Goal: Book appointment/travel/reservation

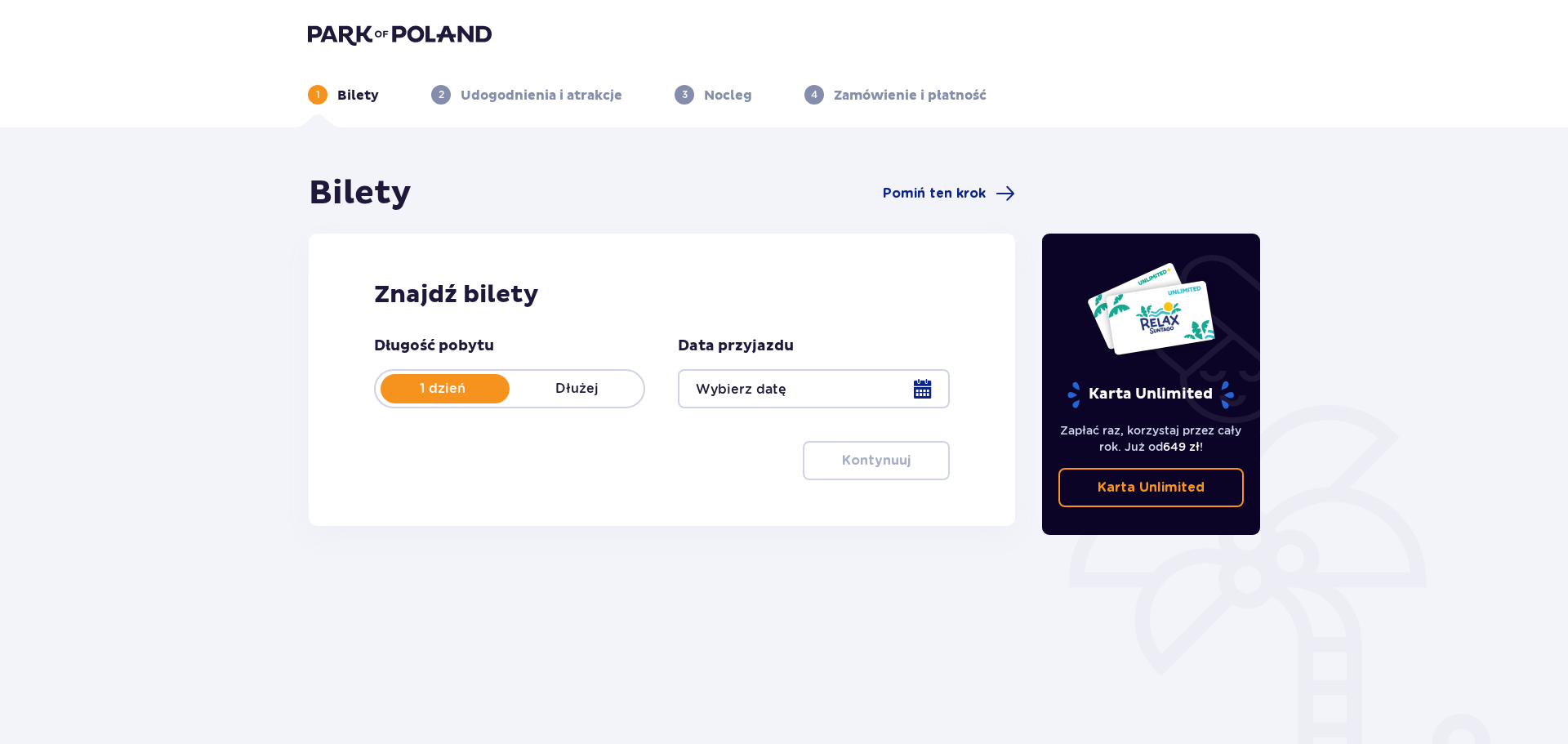
type input "[DATE]"
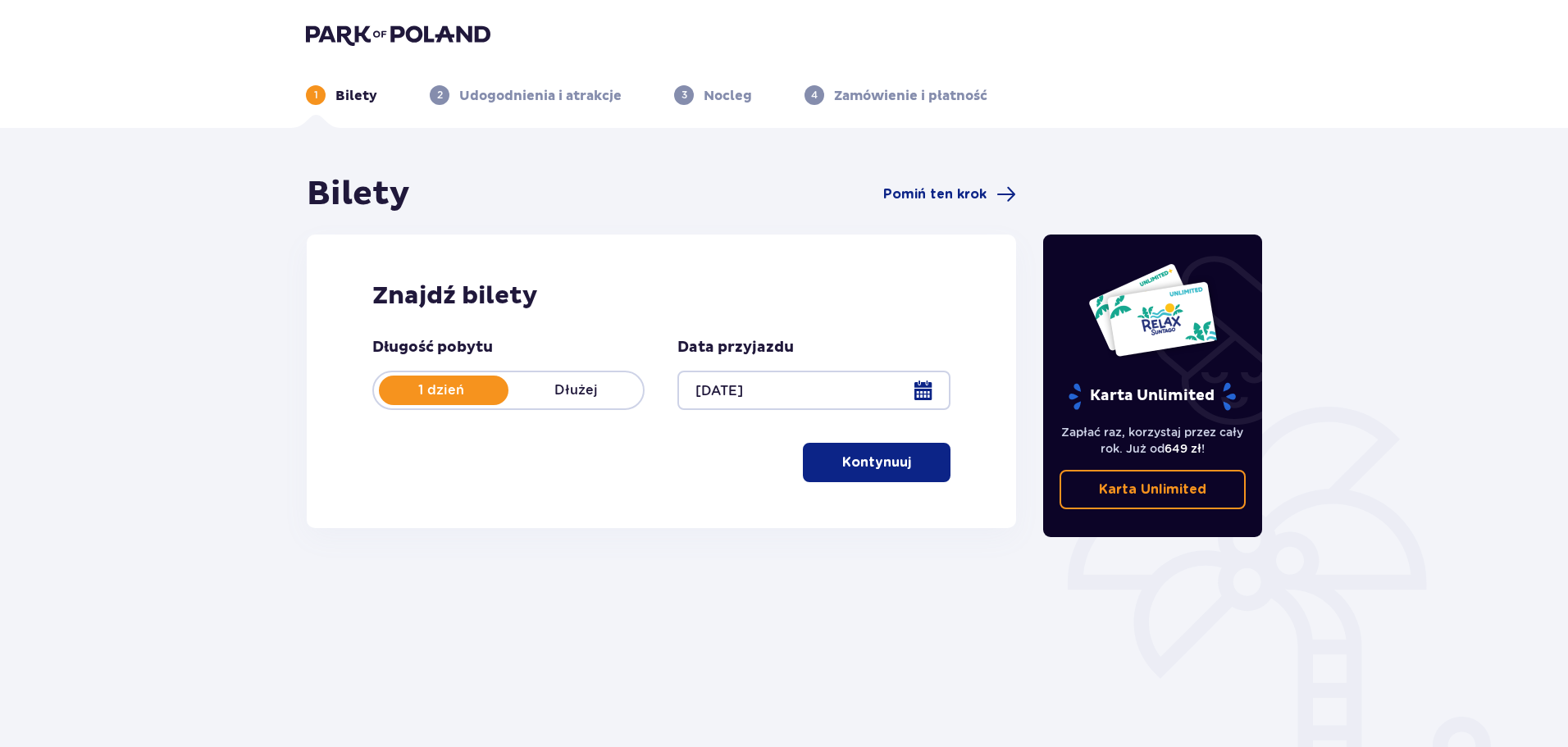
click at [839, 474] on button "Kontynuuj" at bounding box center [877, 462] width 147 height 40
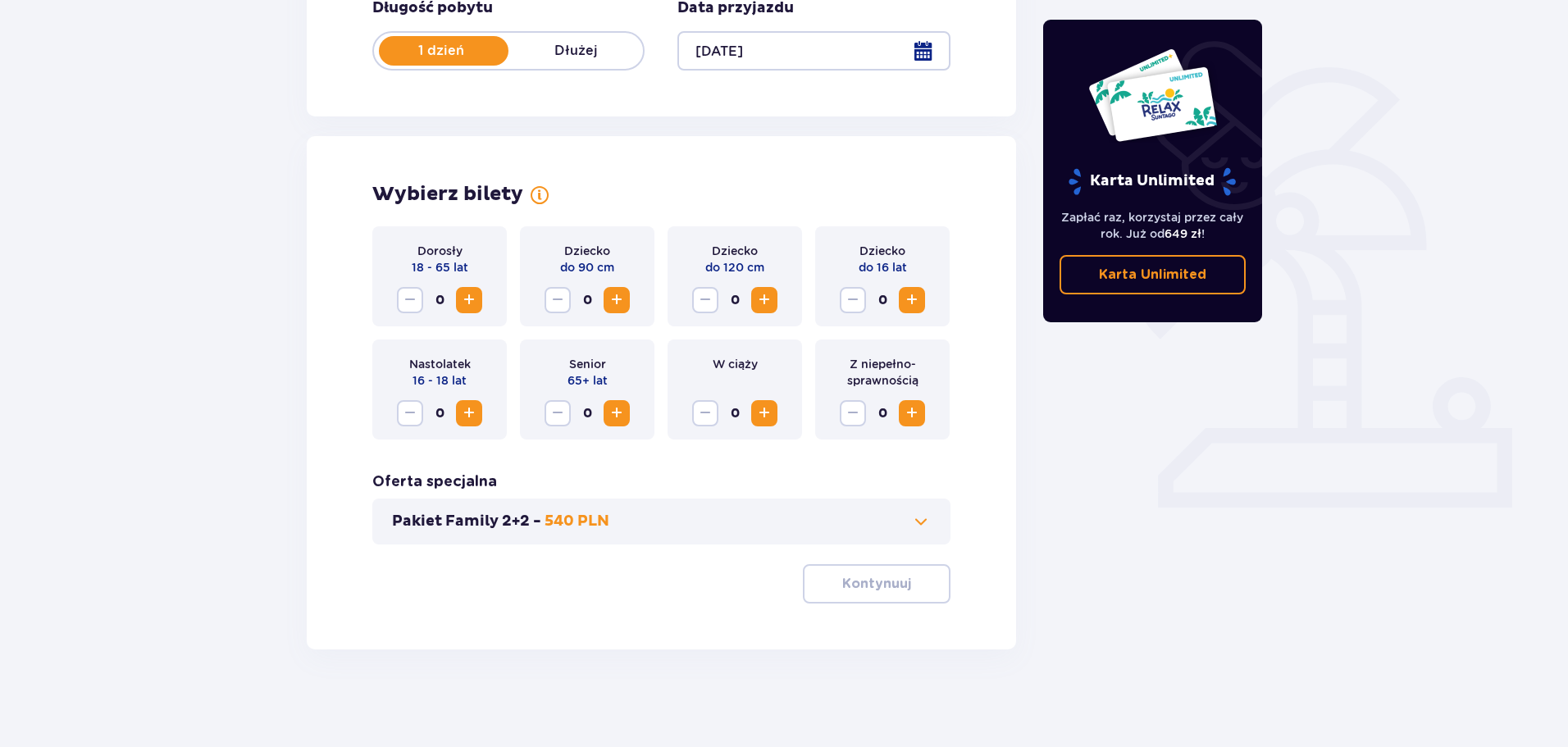
scroll to position [340, 0]
click at [471, 297] on span "Increase" at bounding box center [469, 299] width 19 height 19
click at [470, 297] on span "Increase" at bounding box center [469, 299] width 19 height 19
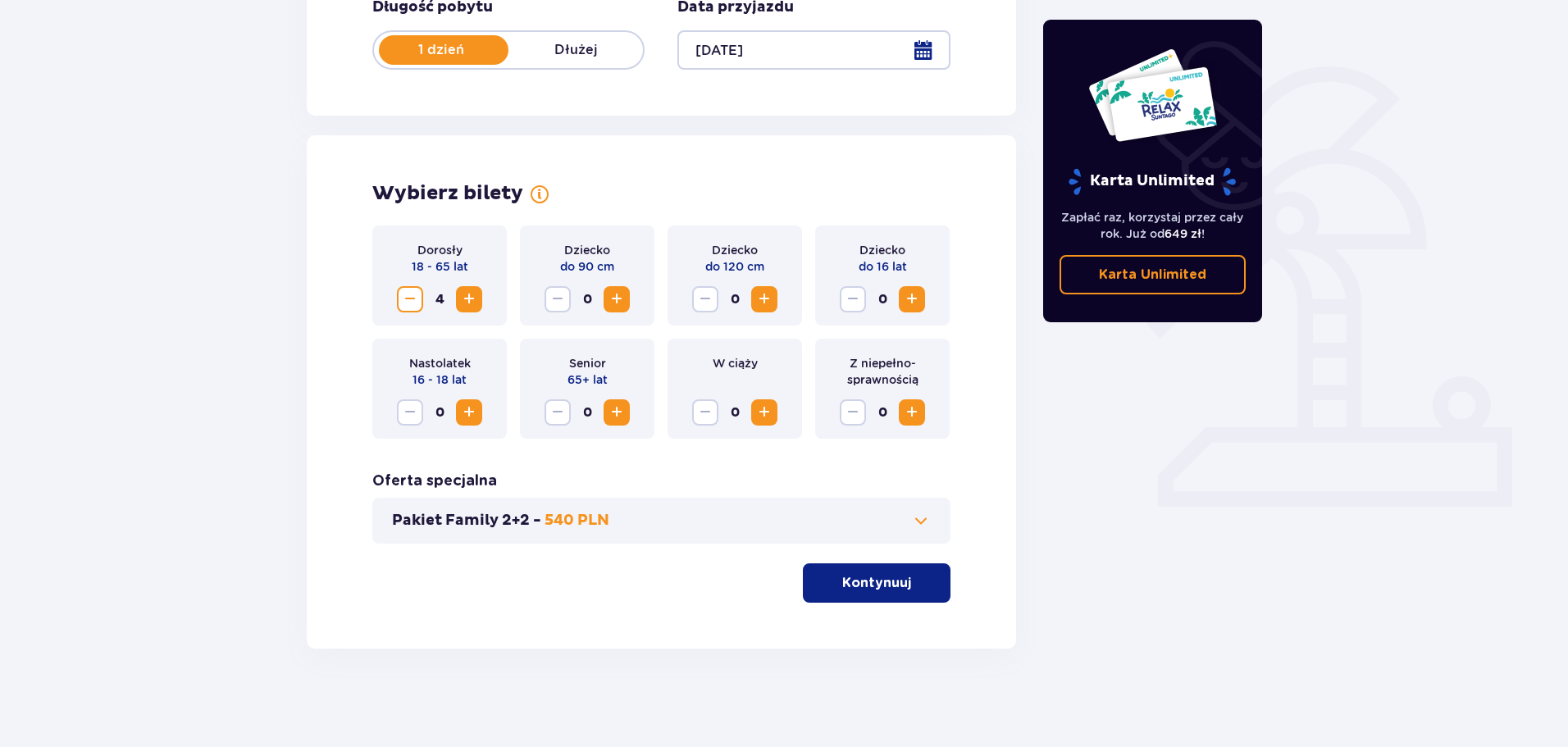
click at [470, 297] on span "Increase" at bounding box center [469, 299] width 19 height 19
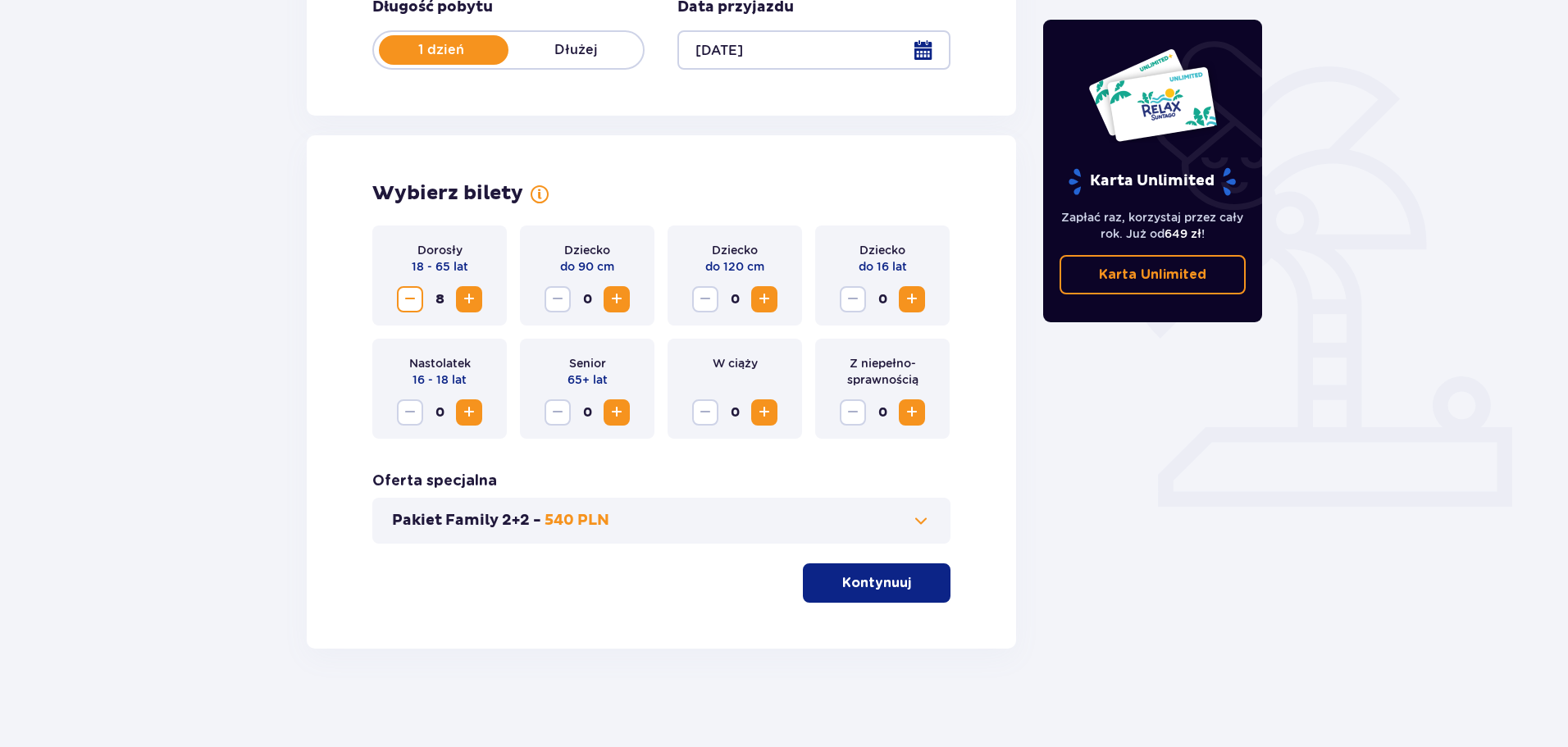
click at [470, 297] on span "Increase" at bounding box center [469, 299] width 19 height 19
click at [470, 298] on span "Increase" at bounding box center [469, 299] width 19 height 19
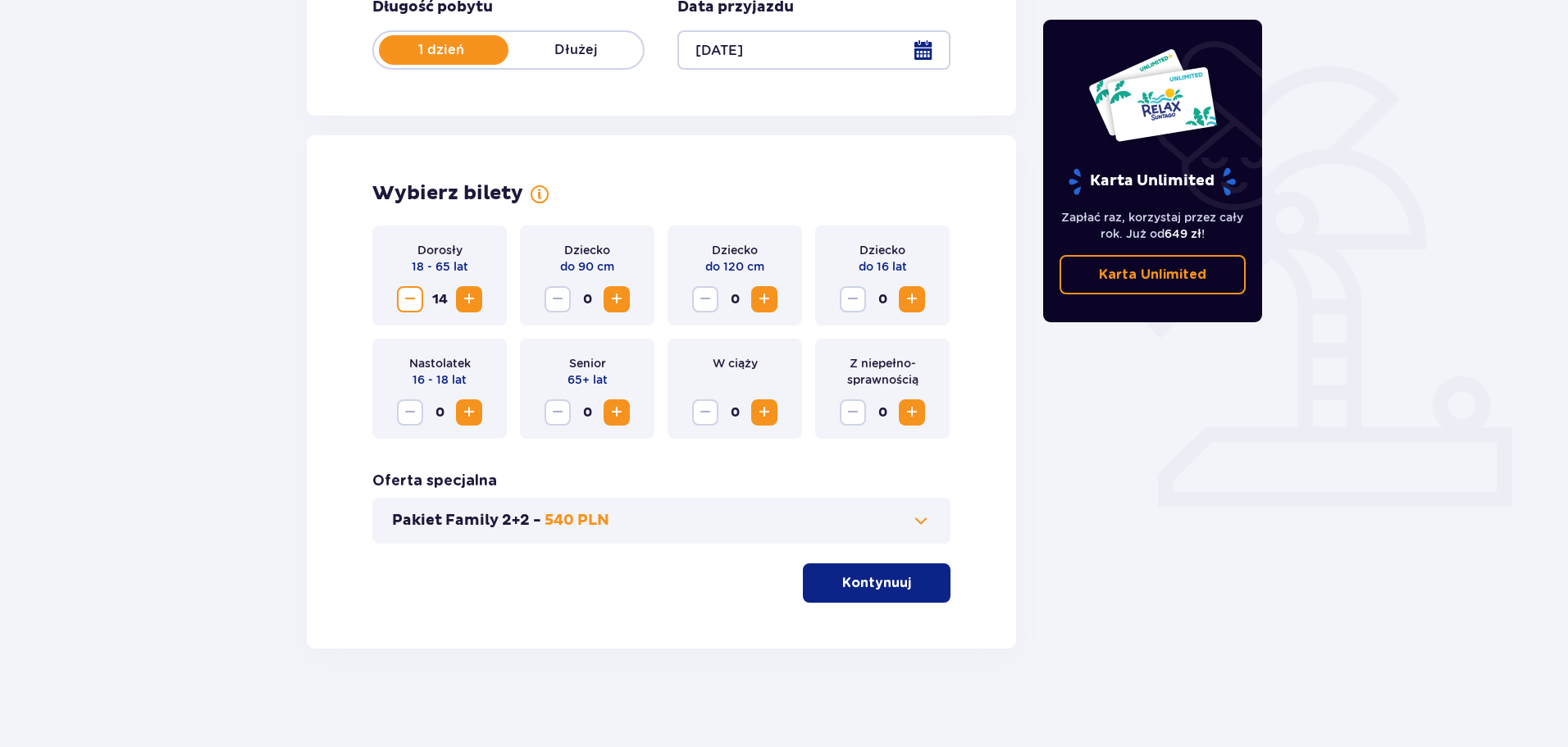
click at [470, 298] on span "Increase" at bounding box center [469, 299] width 19 height 19
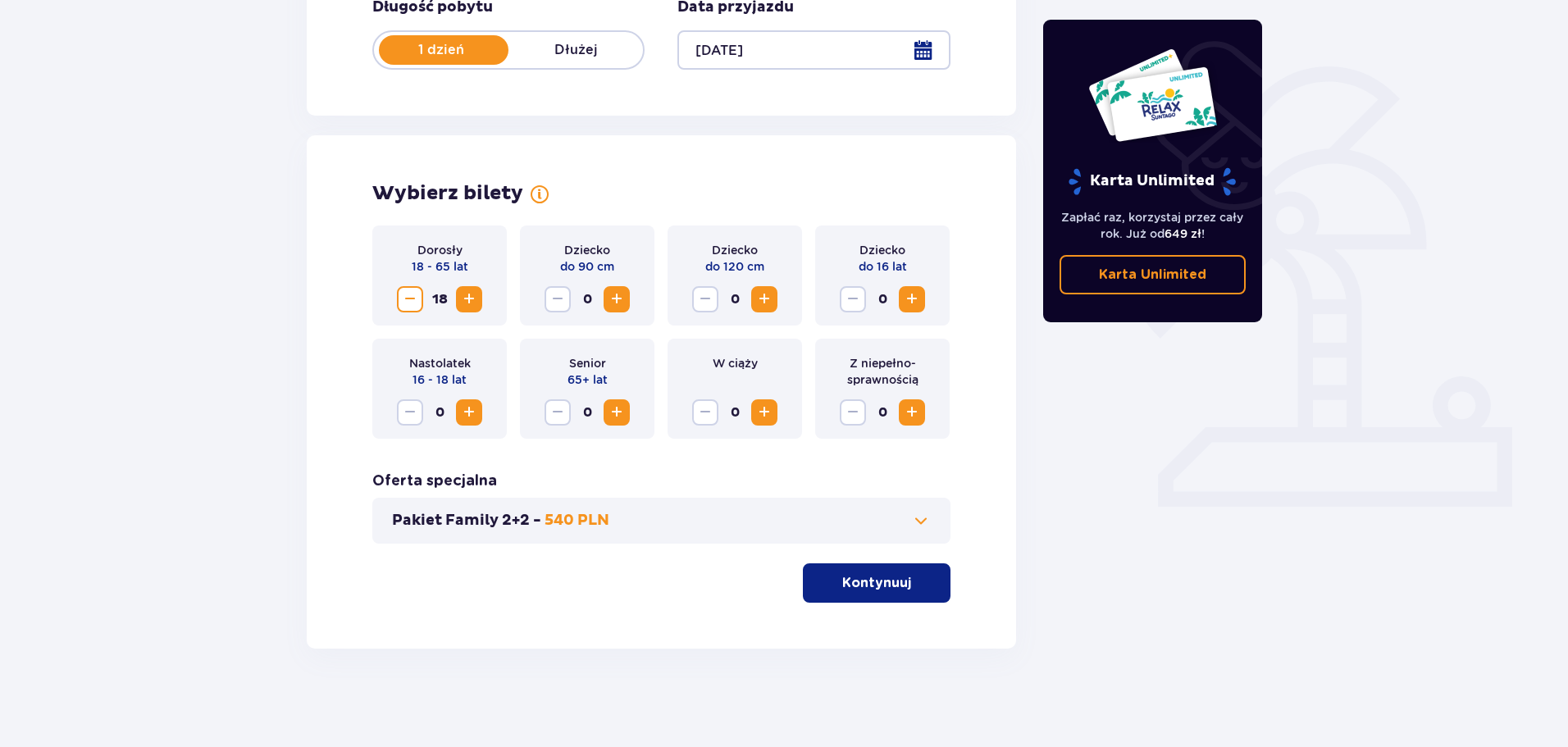
click at [470, 298] on span "Increase" at bounding box center [469, 299] width 19 height 19
click at [412, 300] on span "Decrease" at bounding box center [410, 299] width 19 height 19
click at [414, 303] on span "Decrease" at bounding box center [410, 299] width 19 height 19
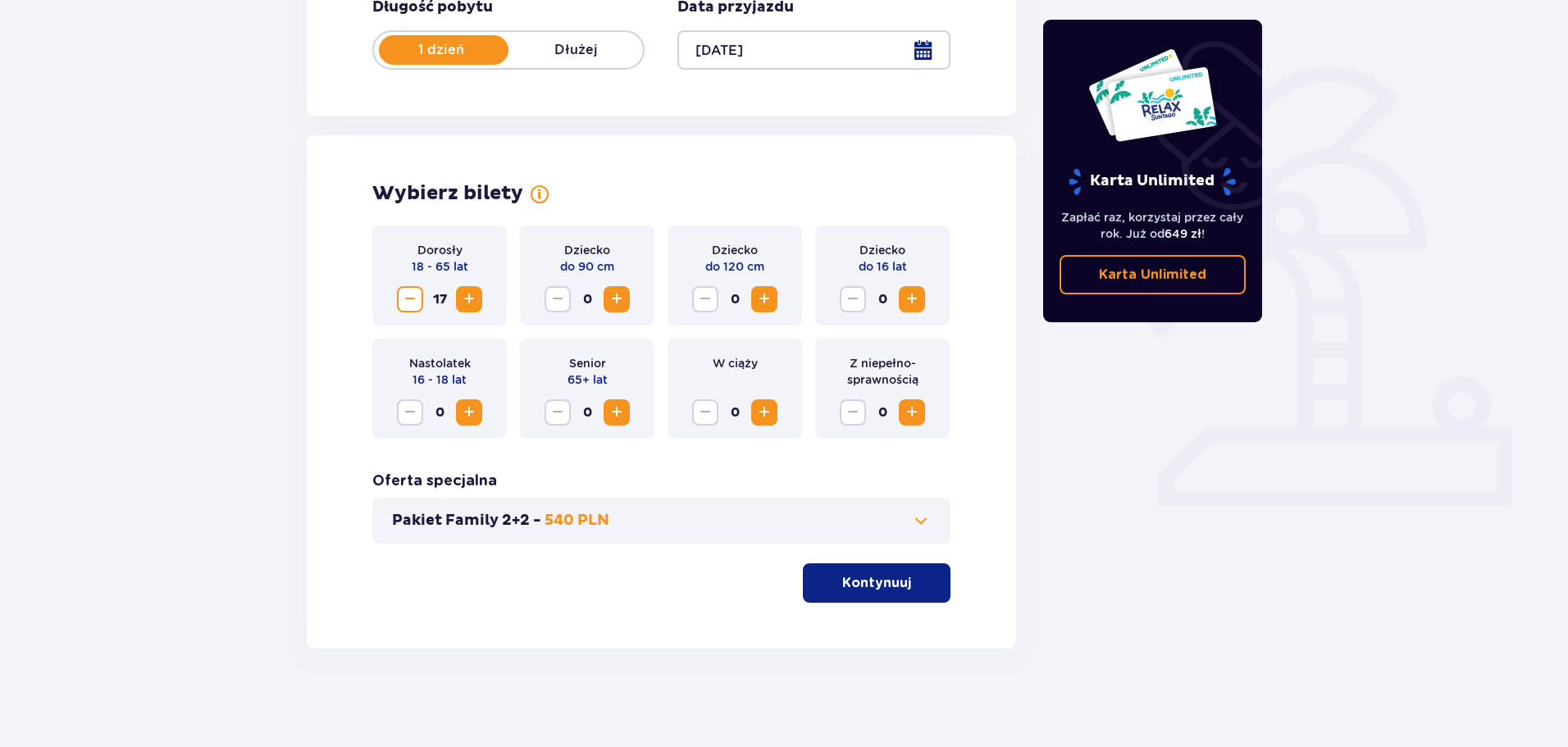
click at [413, 304] on span "Decrease" at bounding box center [410, 299] width 19 height 19
click at [413, 305] on span "Decrease" at bounding box center [410, 299] width 19 height 19
click at [406, 299] on span "Decrease" at bounding box center [410, 299] width 19 height 19
click at [407, 300] on span "Decrease" at bounding box center [410, 299] width 19 height 19
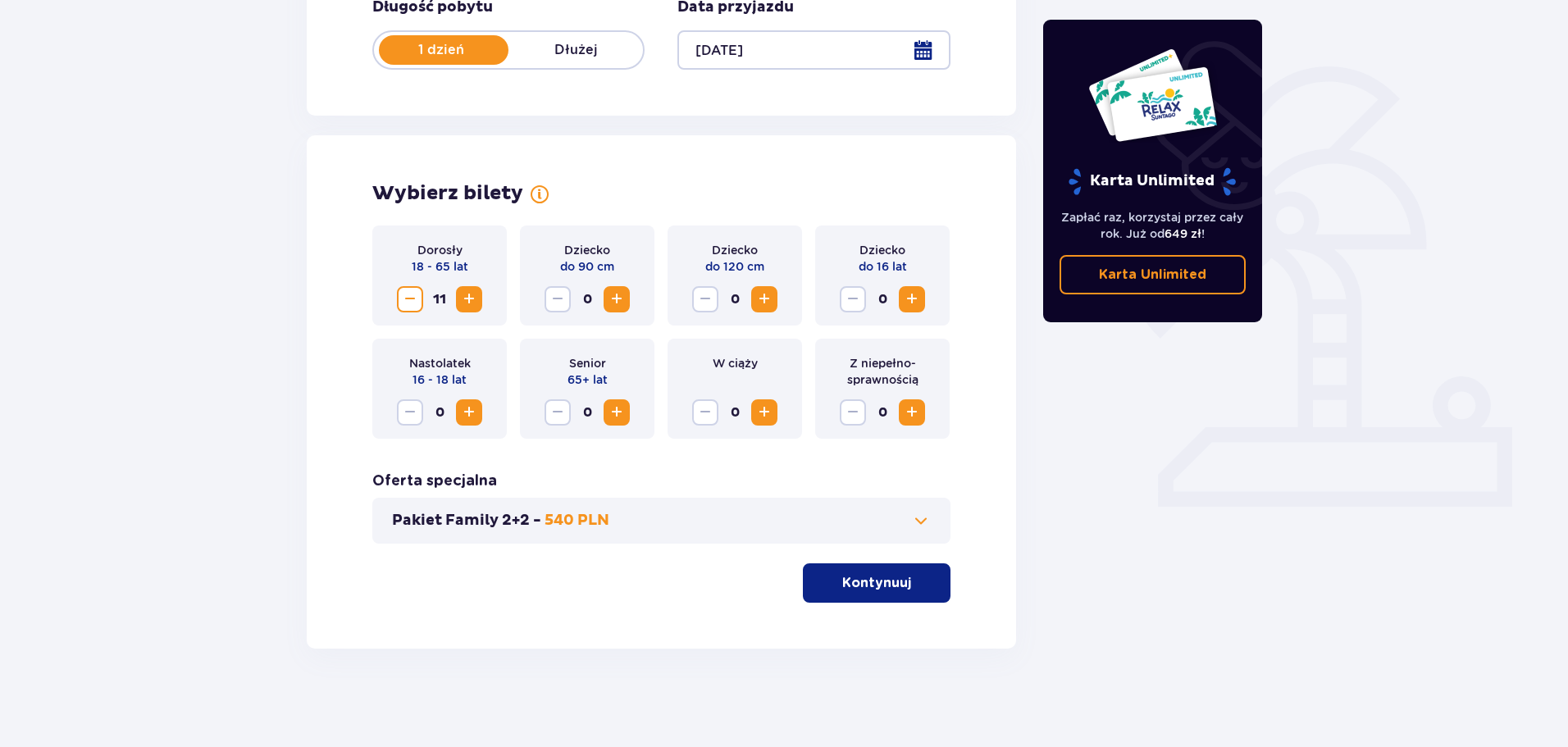
click at [905, 595] on button "Kontynuuj" at bounding box center [877, 583] width 147 height 40
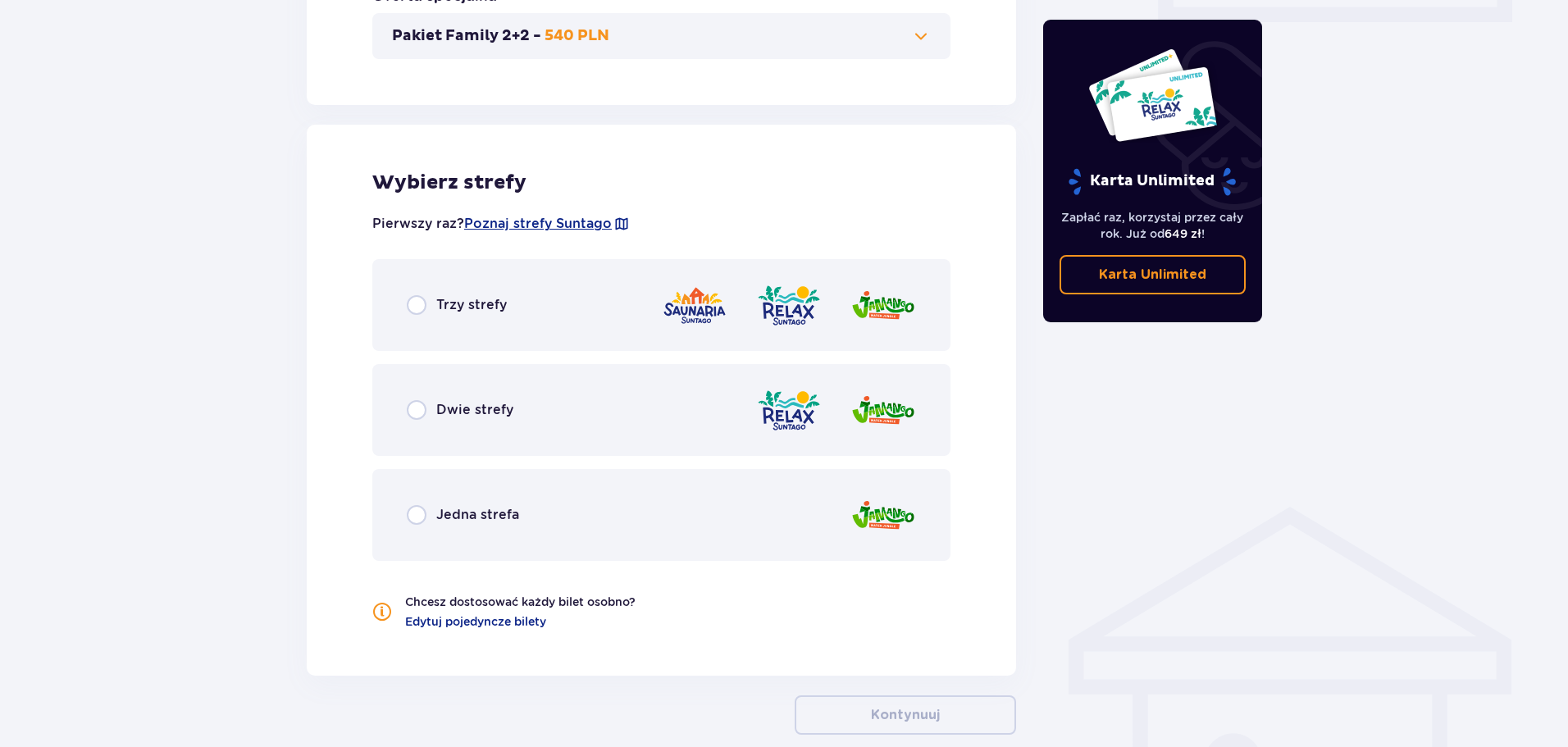
scroll to position [910, 0]
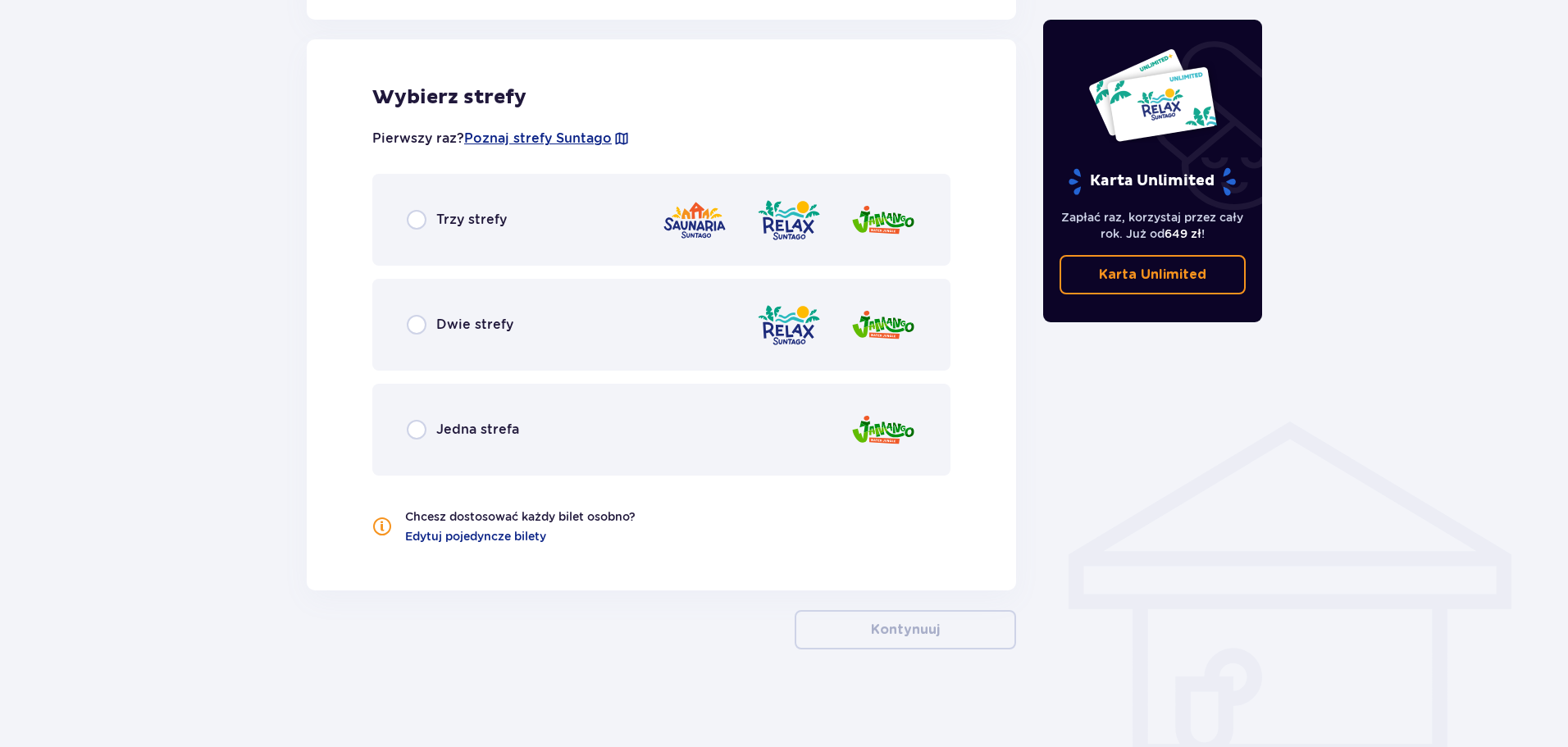
click at [573, 415] on div "Jedna strefa" at bounding box center [661, 430] width 578 height 92
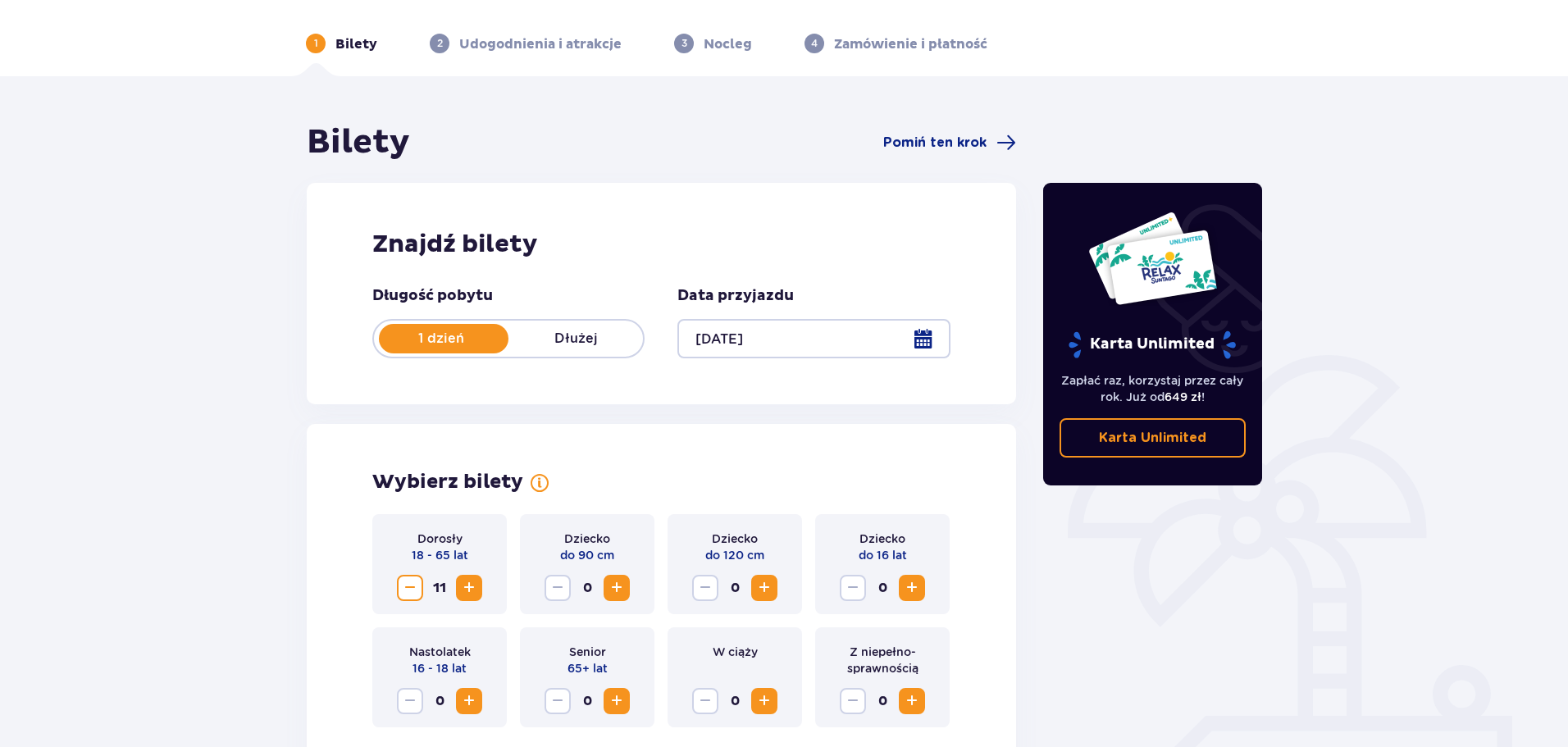
scroll to position [0, 0]
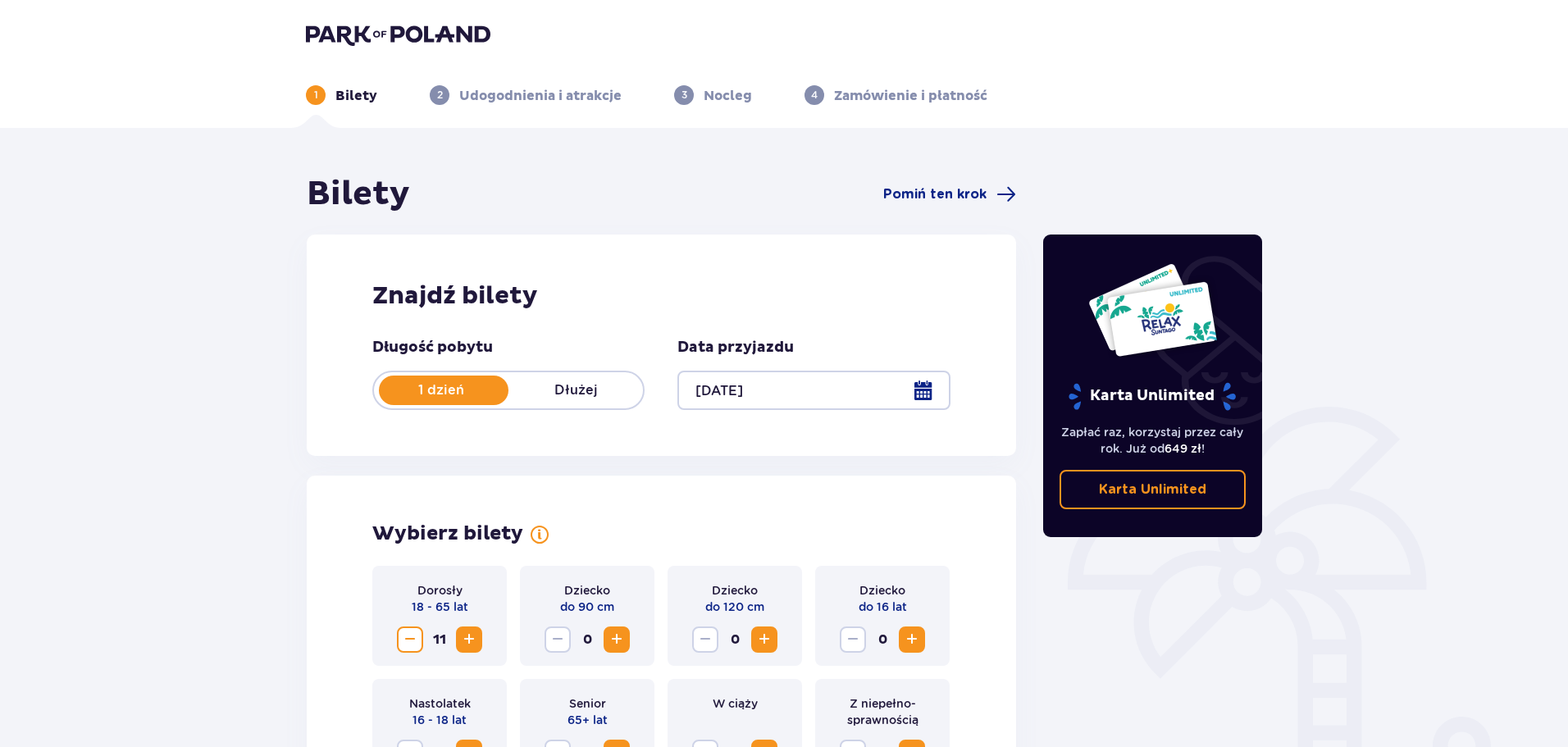
click at [562, 387] on p "Dłużej" at bounding box center [575, 390] width 135 height 18
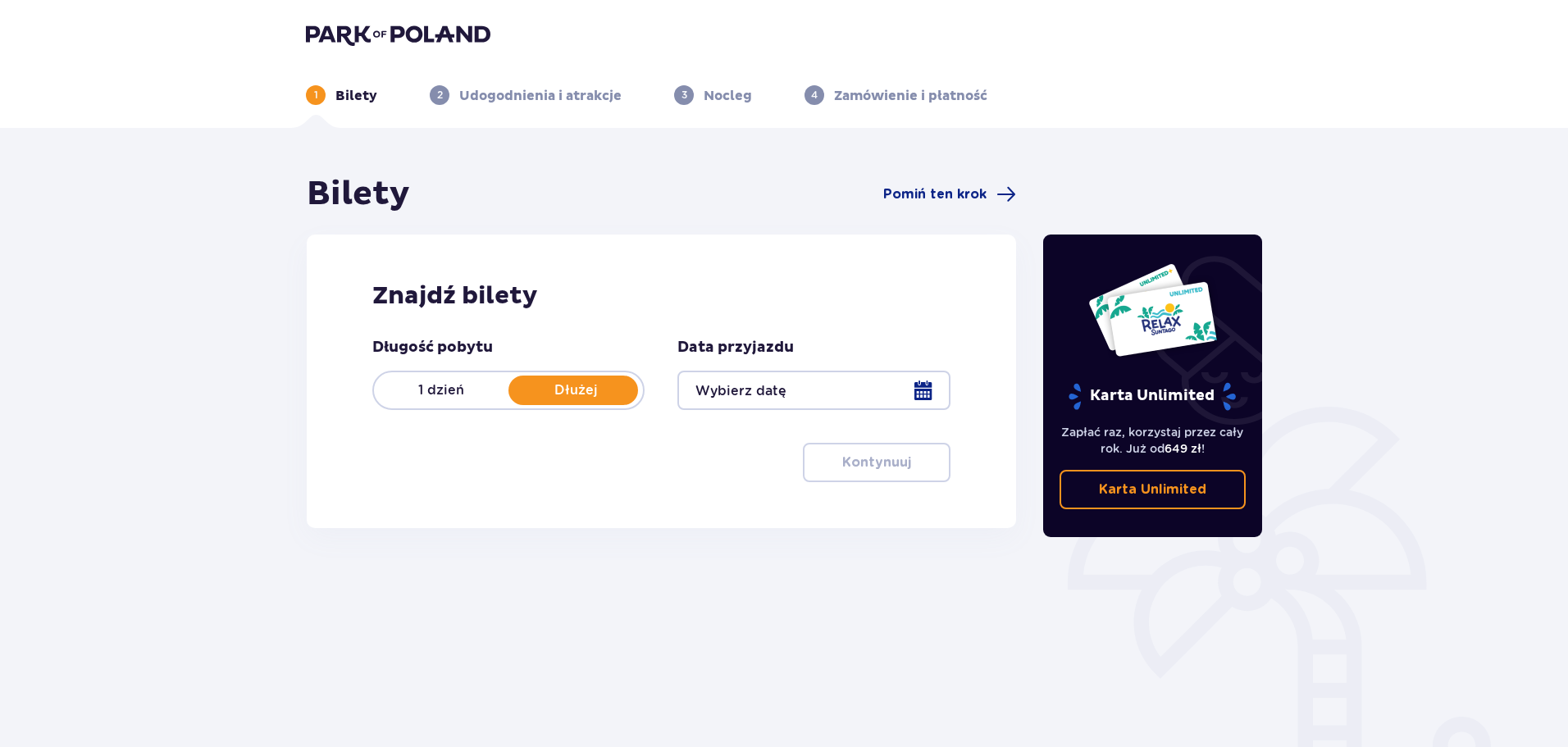
click at [897, 376] on div at bounding box center [814, 390] width 272 height 40
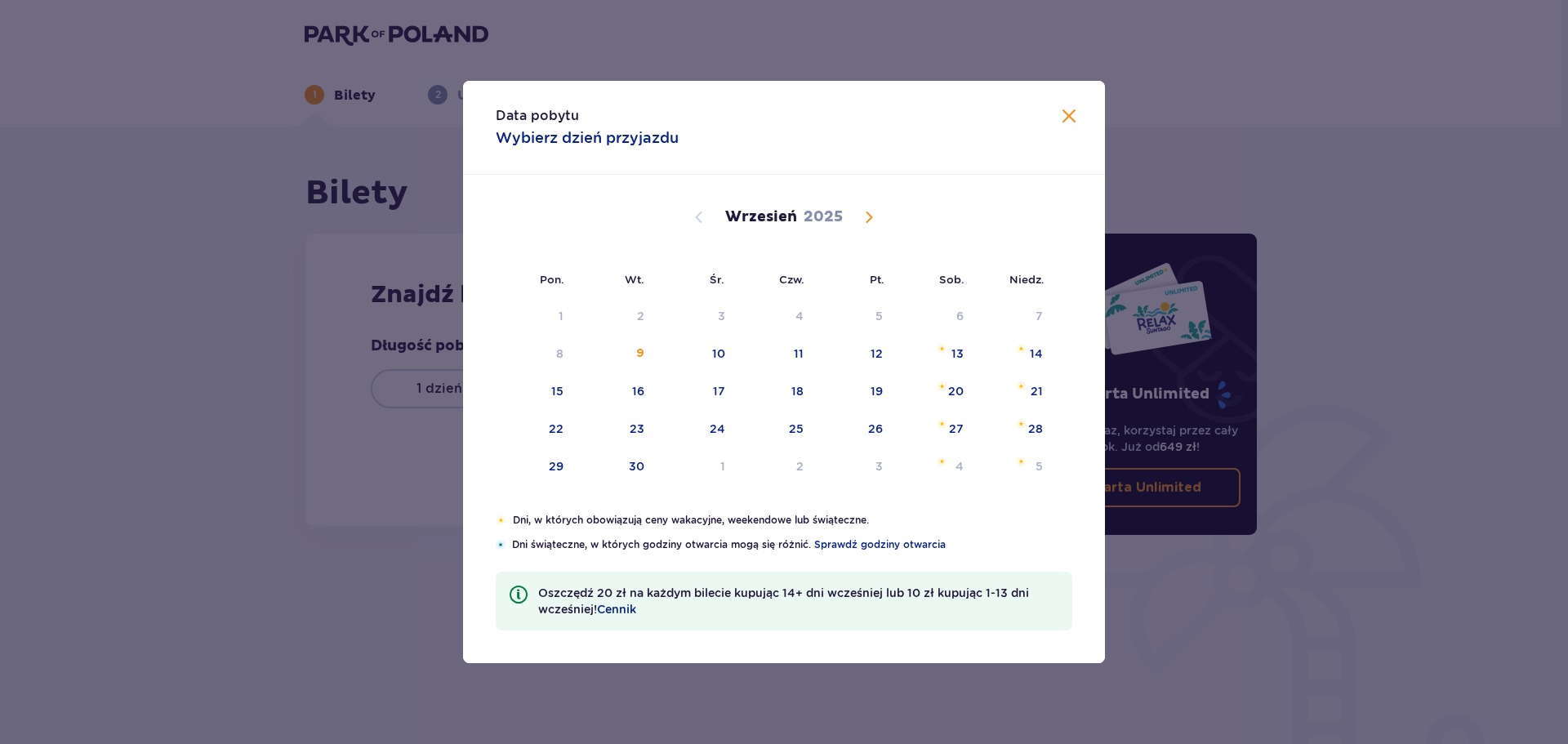
click at [920, 372] on div "13" at bounding box center [934, 354] width 81 height 36
click at [878, 222] on span "Calendar" at bounding box center [869, 217] width 19 height 19
click at [930, 307] on div "4" at bounding box center [936, 317] width 79 height 36
click at [1030, 315] on div "5" at bounding box center [1014, 317] width 79 height 36
click at [769, 310] on div "2" at bounding box center [776, 317] width 81 height 36
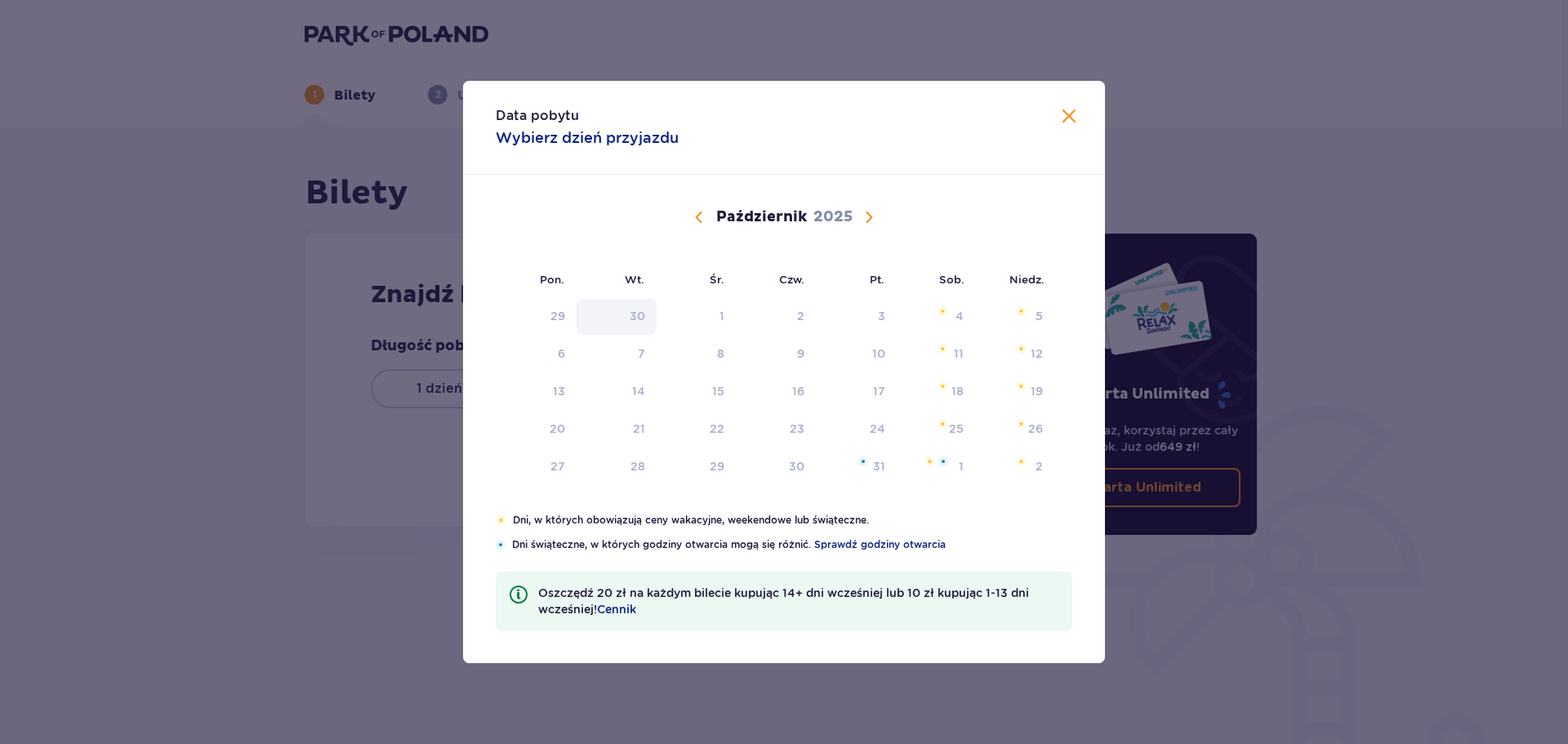
drag, startPoint x: 658, startPoint y: 305, endPoint x: 605, endPoint y: 329, distance: 58.2
click at [628, 319] on tr "29 30 1 2 3 4 5" at bounding box center [774, 317] width 559 height 36
drag, startPoint x: 553, startPoint y: 393, endPoint x: 559, endPoint y: 424, distance: 31.6
click at [553, 407] on tbody "29 30 1 2 3 4 5 6 7 8 9 10 11 12 13 14 15 16 17 18 19 20 21 22 23 24 25 26 27 2…" at bounding box center [774, 392] width 559 height 186
drag, startPoint x: 634, startPoint y: 431, endPoint x: 871, endPoint y: 433, distance: 237.0
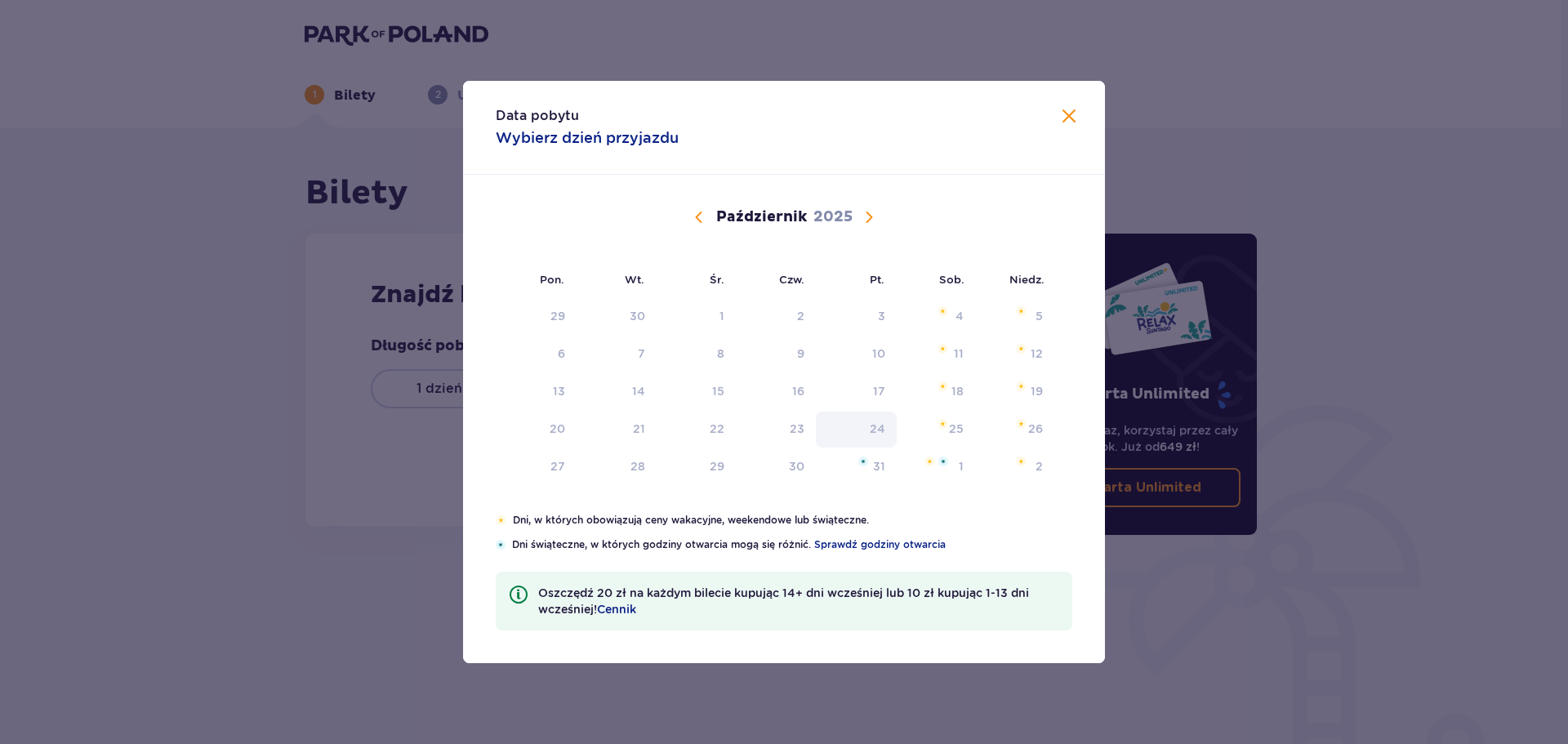
click at [739, 438] on tr "20 21 22 23 24 25 26" at bounding box center [774, 430] width 559 height 36
click at [936, 420] on div "25" at bounding box center [936, 430] width 79 height 36
drag, startPoint x: 987, startPoint y: 421, endPoint x: 751, endPoint y: 426, distance: 236.1
click at [945, 448] on table "29 30 1 2 3 4 5 6 7 8 9 10 11 12 13 14 15 16 17 18 19 20 21 22 23 24 25 26 27 2…" at bounding box center [774, 392] width 559 height 190
drag, startPoint x: 751, startPoint y: 426, endPoint x: 700, endPoint y: 351, distance: 90.7
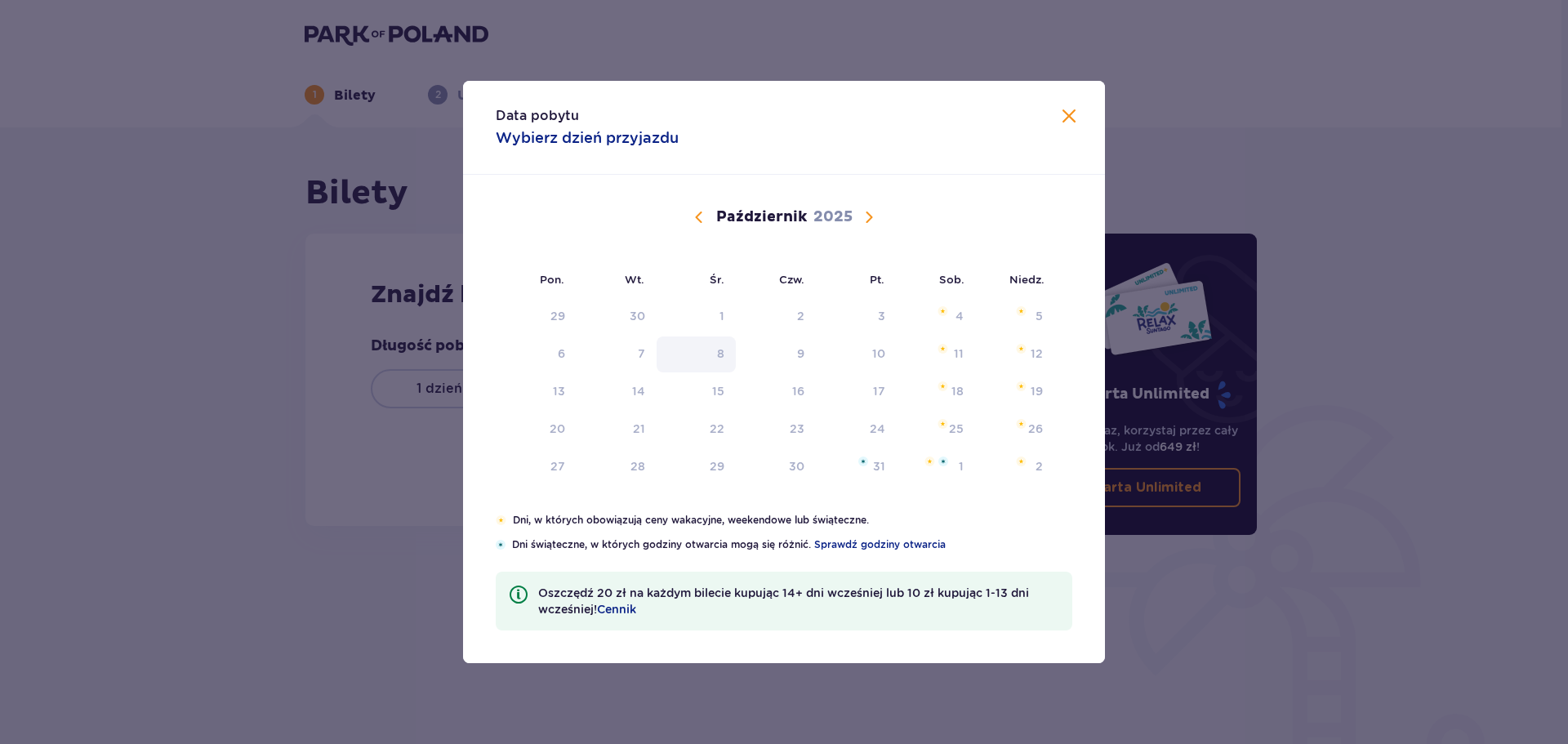
click at [718, 388] on tbody "29 30 1 2 3 4 5 6 7 8 9 10 11 12 13 14 15 16 17 18 19 20 21 22 23 24 25 26 27 2…" at bounding box center [774, 392] width 559 height 186
drag, startPoint x: 700, startPoint y: 351, endPoint x: 782, endPoint y: 281, distance: 107.8
click at [706, 344] on div "8" at bounding box center [696, 354] width 79 height 36
drag, startPoint x: 697, startPoint y: 210, endPoint x: 520, endPoint y: 397, distance: 257.5
click at [696, 210] on span "Calendar" at bounding box center [698, 217] width 19 height 19
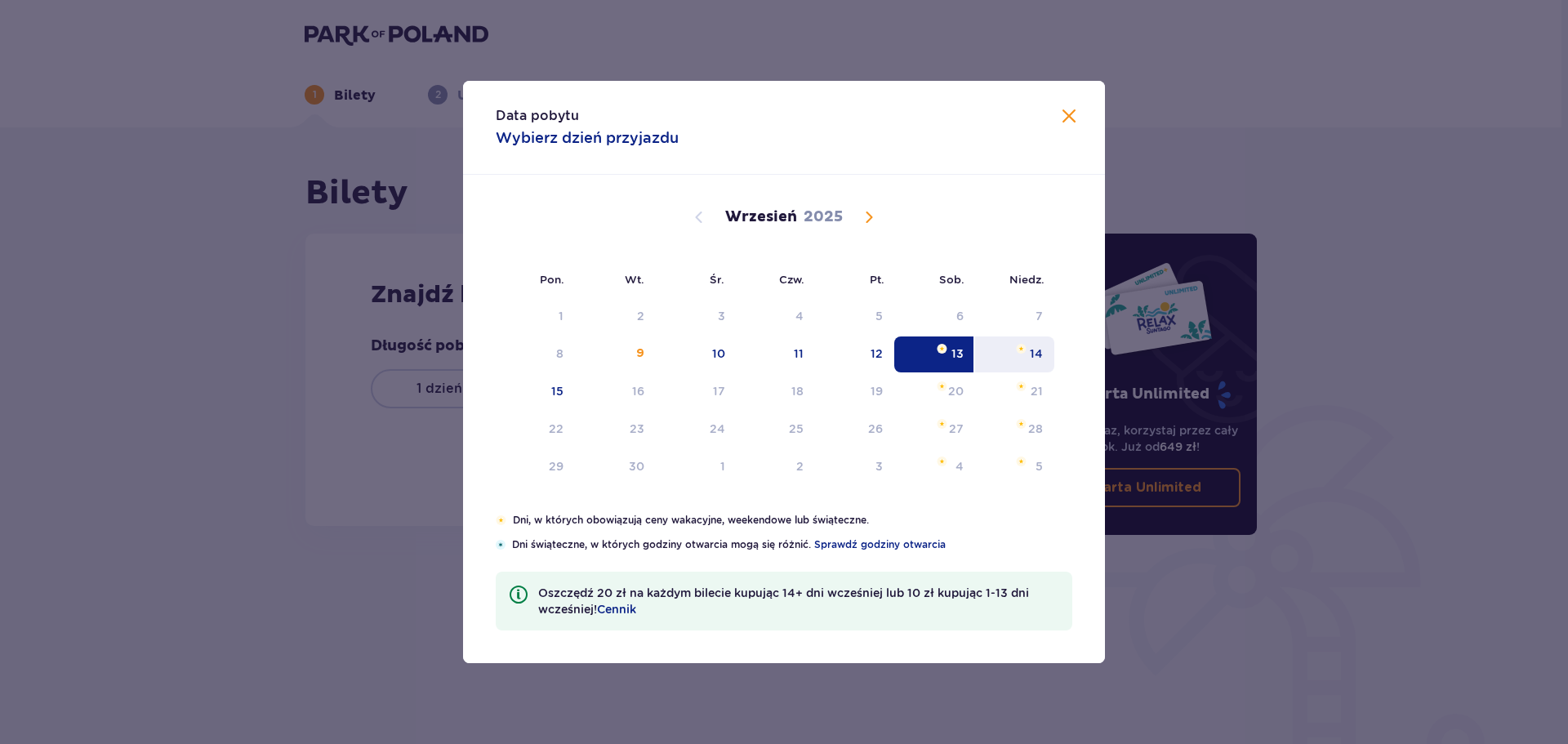
click at [1018, 356] on div "14" at bounding box center [1014, 354] width 79 height 36
type input "[DATE] - [DATE]"
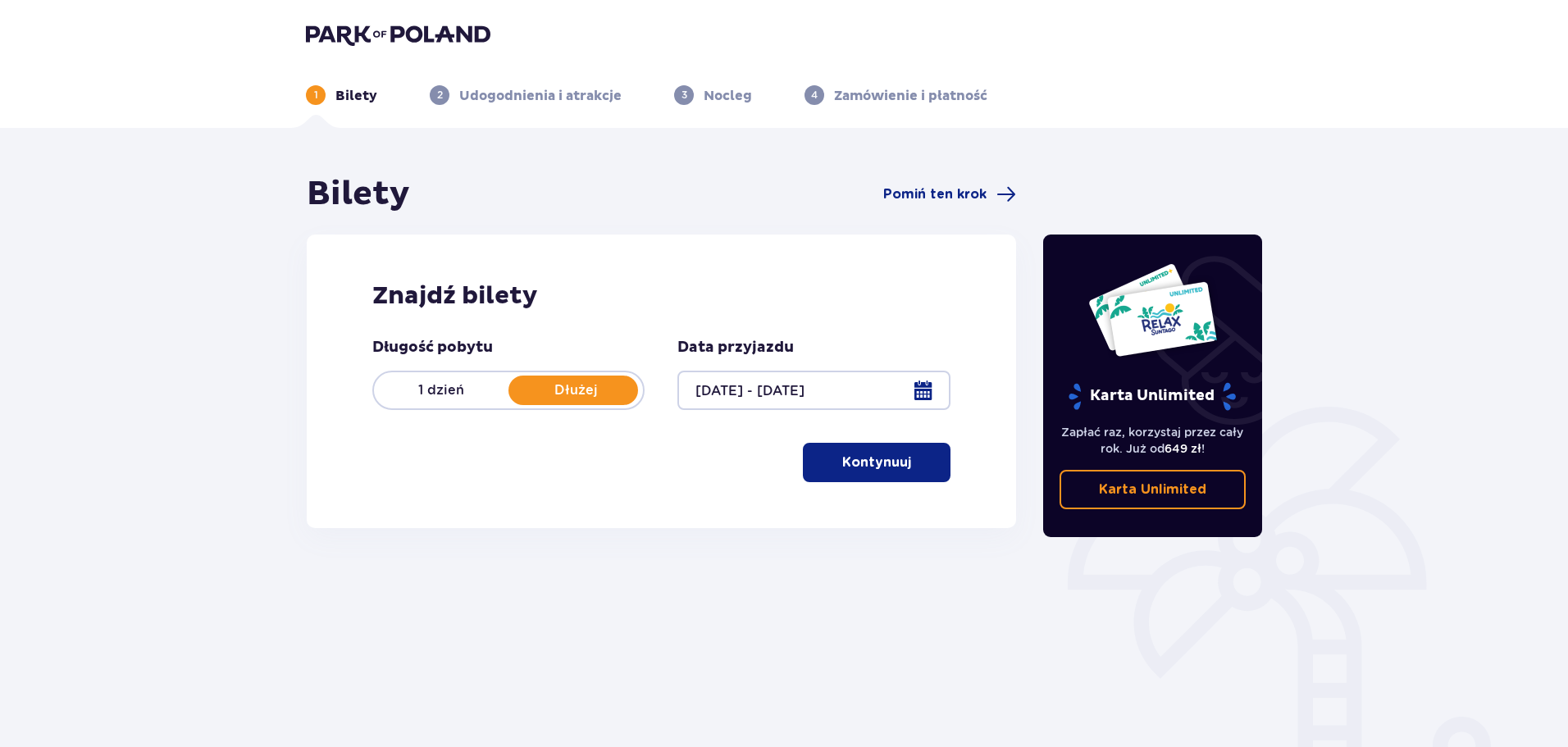
click at [884, 450] on button "Kontynuuj" at bounding box center [877, 462] width 147 height 40
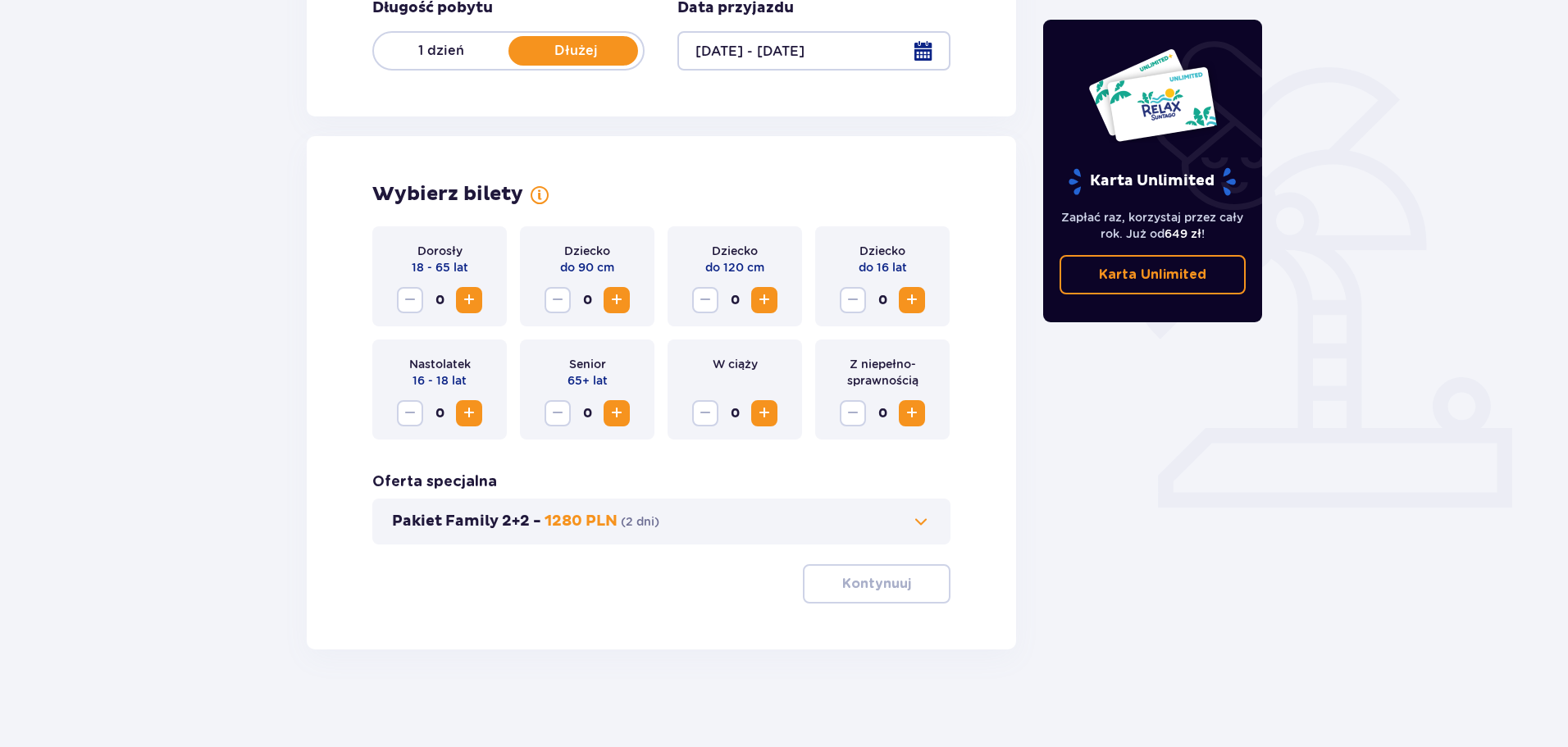
scroll to position [340, 0]
click at [471, 296] on span "Increase" at bounding box center [469, 299] width 19 height 19
click at [471, 297] on span "Increase" at bounding box center [469, 299] width 19 height 19
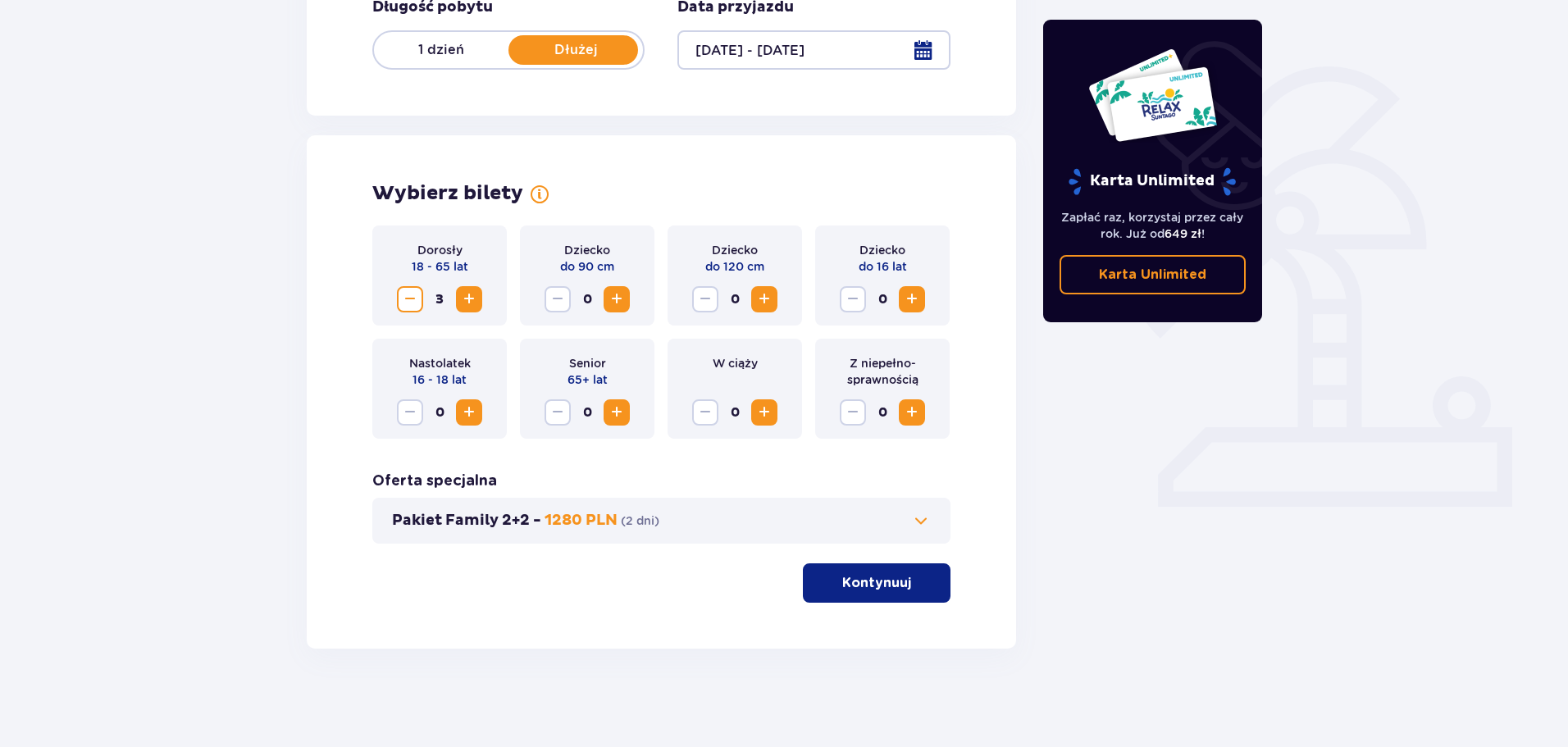
click at [471, 297] on span "Increase" at bounding box center [469, 299] width 19 height 19
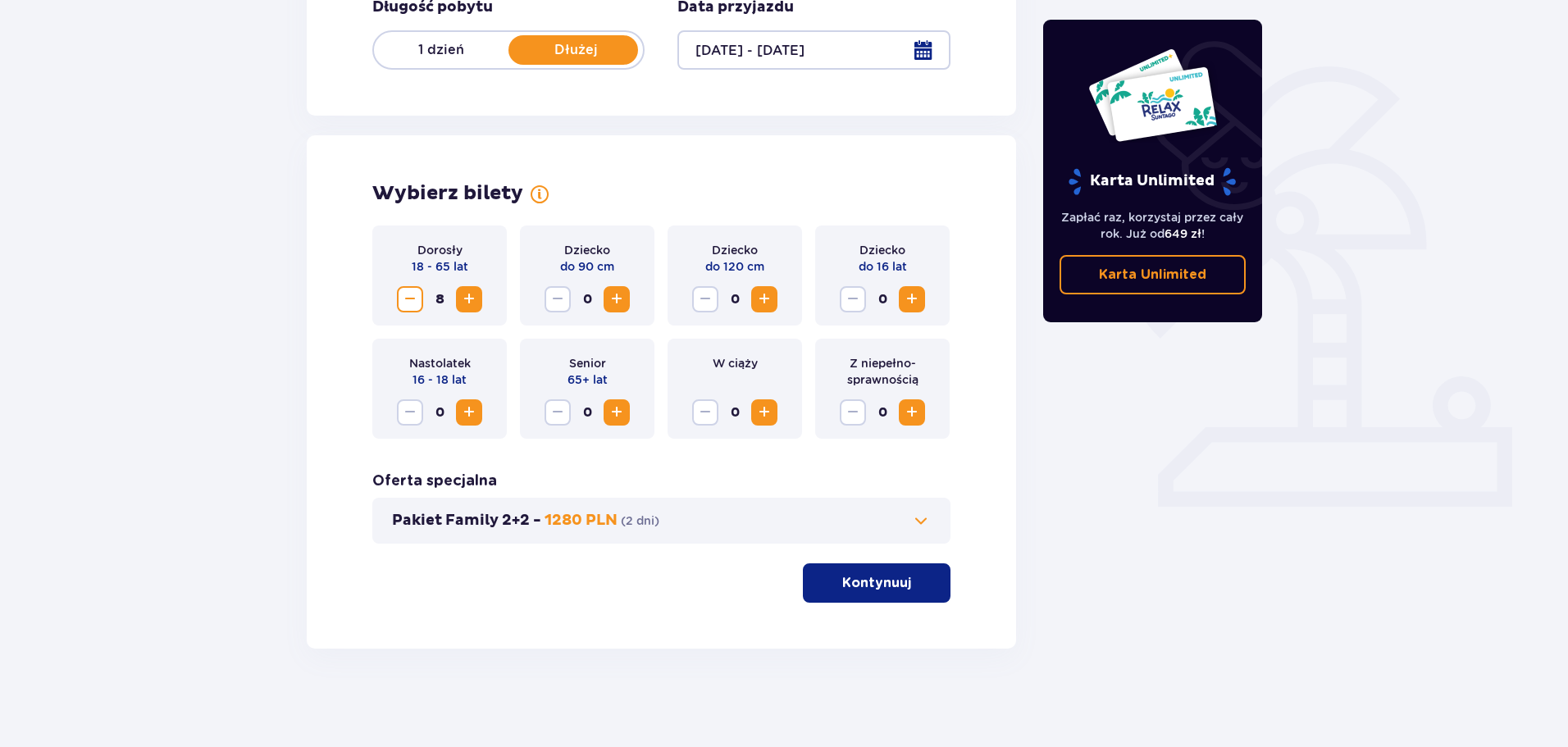
click at [471, 297] on span "Increase" at bounding box center [469, 299] width 19 height 19
drag, startPoint x: 863, startPoint y: 579, endPoint x: 707, endPoint y: 585, distance: 156.1
click at [863, 582] on p "Kontynuuj" at bounding box center [877, 583] width 69 height 18
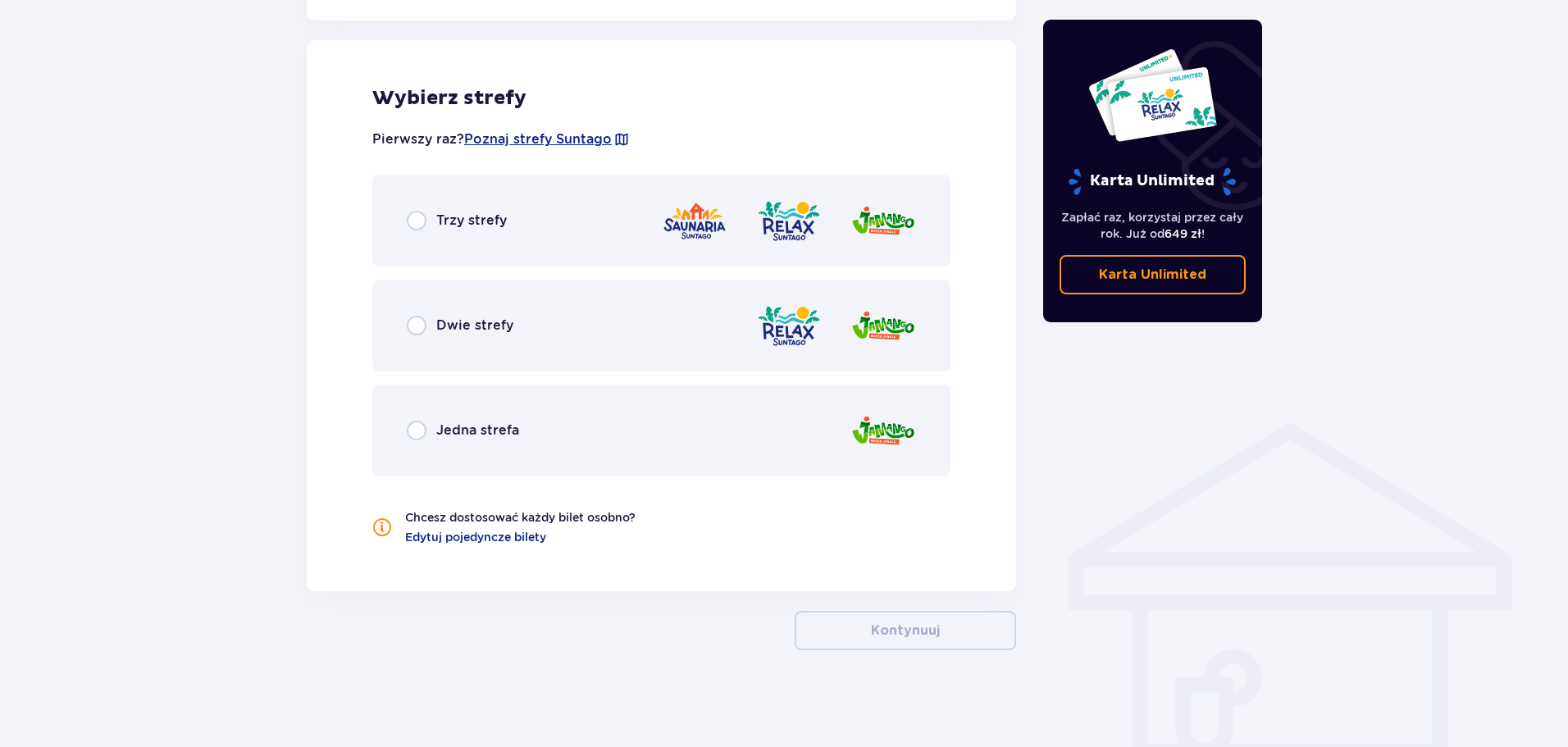
scroll to position [910, 0]
drag, startPoint x: 454, startPoint y: 444, endPoint x: 304, endPoint y: 475, distance: 153.2
click at [455, 444] on div "Jedna strefa" at bounding box center [661, 430] width 578 height 92
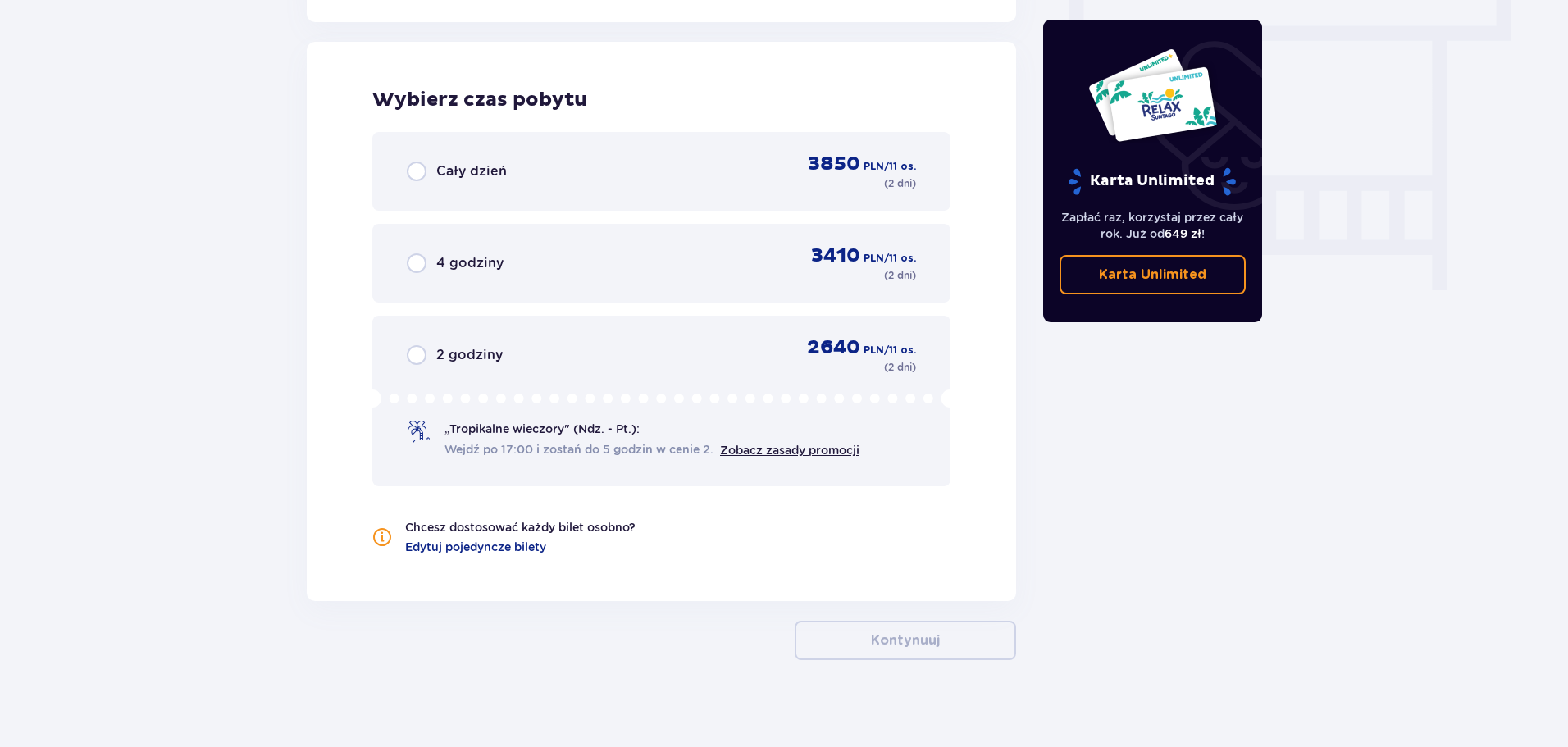
scroll to position [1481, 0]
click at [756, 174] on div "Cały dzień 3850 PLN / 11 os. ( 2 dni )" at bounding box center [662, 168] width 509 height 40
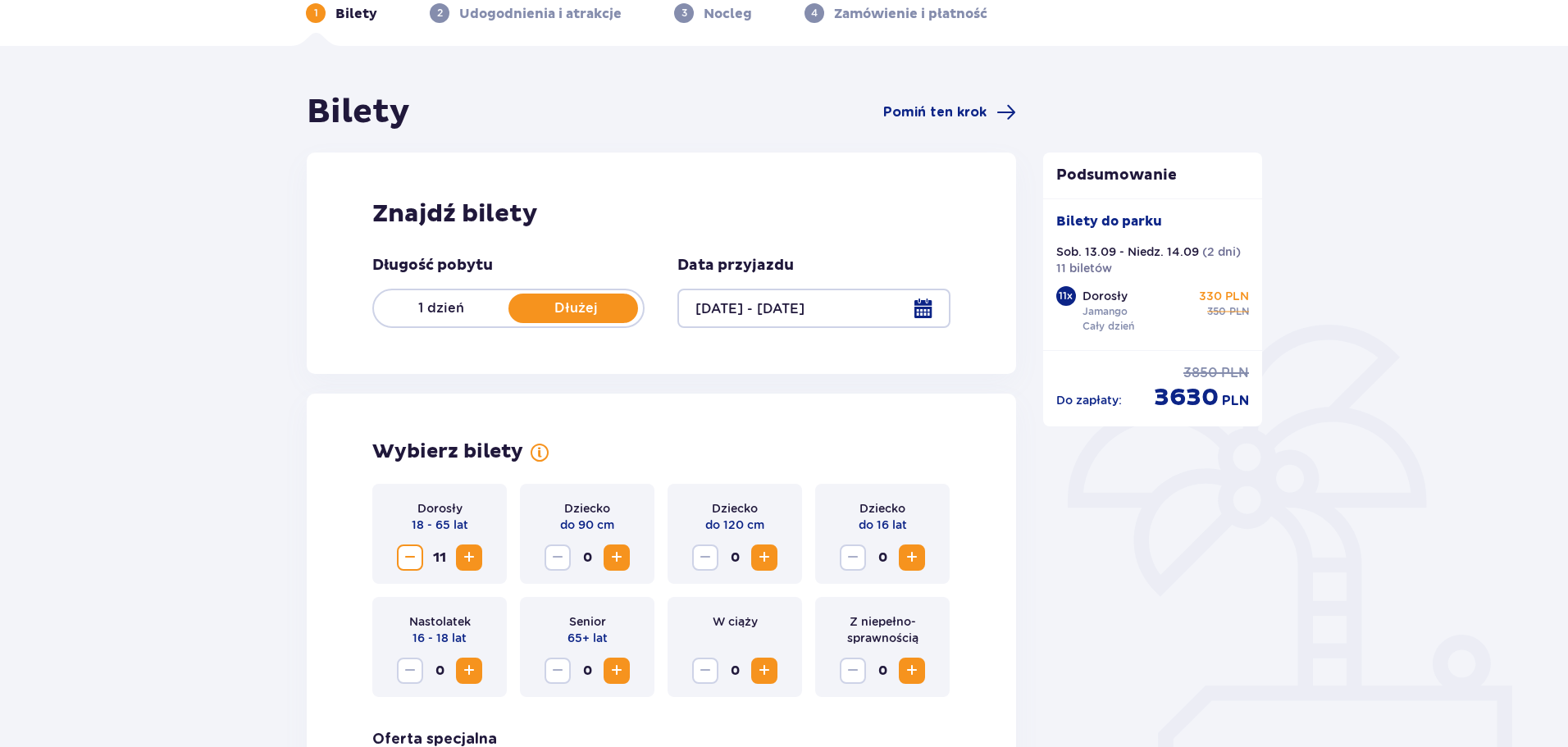
scroll to position [0, 0]
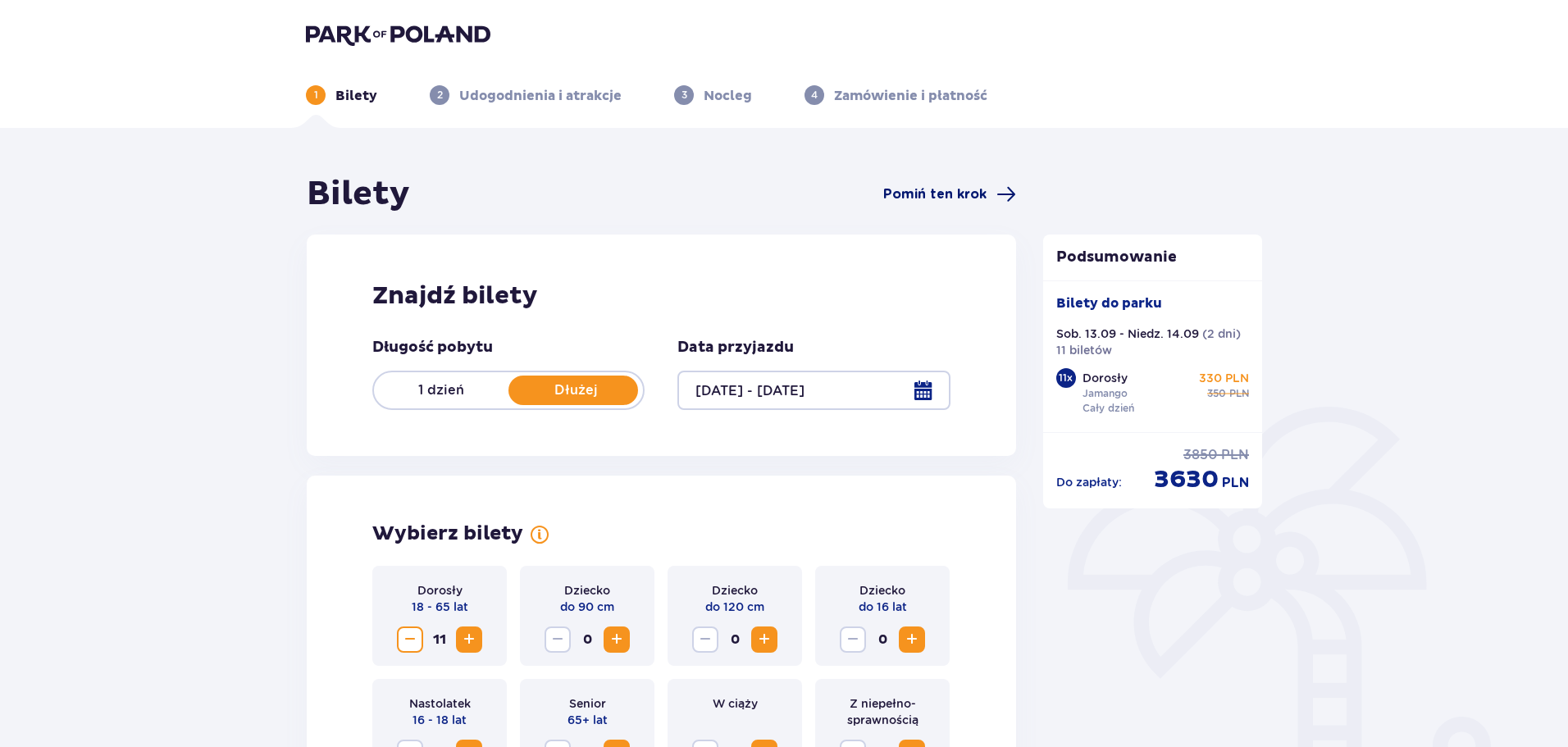
click at [949, 191] on span "Pomiń ten krok" at bounding box center [935, 194] width 103 height 18
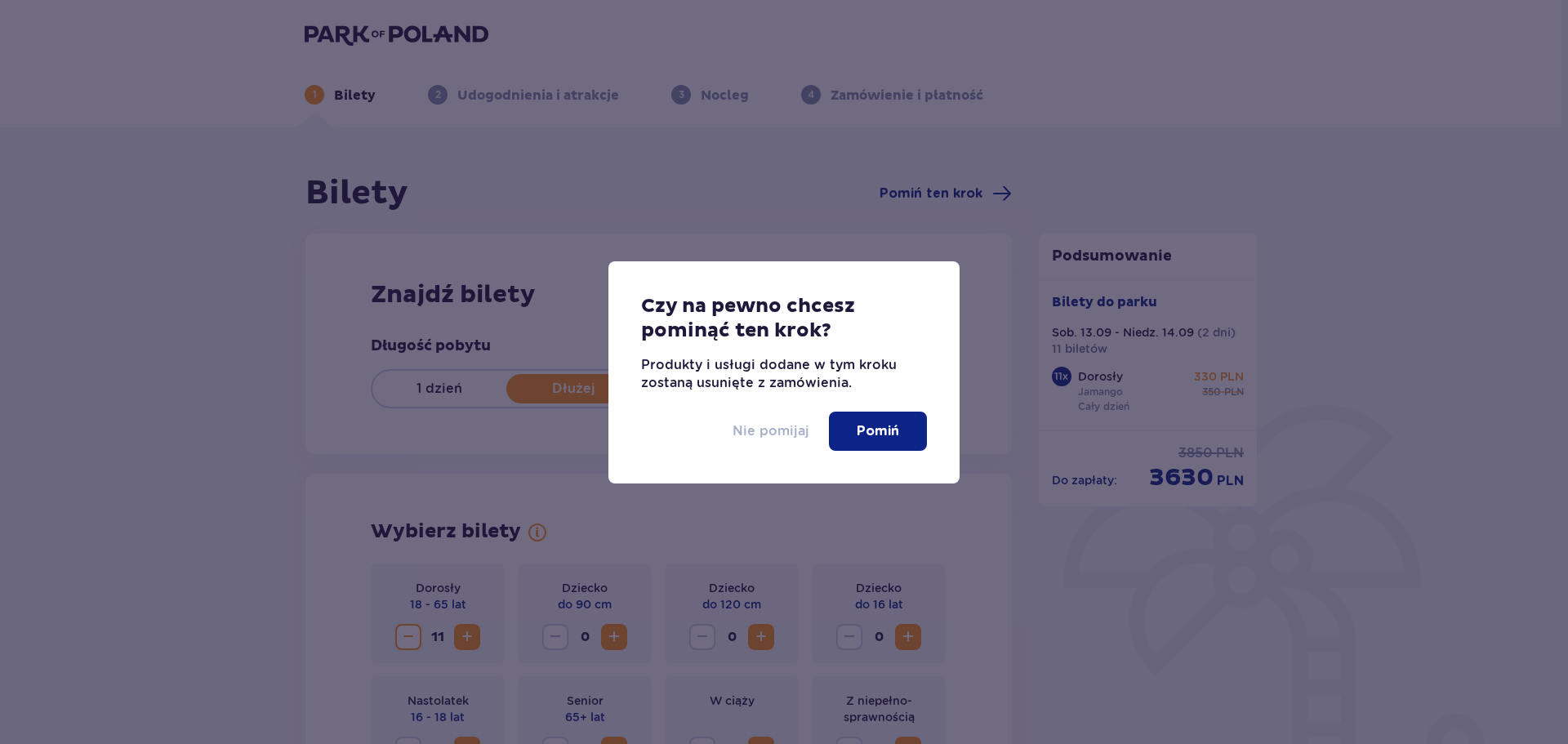
click at [771, 427] on p "Nie pomijaj" at bounding box center [770, 431] width 77 height 18
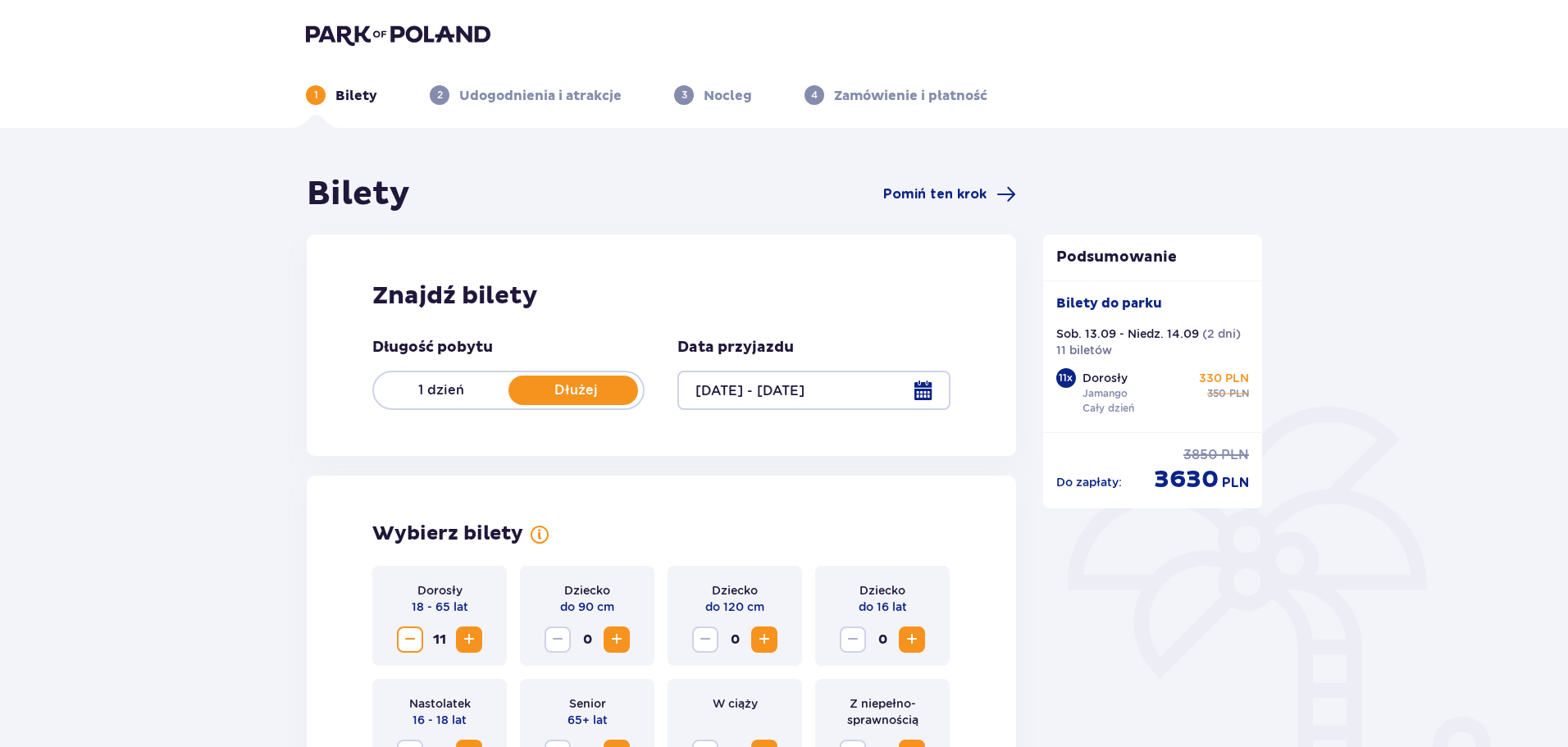
click at [707, 96] on p "Nocleg" at bounding box center [728, 96] width 48 height 18
click at [682, 97] on p "3" at bounding box center [685, 95] width 6 height 14
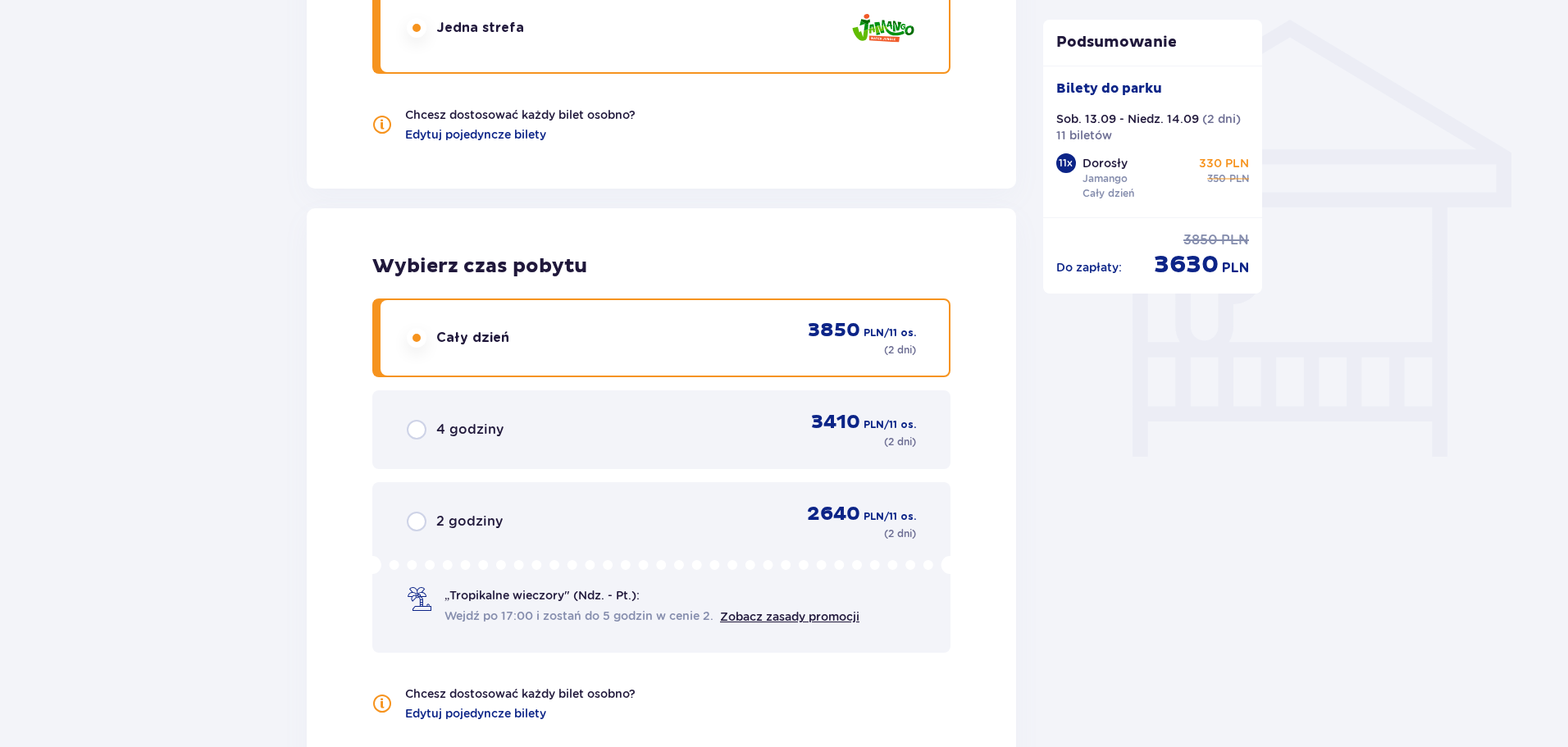
scroll to position [1582, 0]
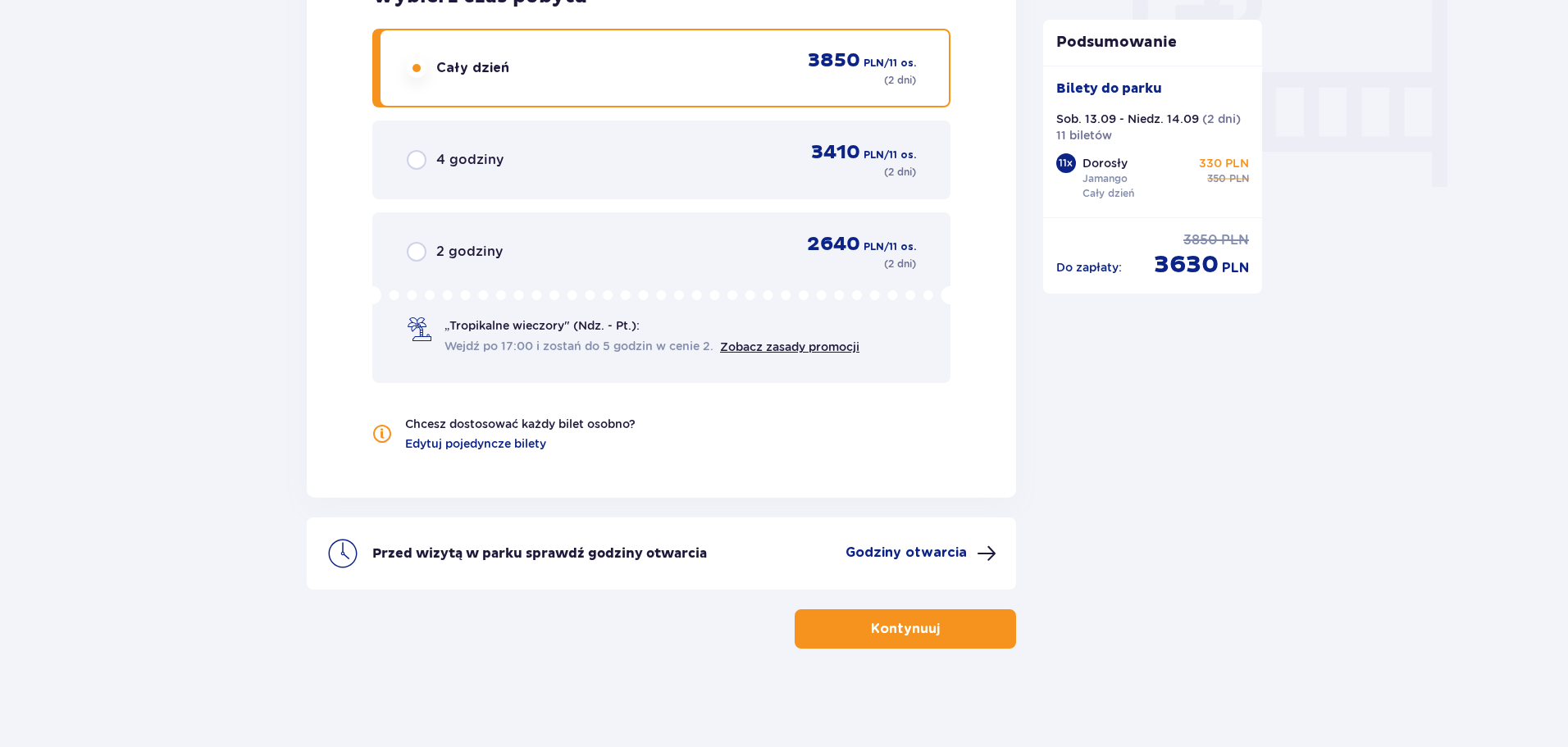
click at [974, 635] on button "Kontynuuj" at bounding box center [905, 629] width 222 height 40
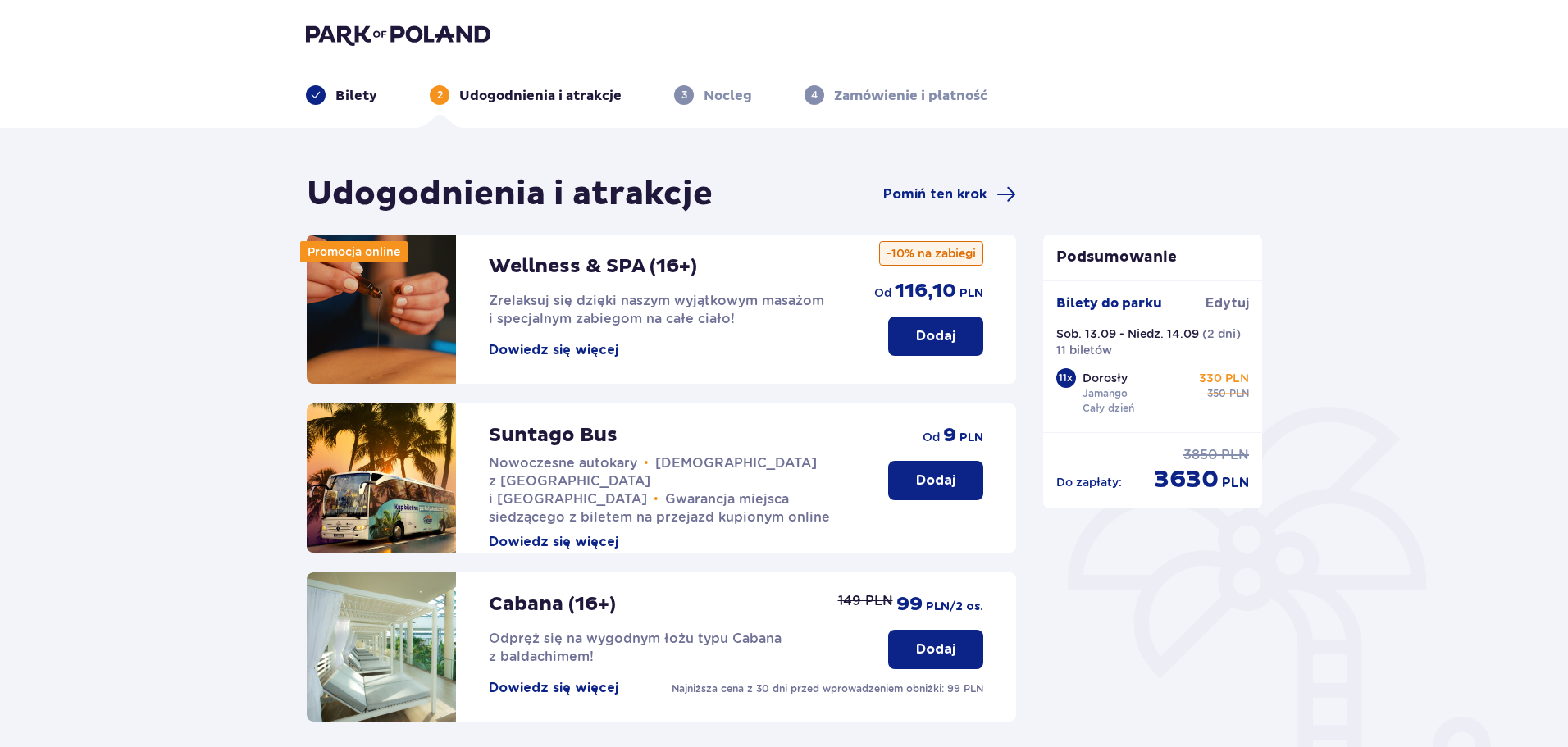
scroll to position [365, 0]
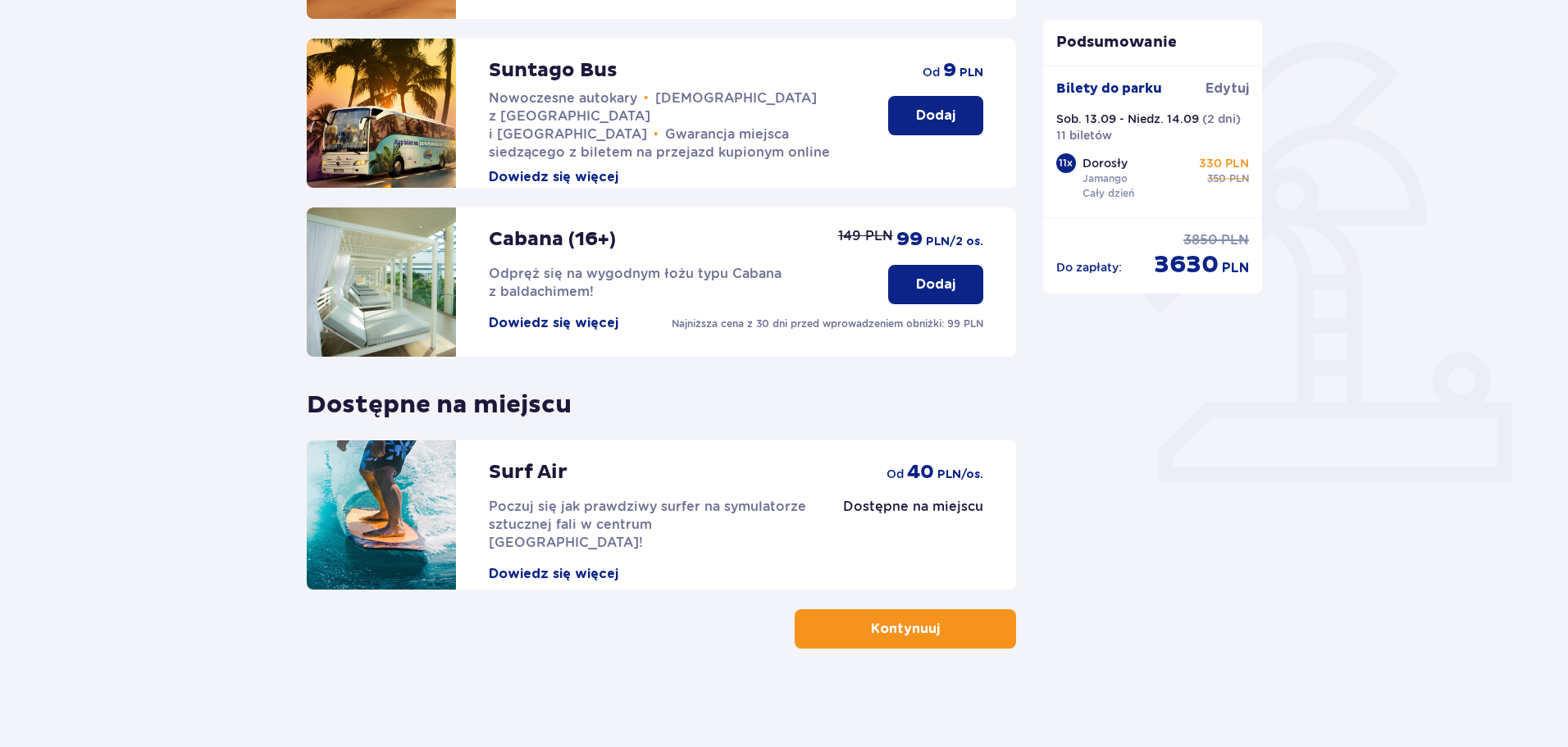
click at [939, 650] on div "Udogodnienia i atrakcje Pomiń ten krok Promocja online Wellness & SPA (16+) Zre…" at bounding box center [784, 255] width 1568 height 984
click at [965, 644] on button "Kontynuuj" at bounding box center [905, 629] width 222 height 40
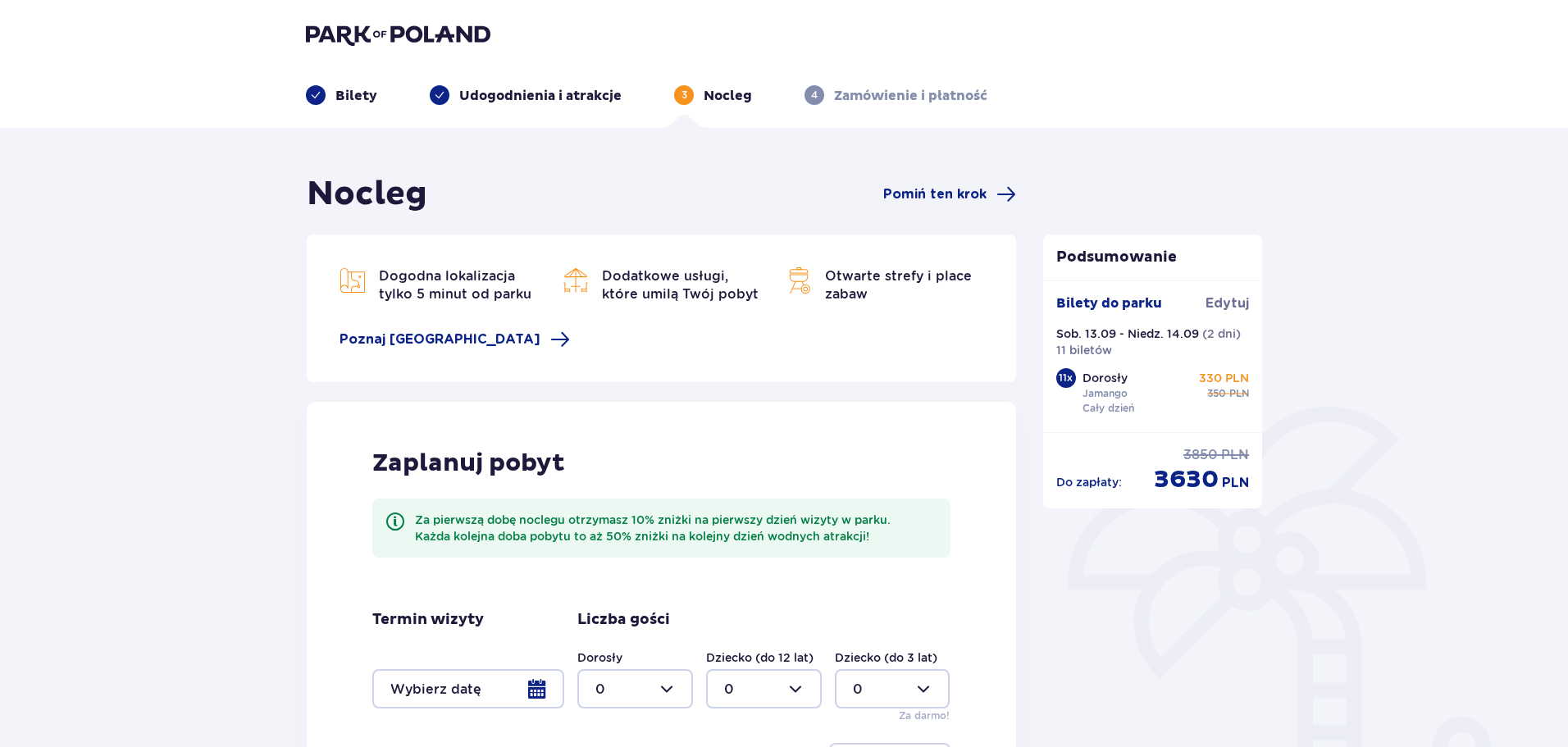
scroll to position [239, 0]
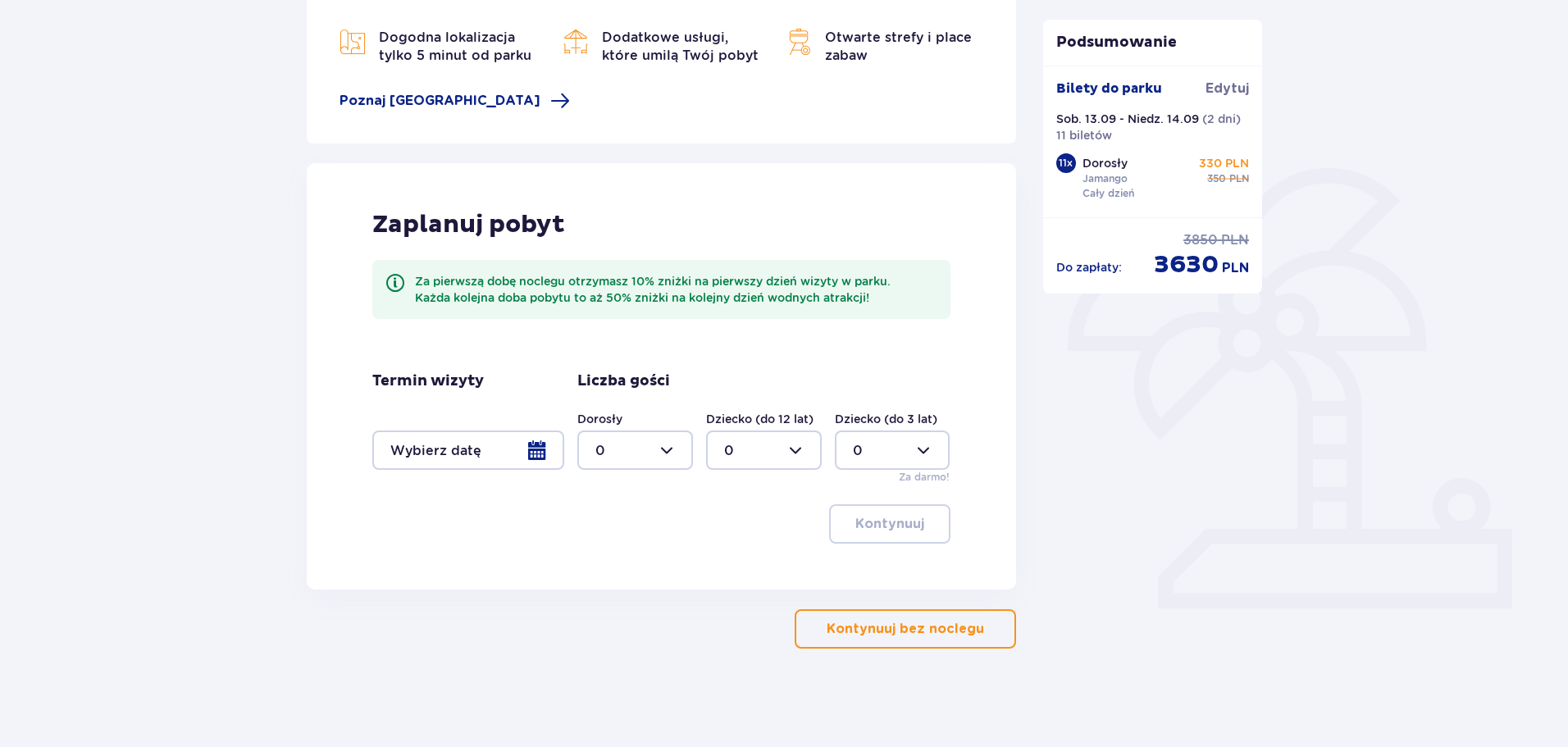
click at [682, 464] on div at bounding box center [635, 450] width 116 height 40
click at [547, 453] on div at bounding box center [468, 450] width 192 height 40
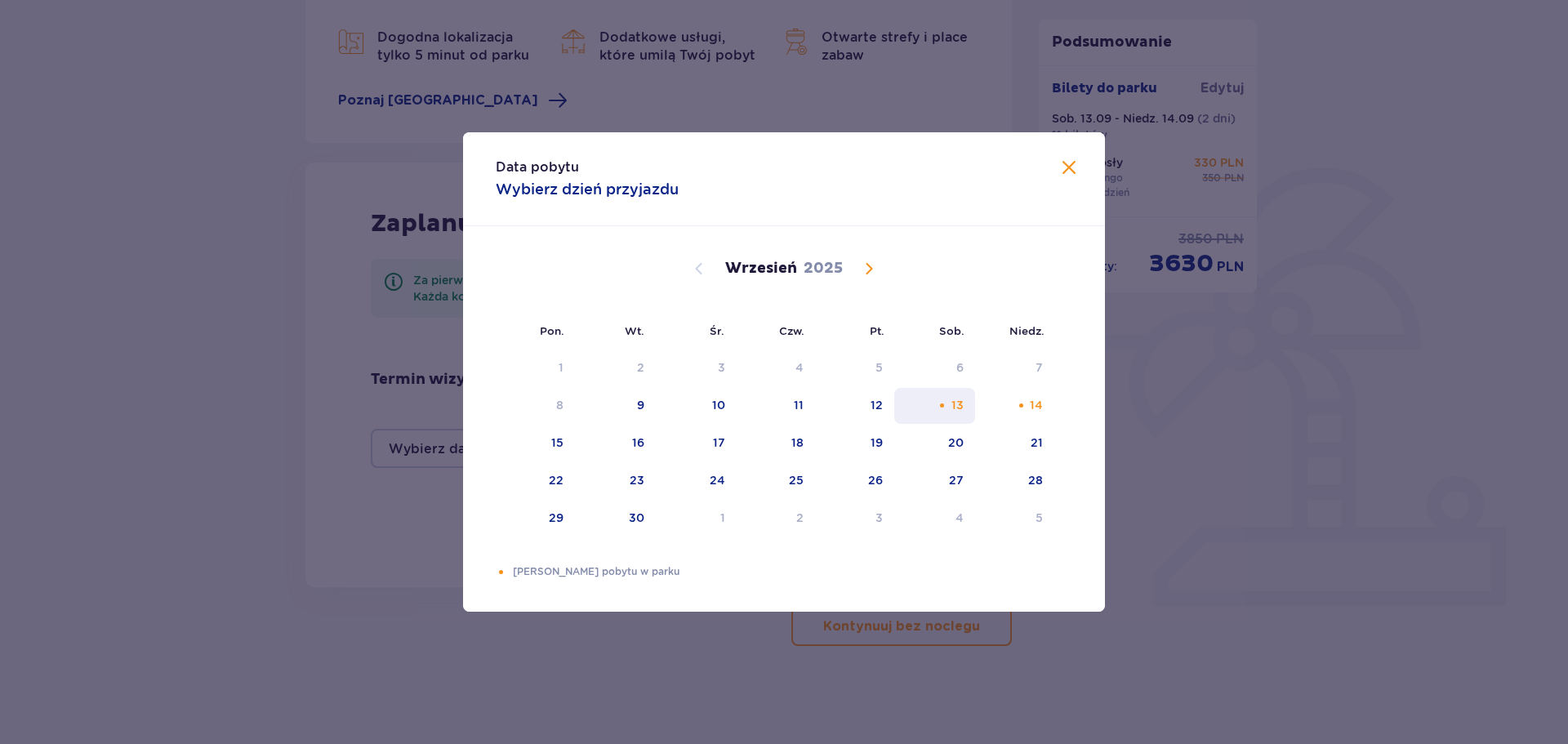
click at [963, 407] on div "13" at bounding box center [957, 404] width 13 height 16
click at [1008, 403] on div "14" at bounding box center [1014, 405] width 79 height 36
type input "[DATE] - [DATE]"
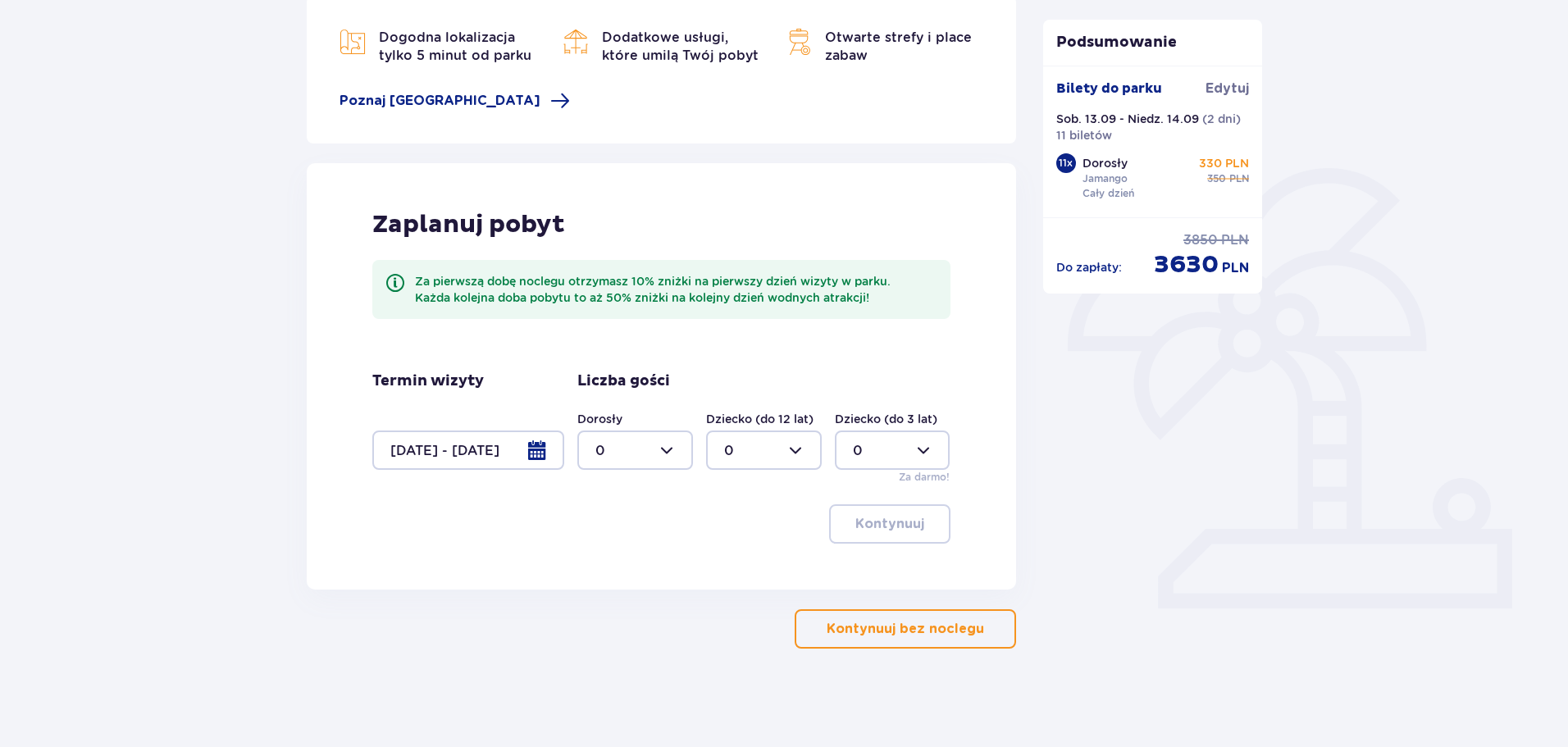
click at [674, 455] on div at bounding box center [635, 450] width 116 height 40
drag, startPoint x: 613, startPoint y: 612, endPoint x: 673, endPoint y: 590, distance: 63.9
click at [613, 612] on div "11" at bounding box center [635, 614] width 80 height 18
type input "11"
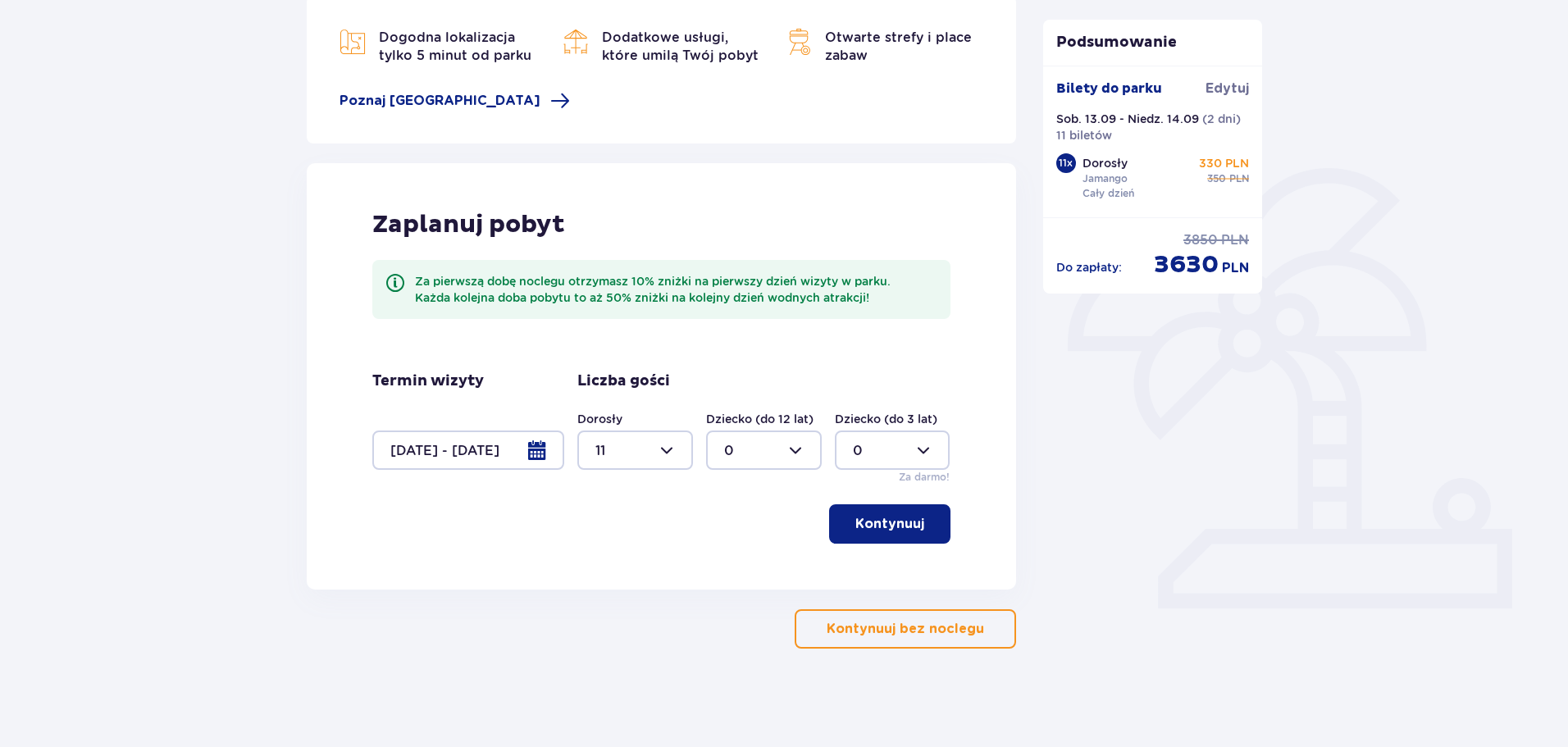
click at [889, 522] on p "Kontynuuj" at bounding box center [889, 524] width 69 height 18
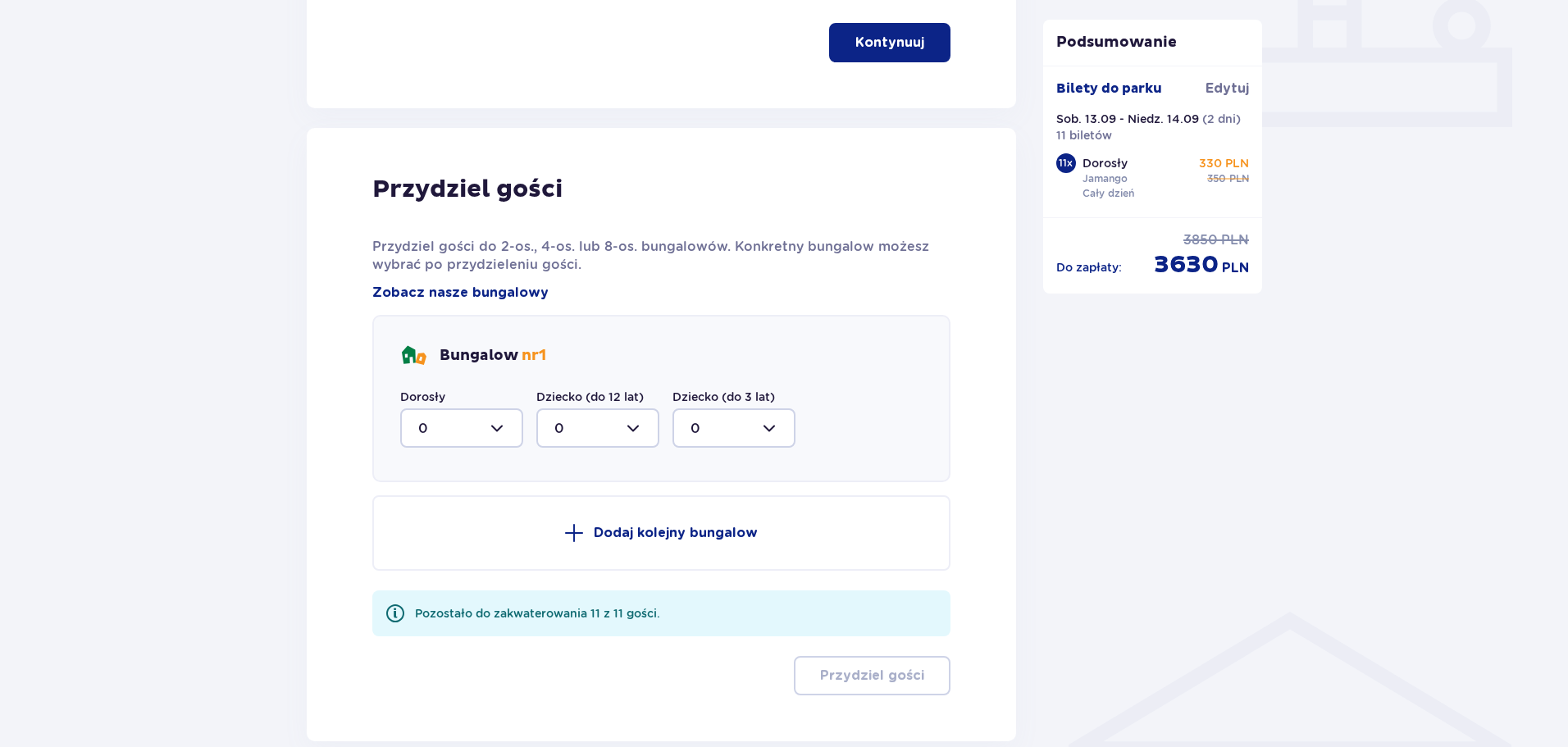
scroll to position [828, 0]
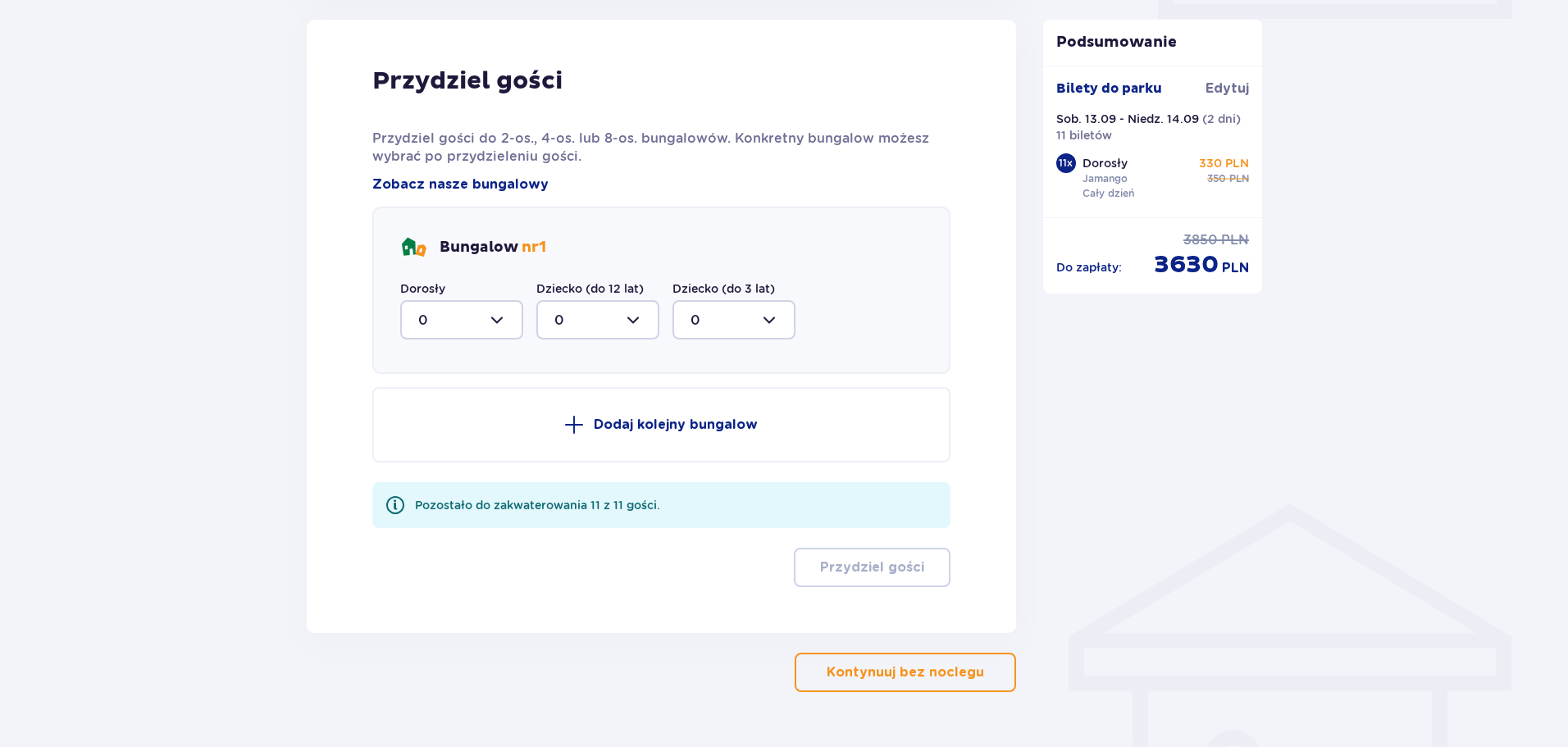
click at [506, 302] on div at bounding box center [461, 320] width 123 height 40
click at [228, 354] on div "Nocleg Pomiń ten krok Dogodna lokalizacja tylko 5 minut od parku [GEOGRAPHIC_DA…" at bounding box center [784, 45] width 1568 height 1491
click at [447, 326] on div at bounding box center [461, 320] width 123 height 40
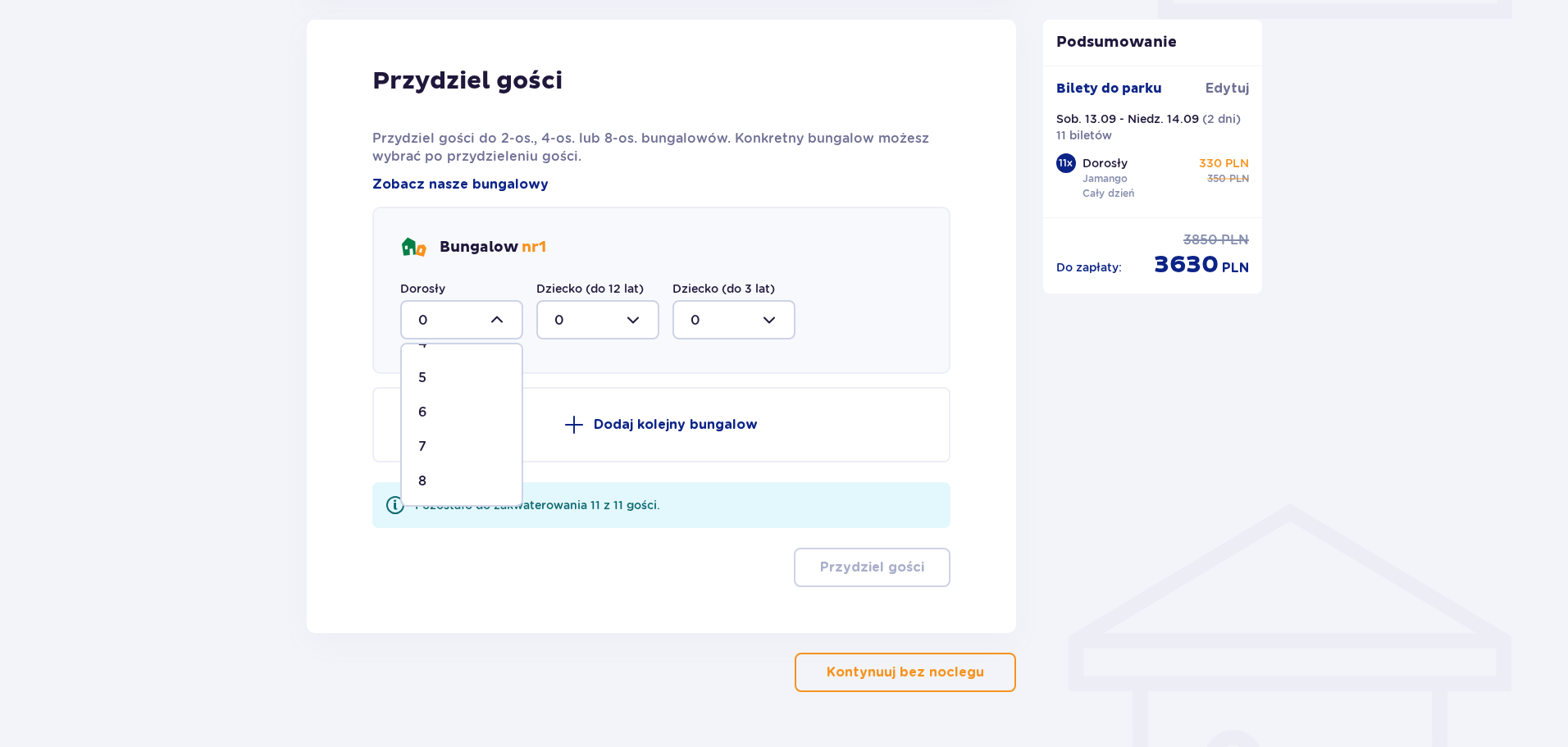
click at [439, 387] on div "5" at bounding box center [461, 377] width 87 height 18
type input "5"
click at [569, 426] on span at bounding box center [574, 424] width 19 height 19
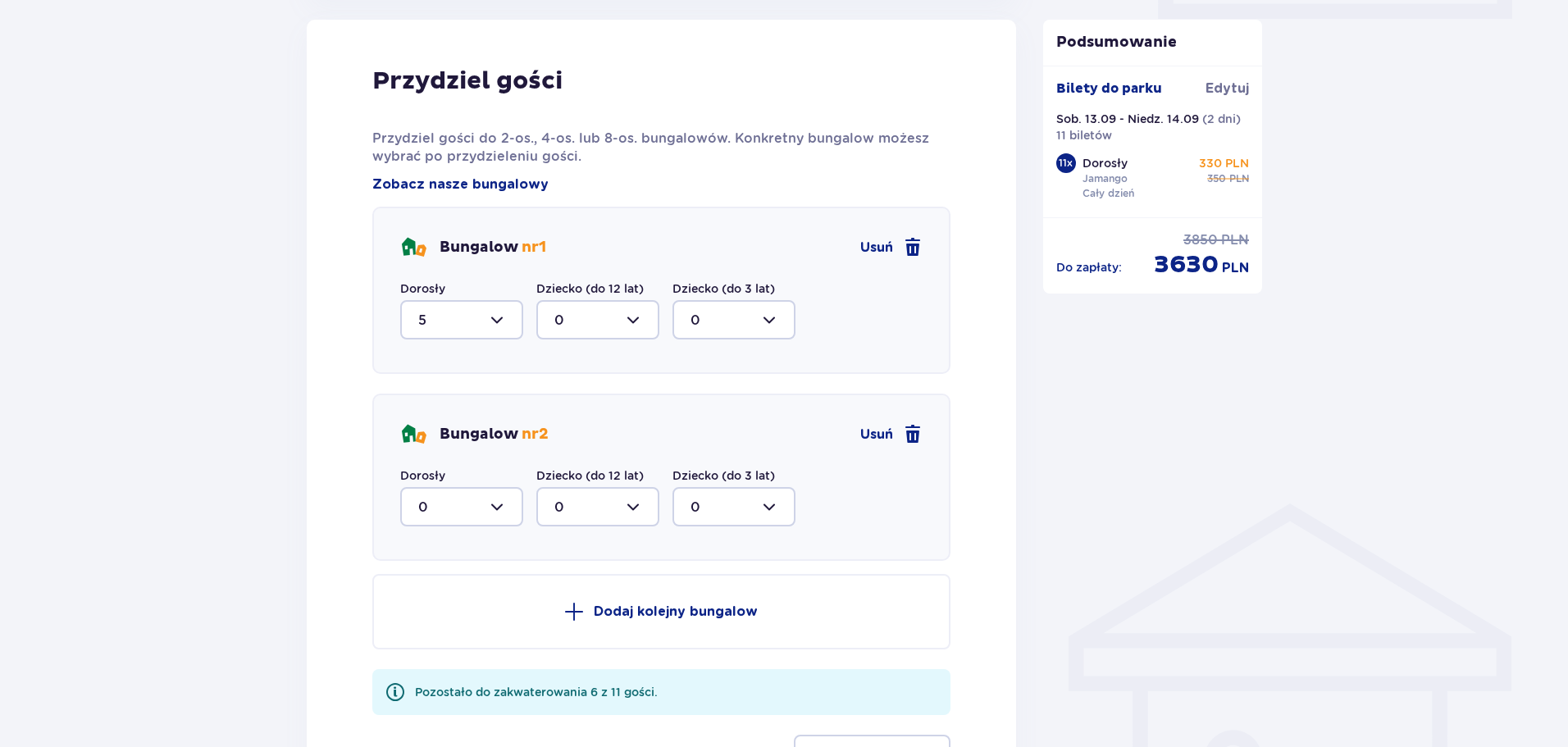
click at [487, 499] on div at bounding box center [461, 507] width 123 height 40
click at [451, 666] on div "6" at bounding box center [461, 666] width 87 height 18
type input "6"
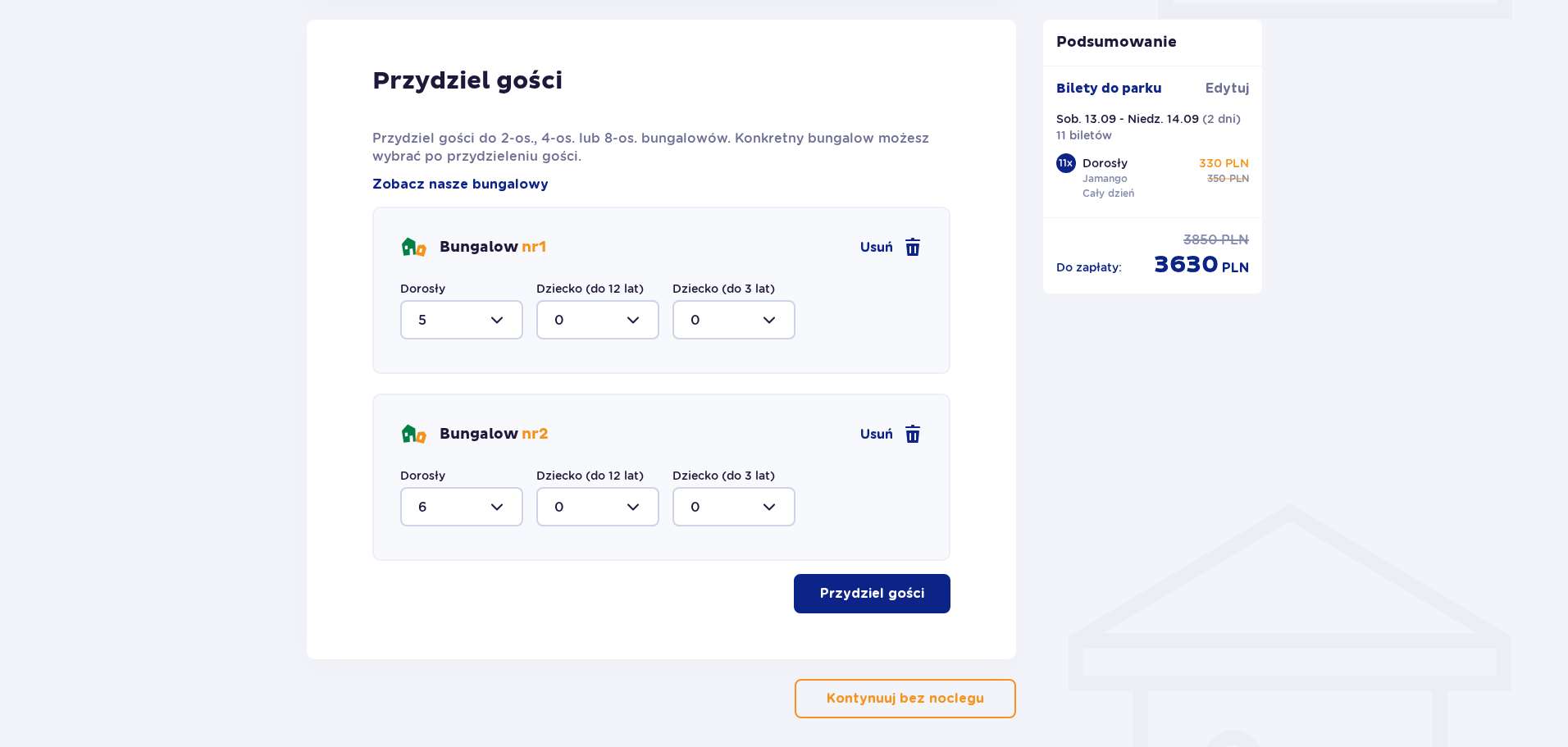
click at [151, 523] on div "Nocleg Pomiń ten krok Dogodna lokalizacja tylko 5 minut od parku [GEOGRAPHIC_DA…" at bounding box center [784, 58] width 1568 height 1517
click at [462, 314] on div at bounding box center [461, 320] width 123 height 40
click at [438, 451] on div "4" at bounding box center [461, 445] width 87 height 18
type input "4"
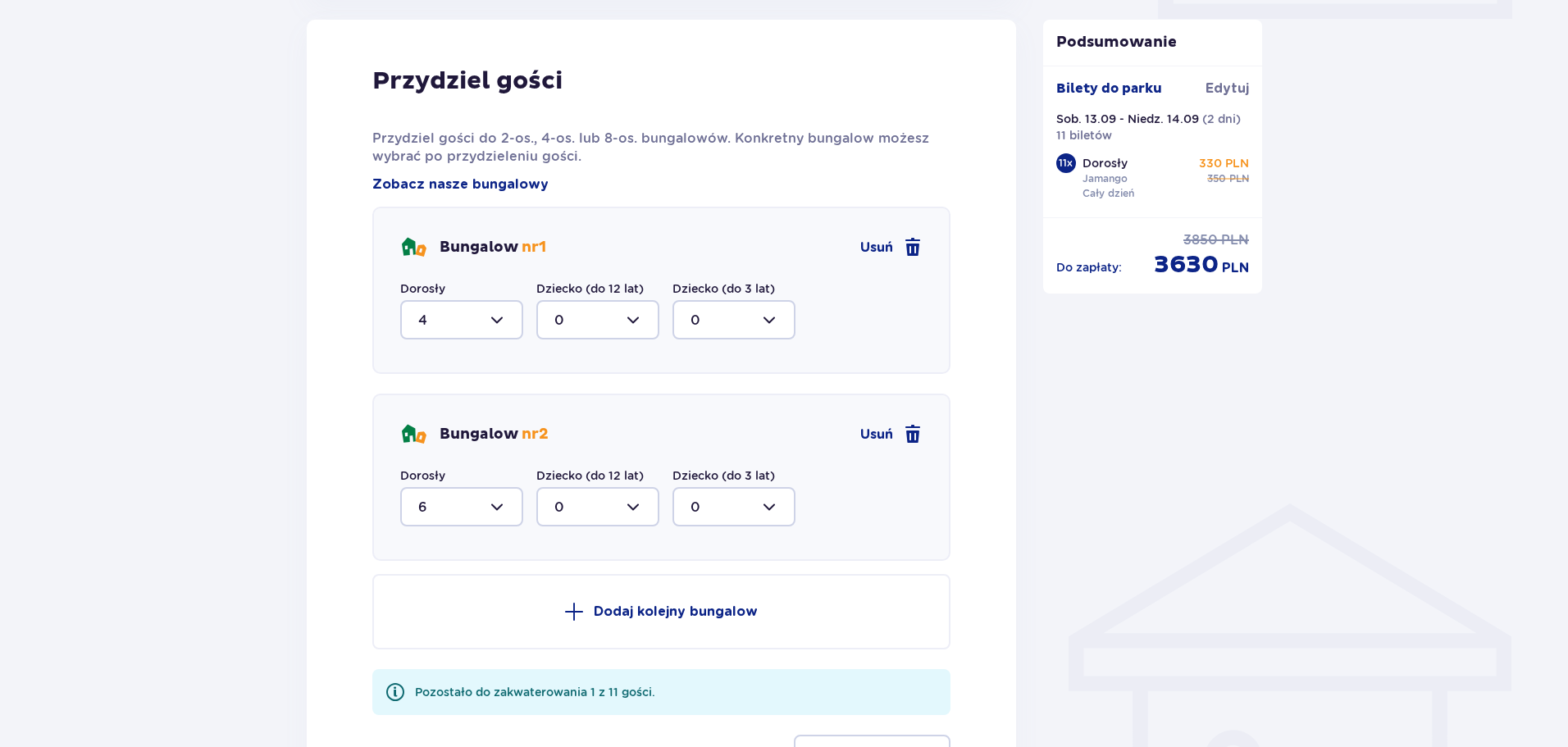
click at [503, 517] on div at bounding box center [461, 507] width 123 height 40
click at [433, 671] on div "7" at bounding box center [461, 666] width 87 height 18
type input "7"
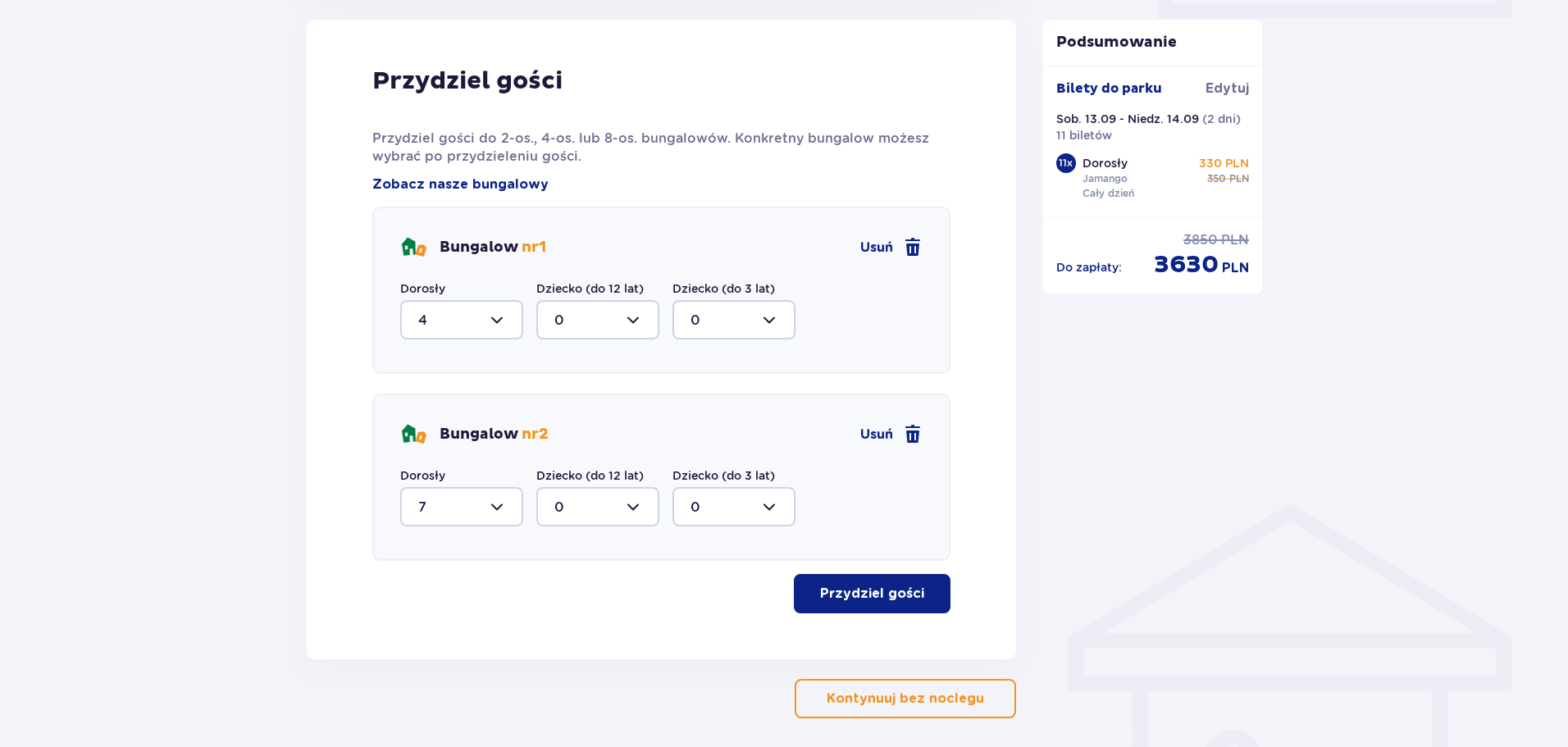
click at [883, 585] on p "Przydziel gości" at bounding box center [872, 593] width 104 height 18
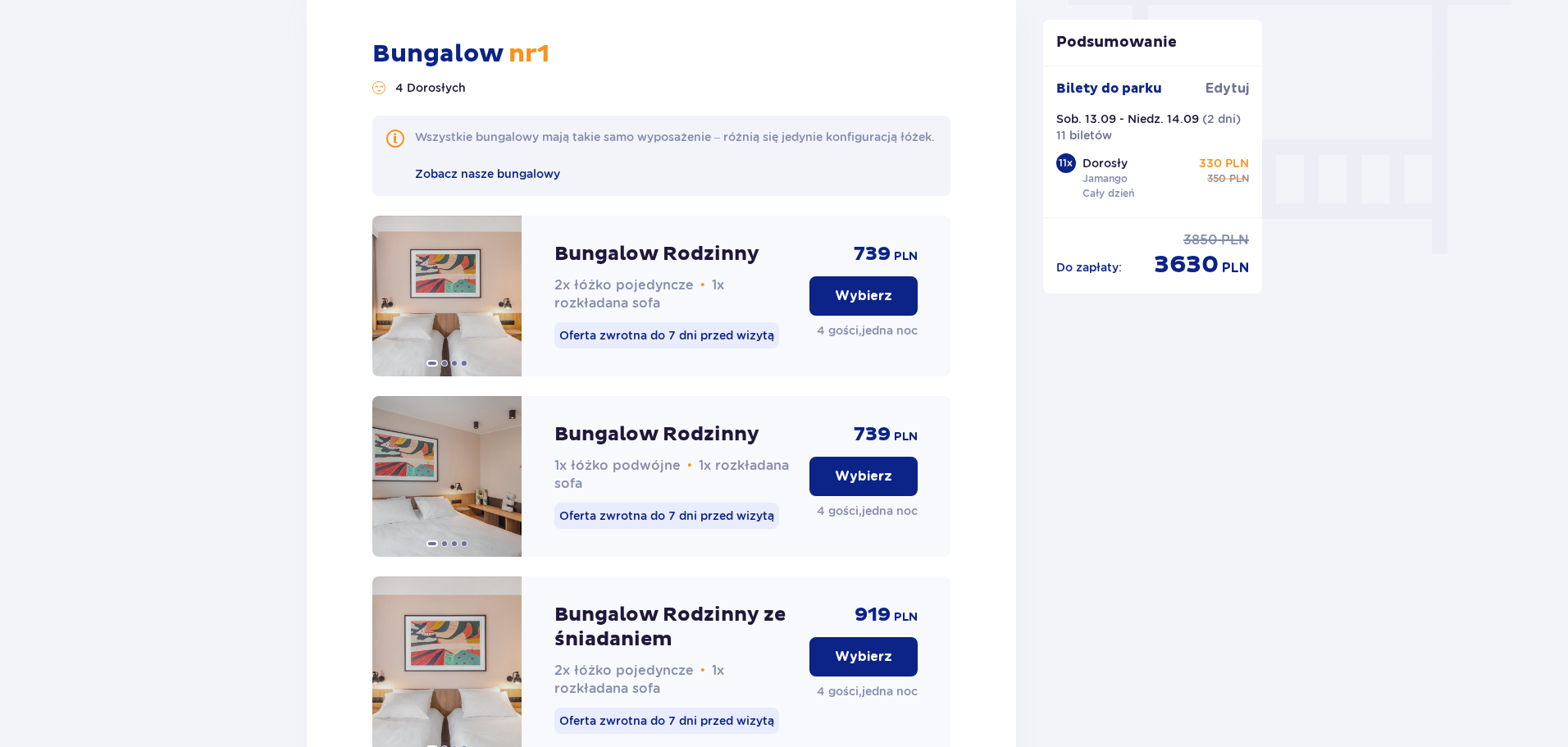
scroll to position [1678, 0]
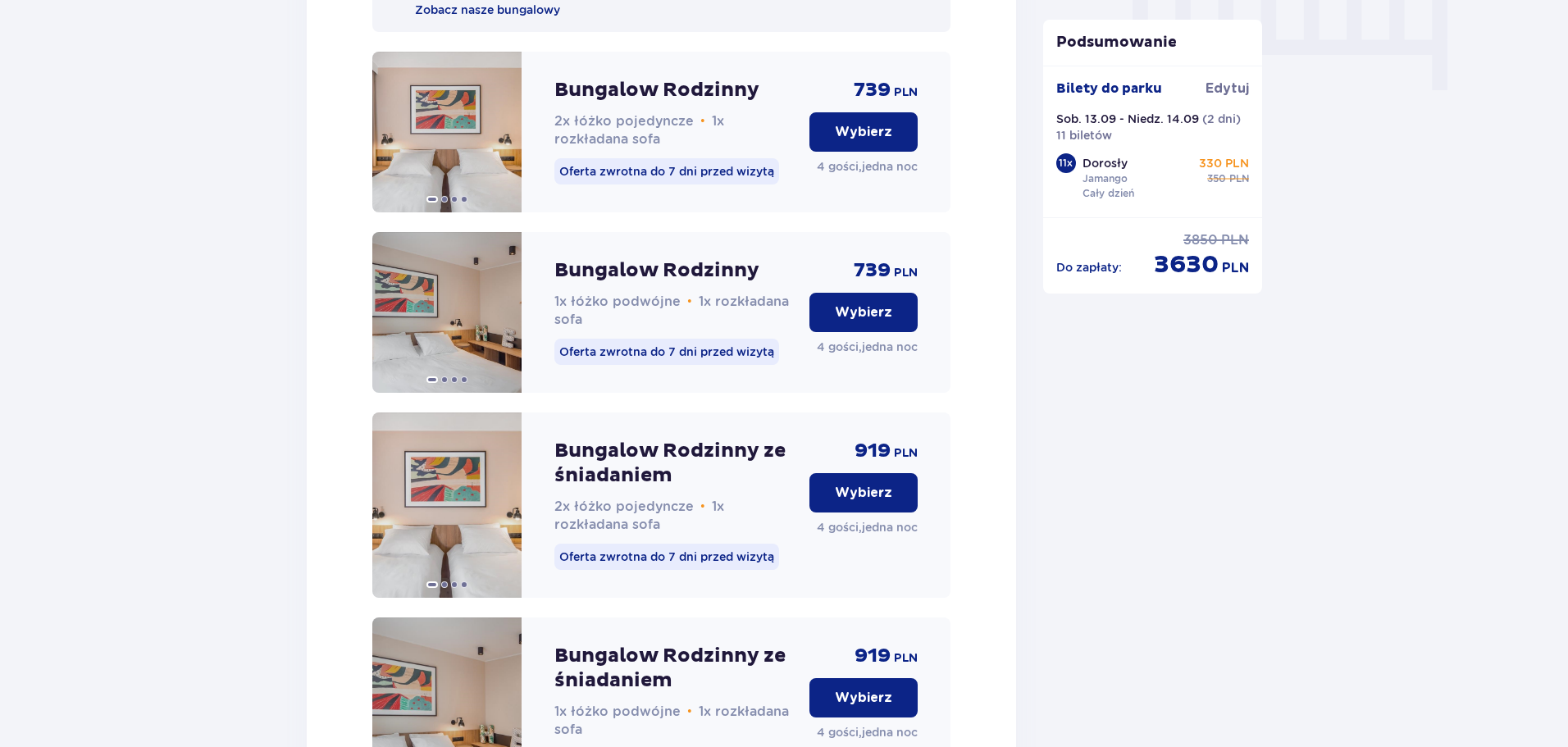
click at [866, 141] on p "Wybierz" at bounding box center [864, 131] width 58 height 18
click at [885, 321] on p "Wybierz" at bounding box center [864, 312] width 58 height 18
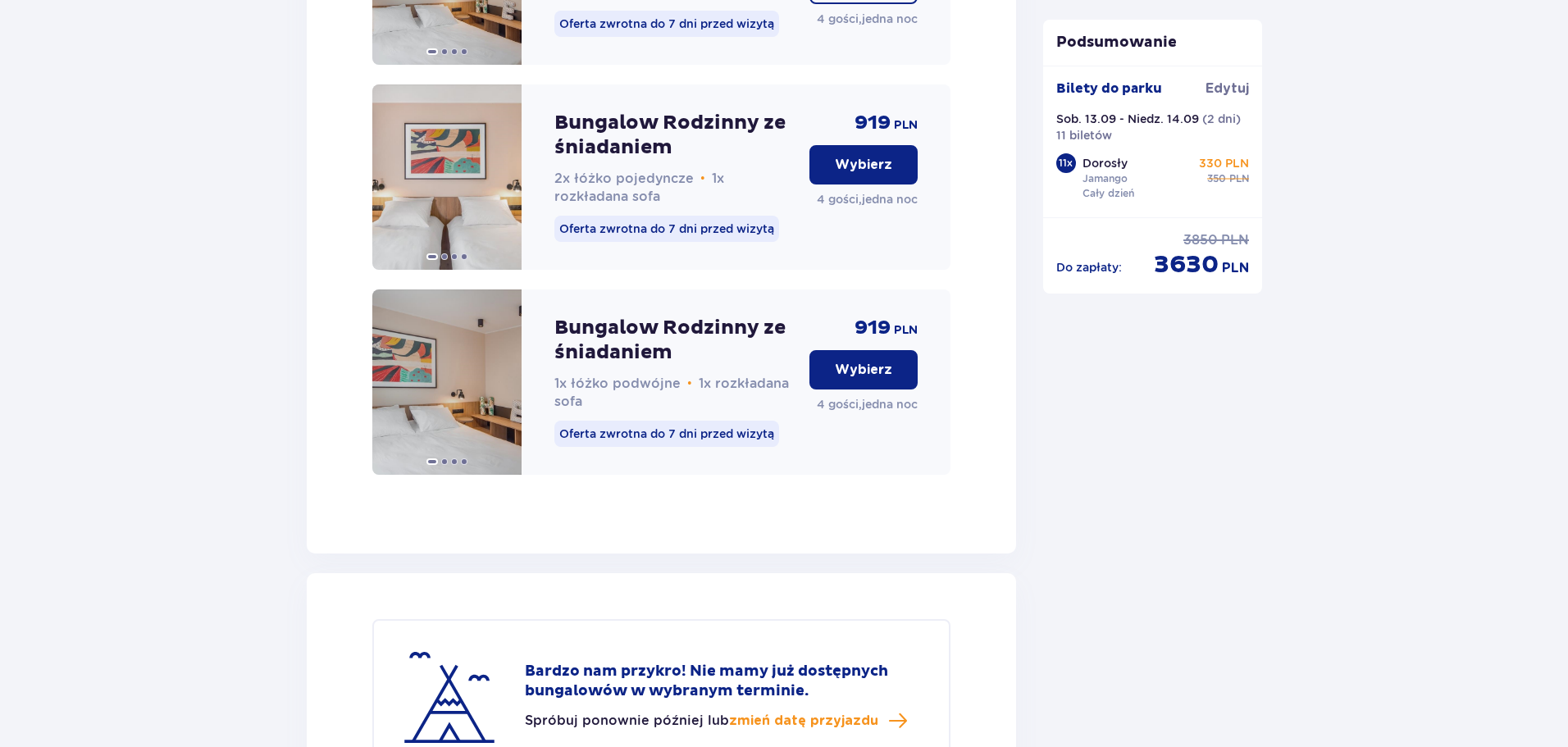
click at [879, 174] on p "Wybierz" at bounding box center [864, 164] width 58 height 18
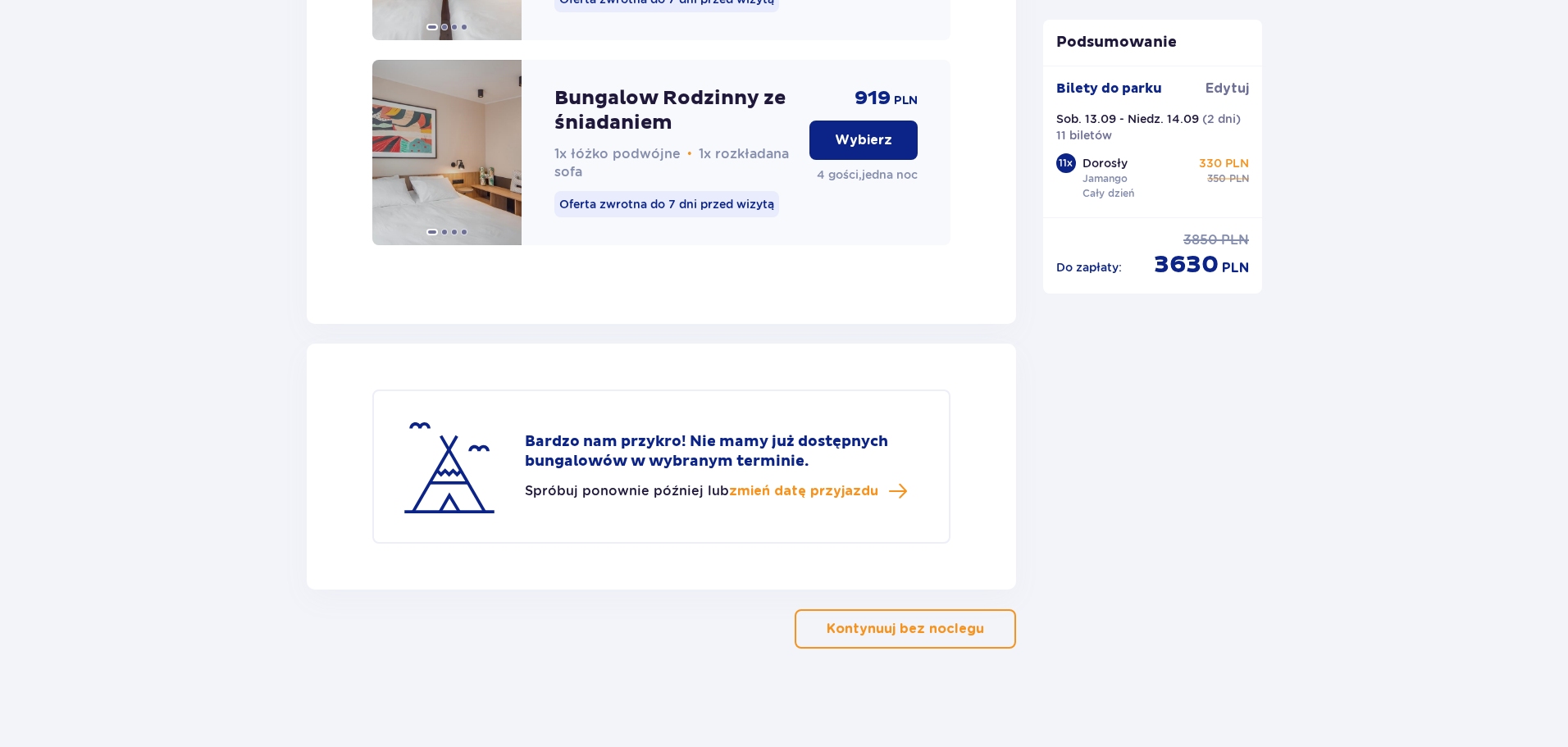
scroll to position [2253, 0]
click at [867, 148] on p "Wybierz" at bounding box center [864, 140] width 58 height 18
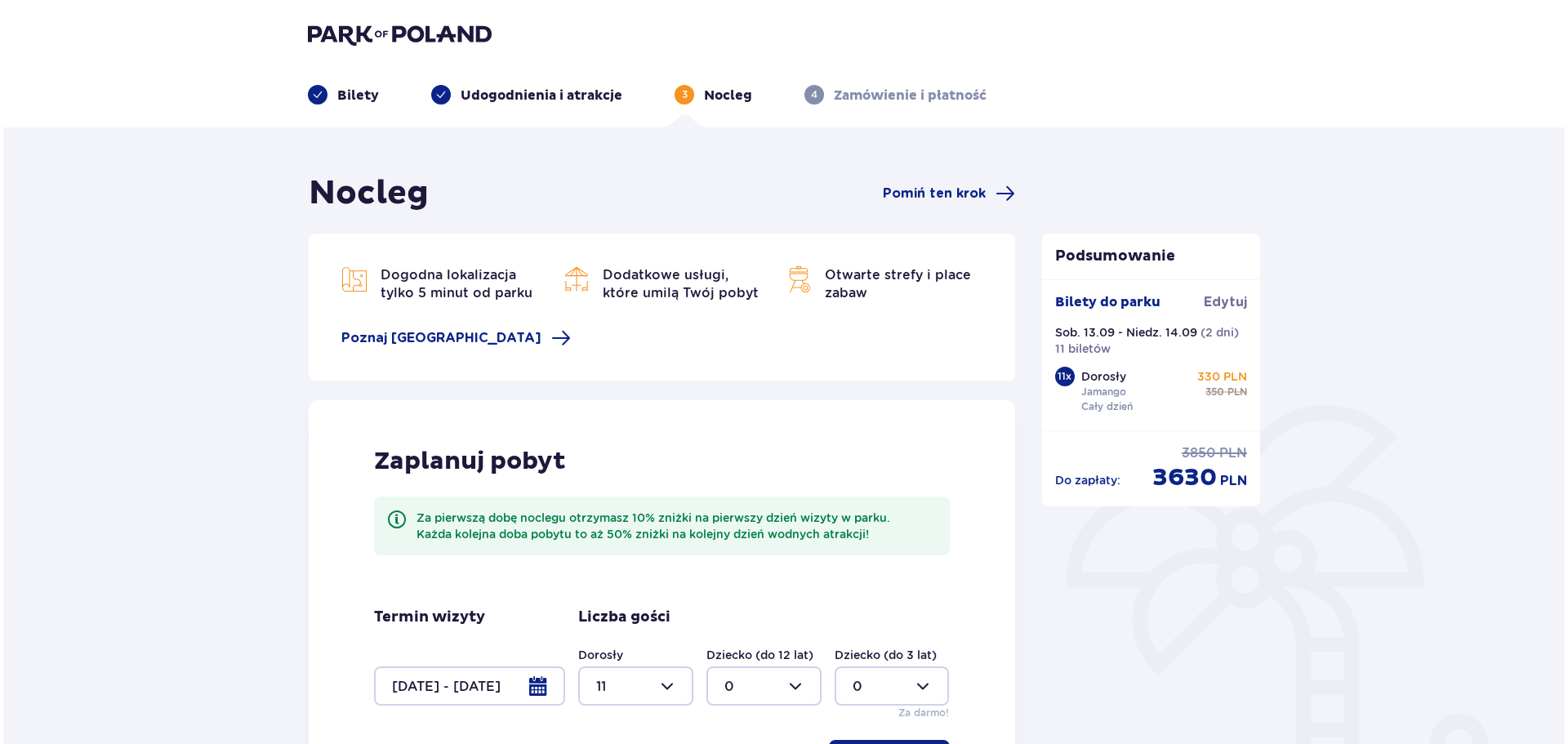
scroll to position [327, 0]
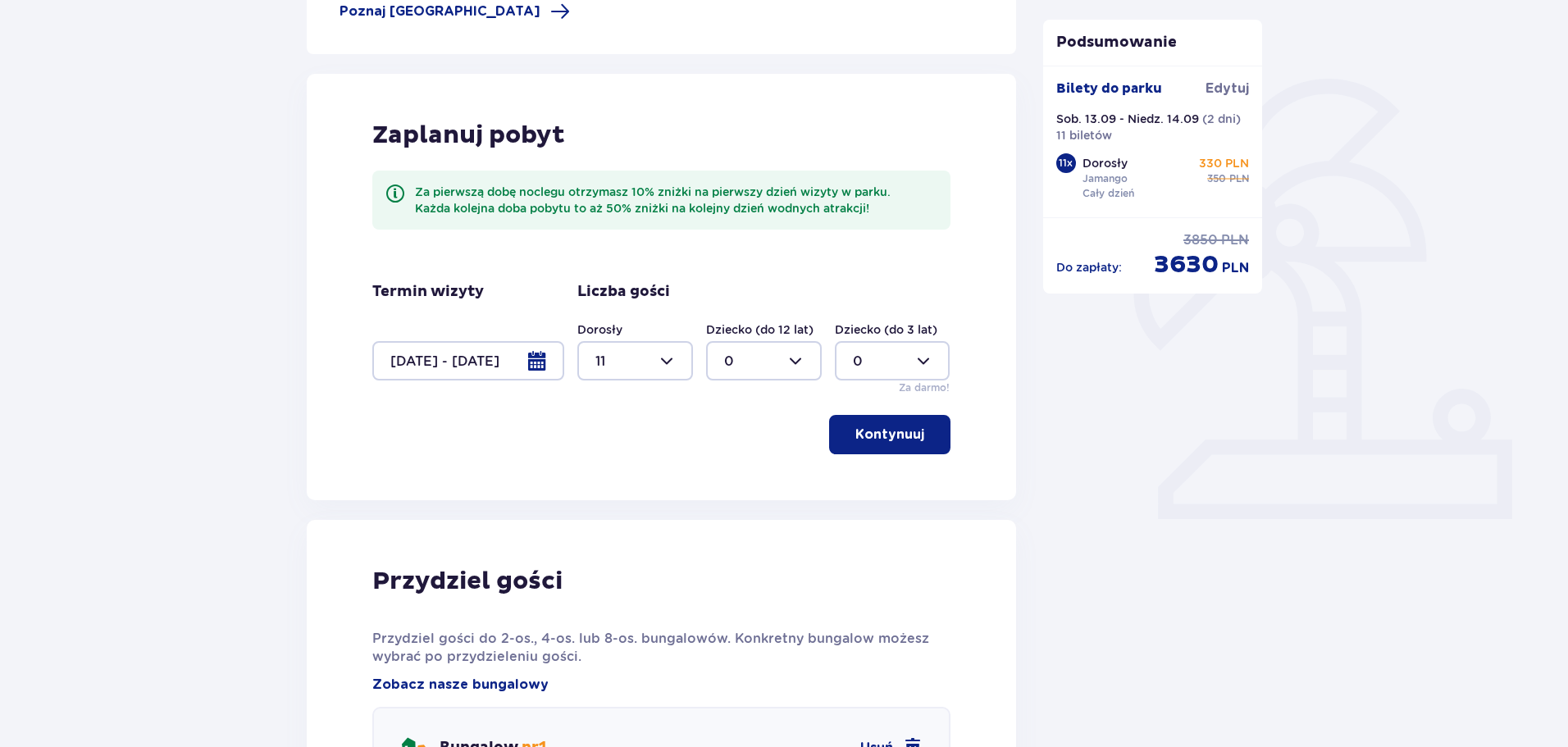
click at [540, 361] on div at bounding box center [468, 360] width 192 height 40
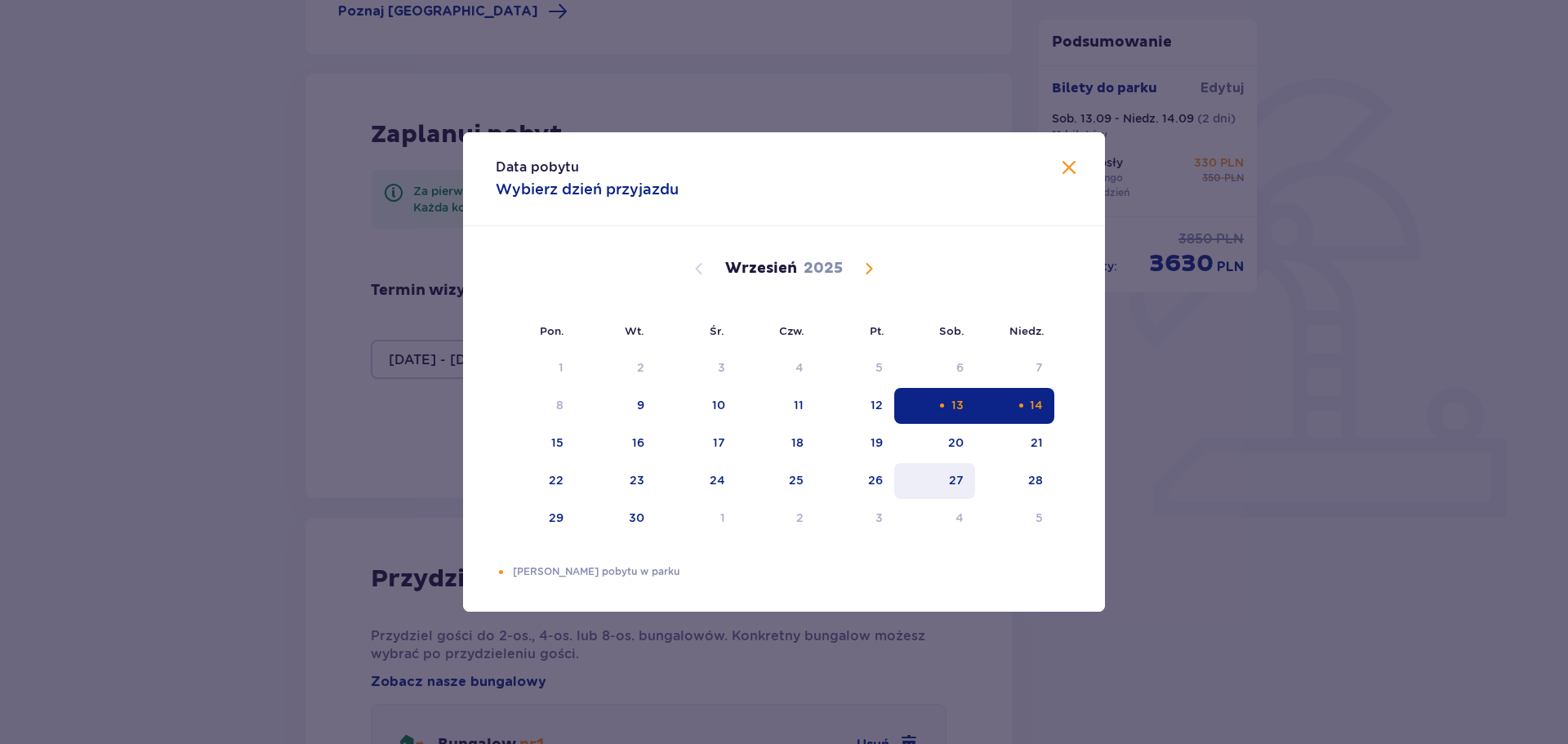
click at [950, 491] on div "27" at bounding box center [934, 481] width 81 height 36
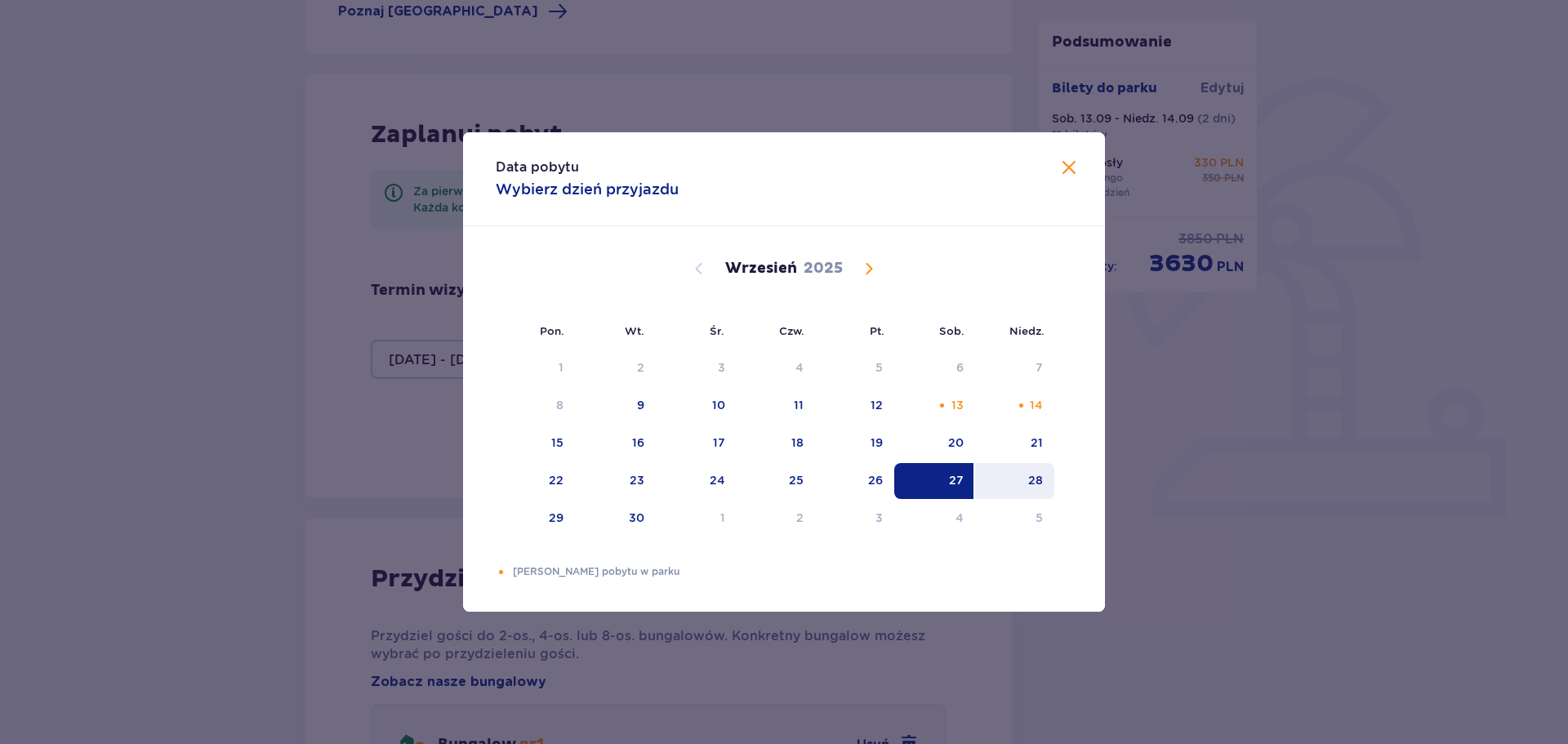
click at [1007, 485] on div "28" at bounding box center [1014, 481] width 79 height 36
type input "[DATE] - [DATE]"
type input "0"
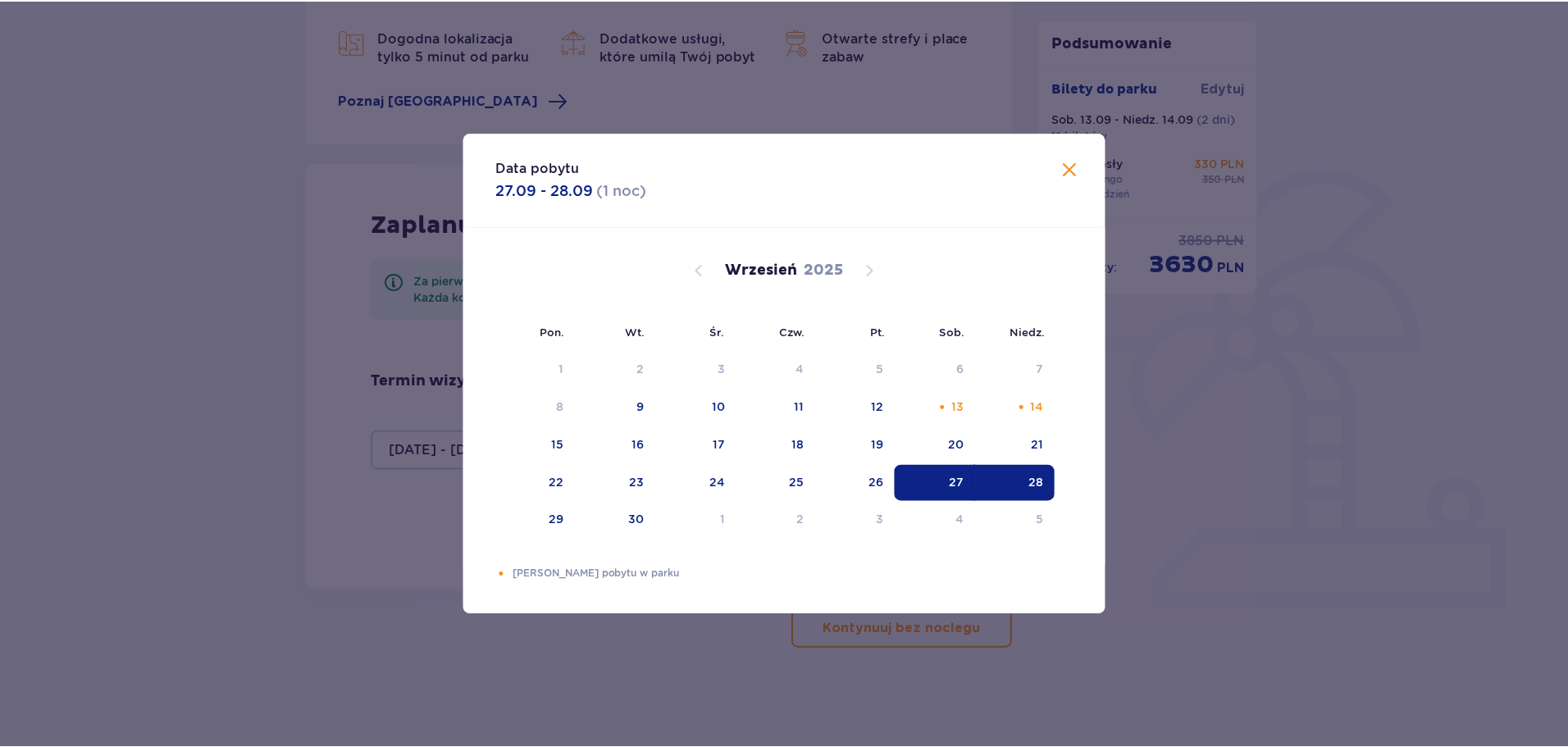
scroll to position [239, 0]
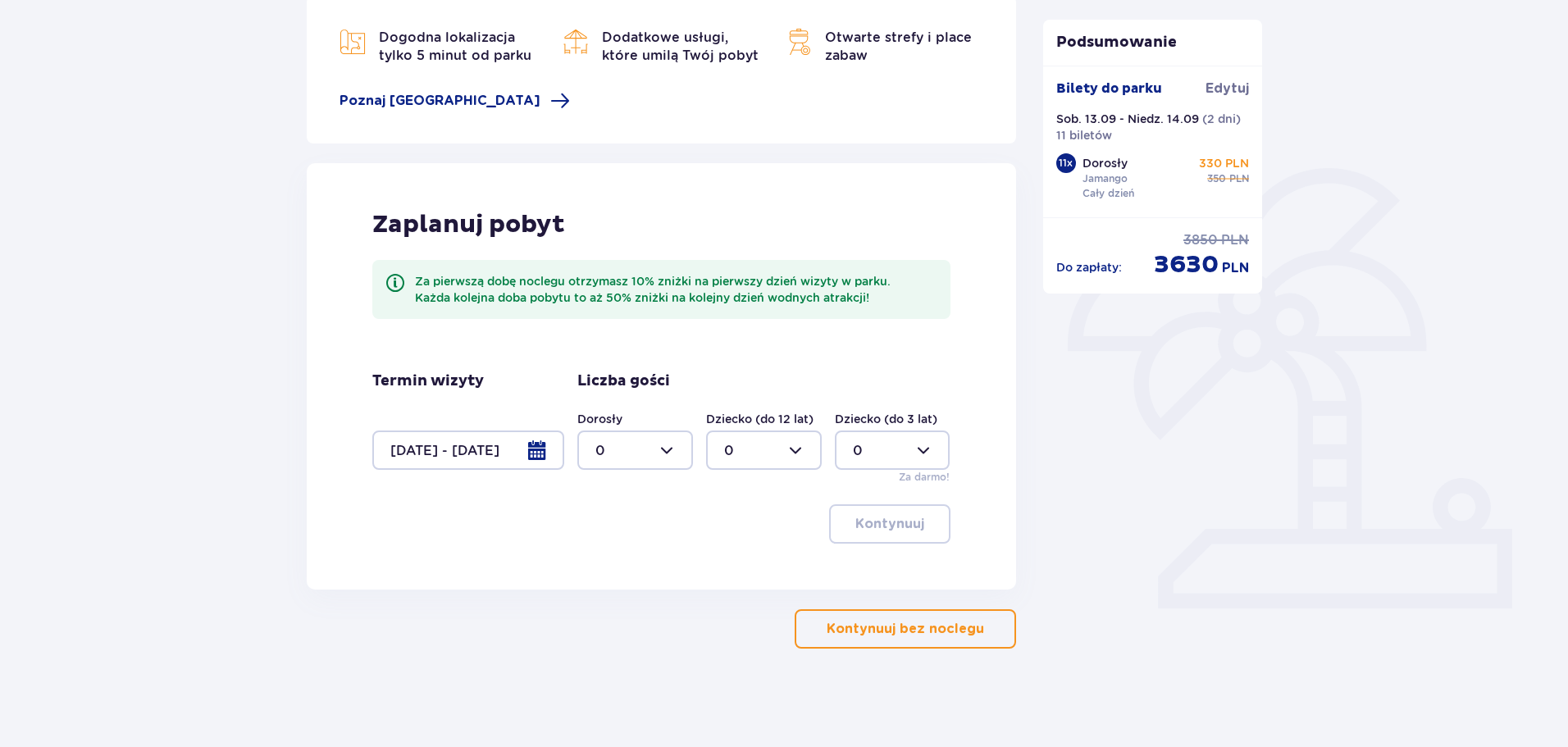
click at [544, 455] on div at bounding box center [468, 450] width 192 height 40
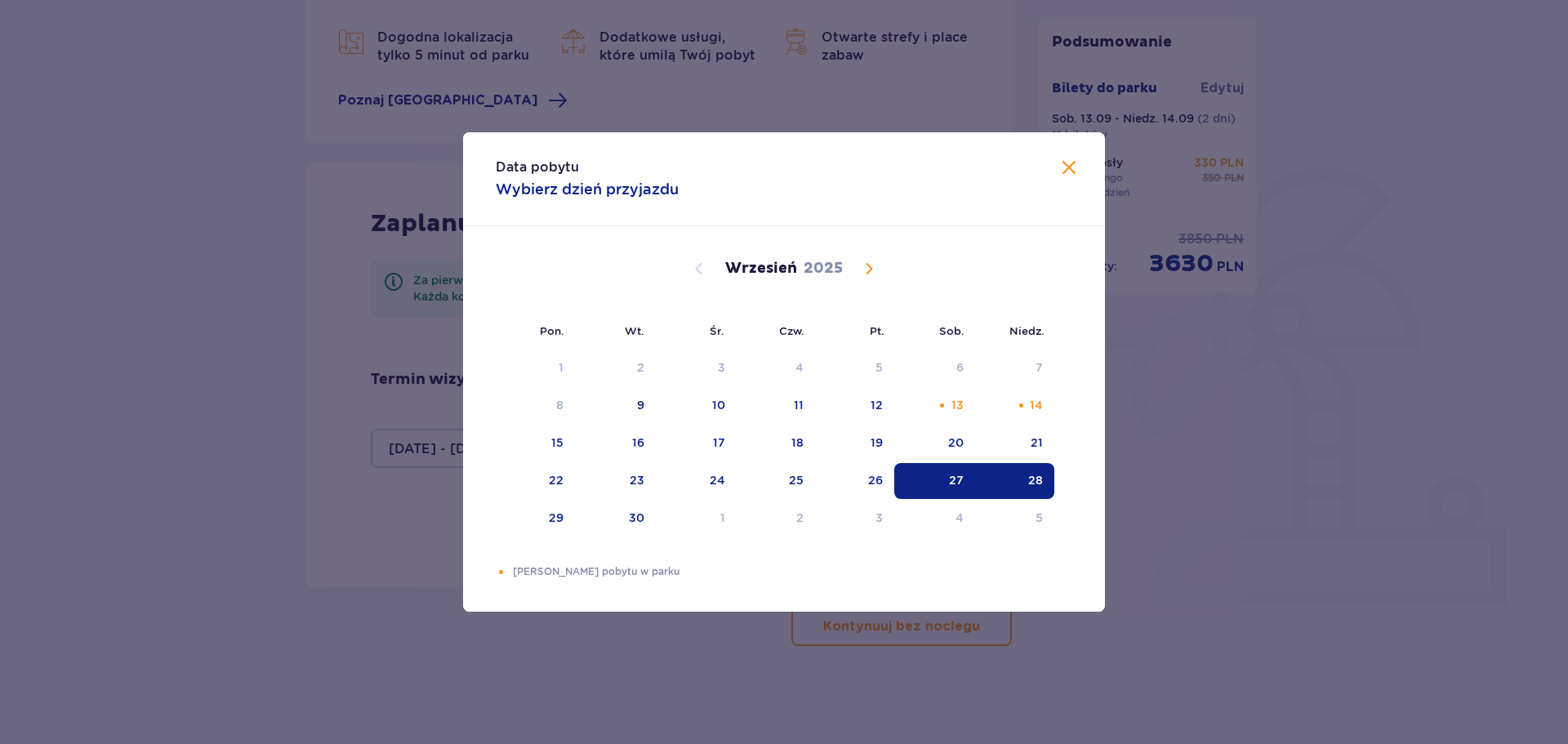
click at [870, 276] on span "Calendar" at bounding box center [869, 268] width 19 height 19
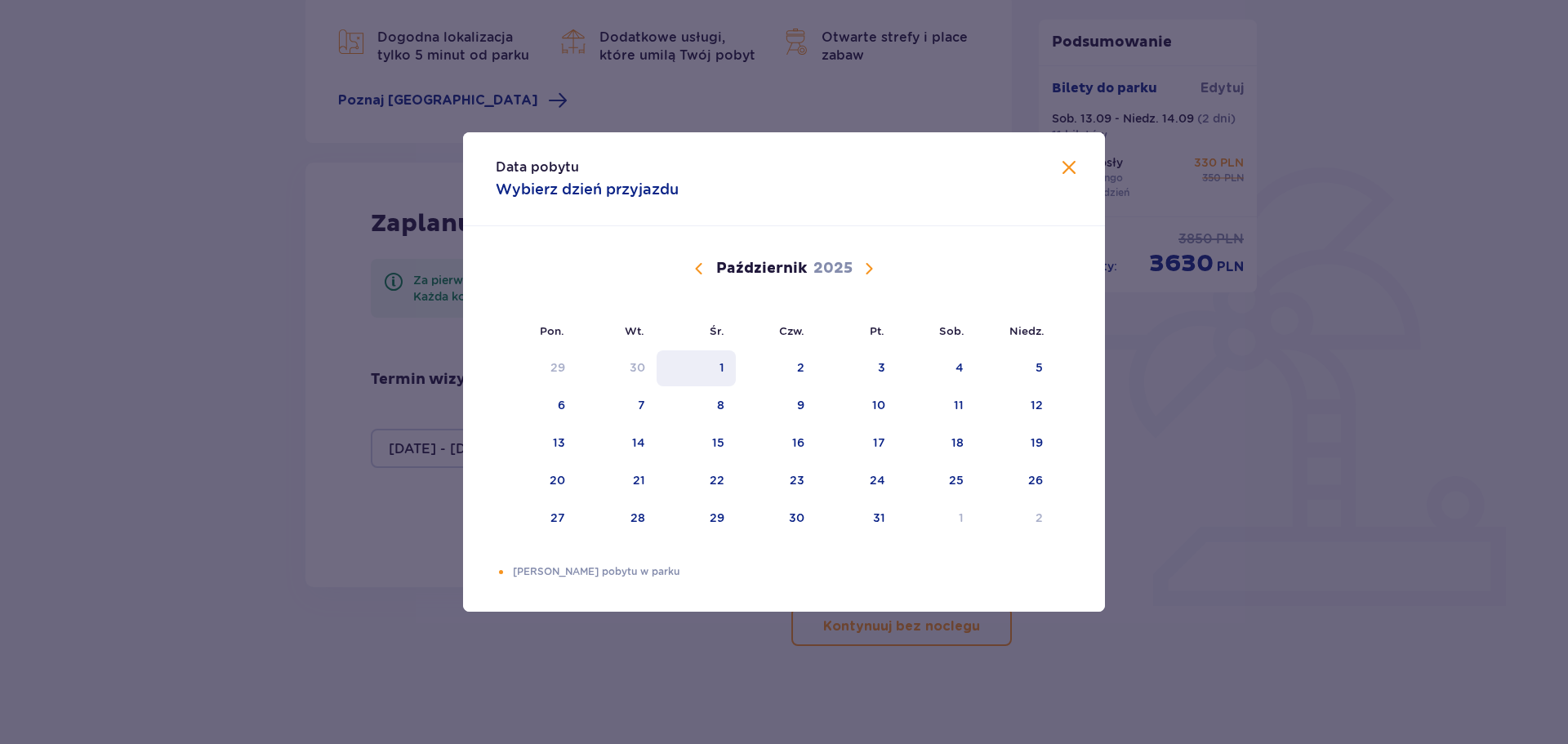
click at [723, 377] on div "1" at bounding box center [696, 368] width 79 height 36
click at [797, 377] on div "2" at bounding box center [776, 368] width 81 height 36
type input "[DATE] - [DATE]"
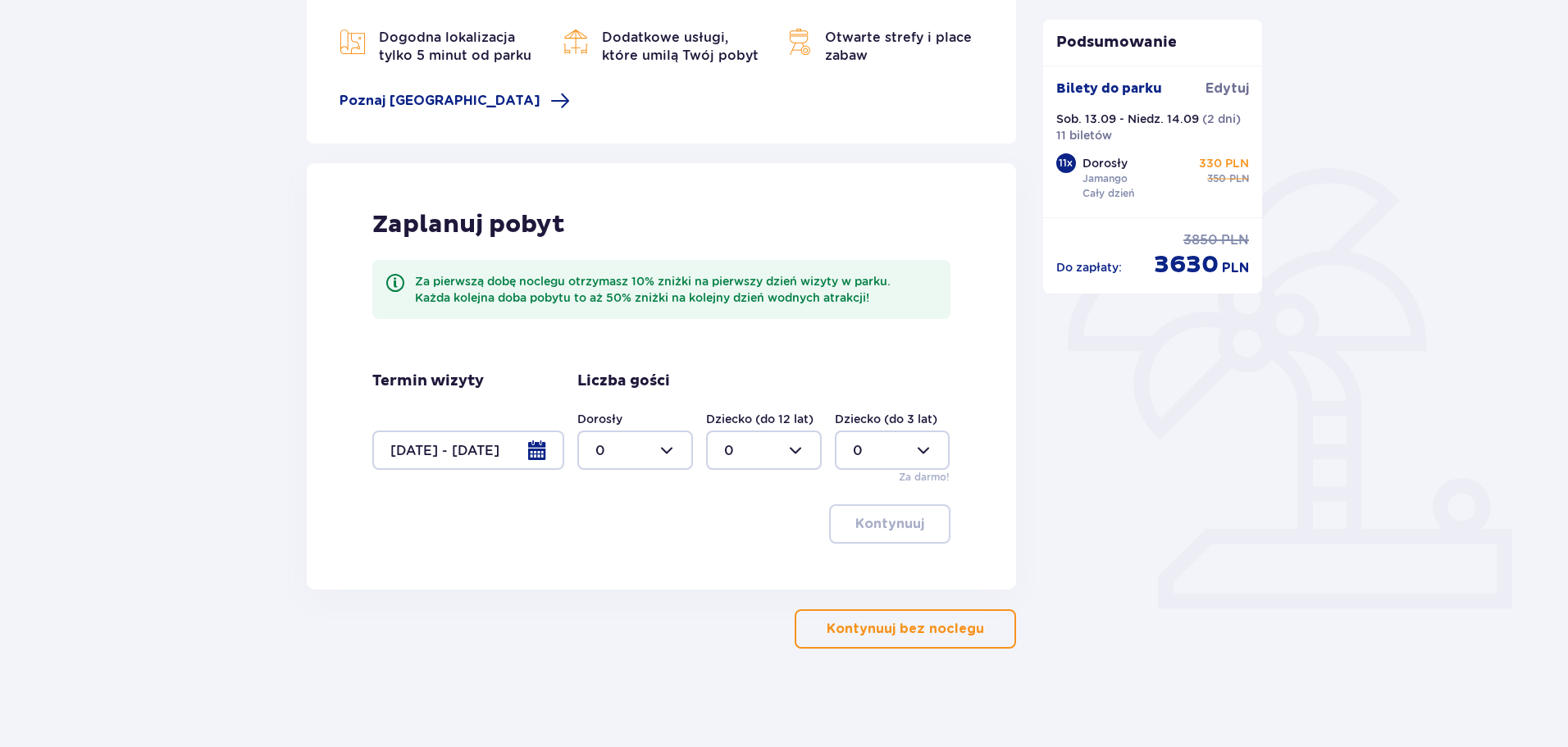
click at [674, 452] on div at bounding box center [635, 450] width 116 height 40
click at [619, 548] on div "11" at bounding box center [635, 551] width 80 height 18
type input "11"
click at [895, 518] on p "Kontynuuj" at bounding box center [889, 524] width 69 height 18
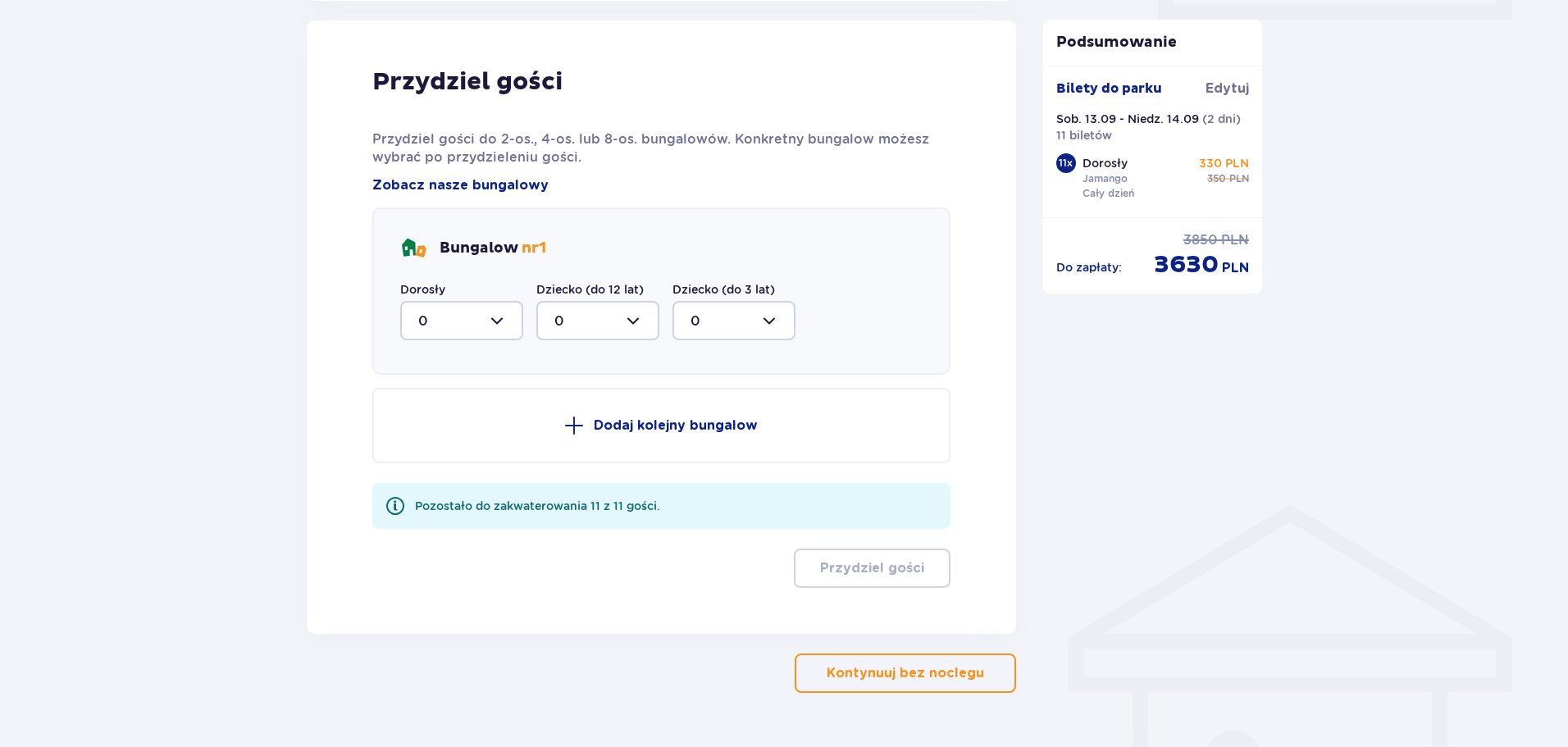
scroll to position [828, 0]
drag, startPoint x: 483, startPoint y: 315, endPoint x: 485, endPoint y: 327, distance: 12.2
click at [485, 327] on div at bounding box center [461, 320] width 123 height 40
click at [428, 398] on div "1" at bounding box center [461, 404] width 87 height 18
click at [498, 316] on div at bounding box center [461, 320] width 123 height 40
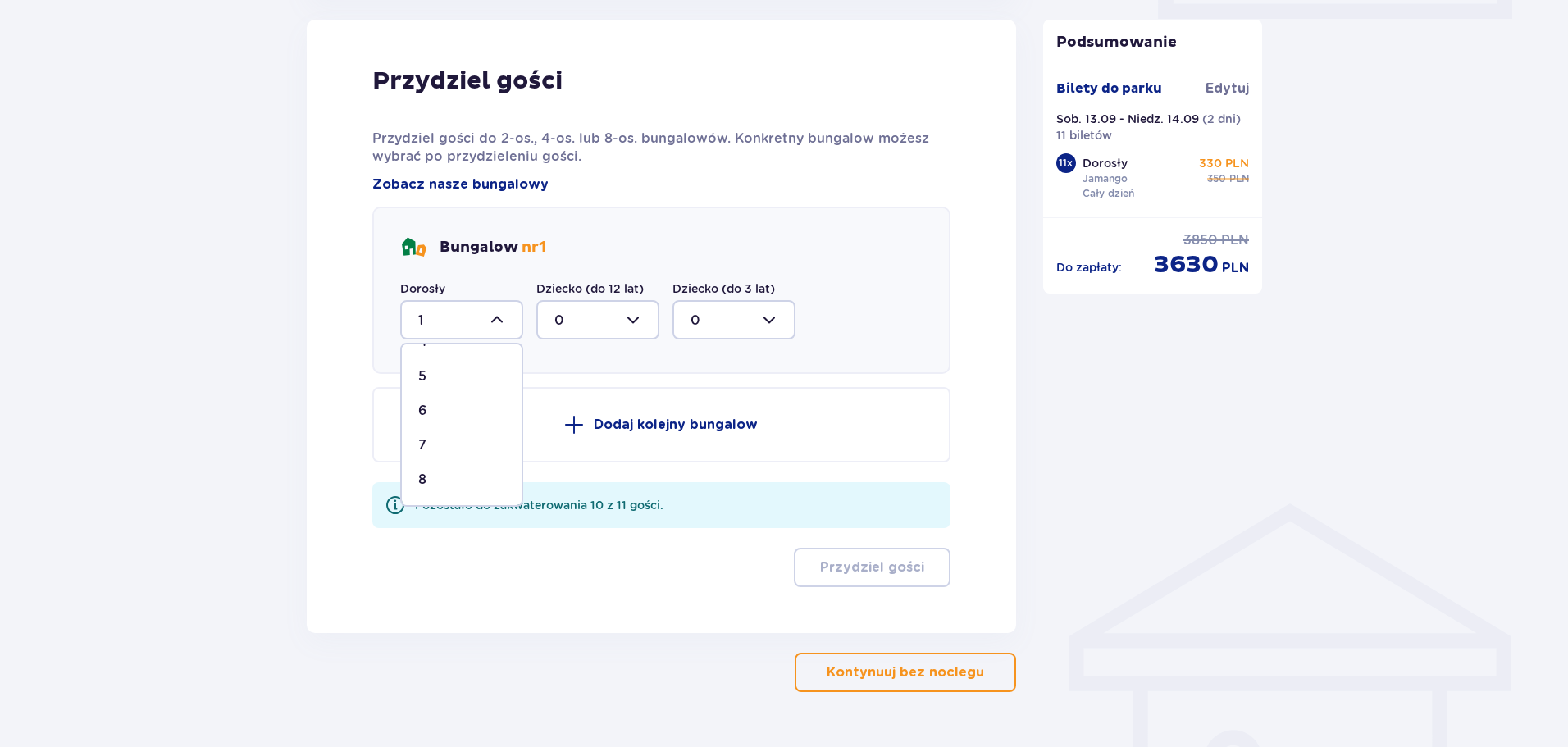
scroll to position [84, 0]
click at [439, 419] on div "4" at bounding box center [461, 423] width 87 height 18
type input "4"
click at [601, 417] on p "Dodaj kolejny bungalow" at bounding box center [676, 424] width 164 height 18
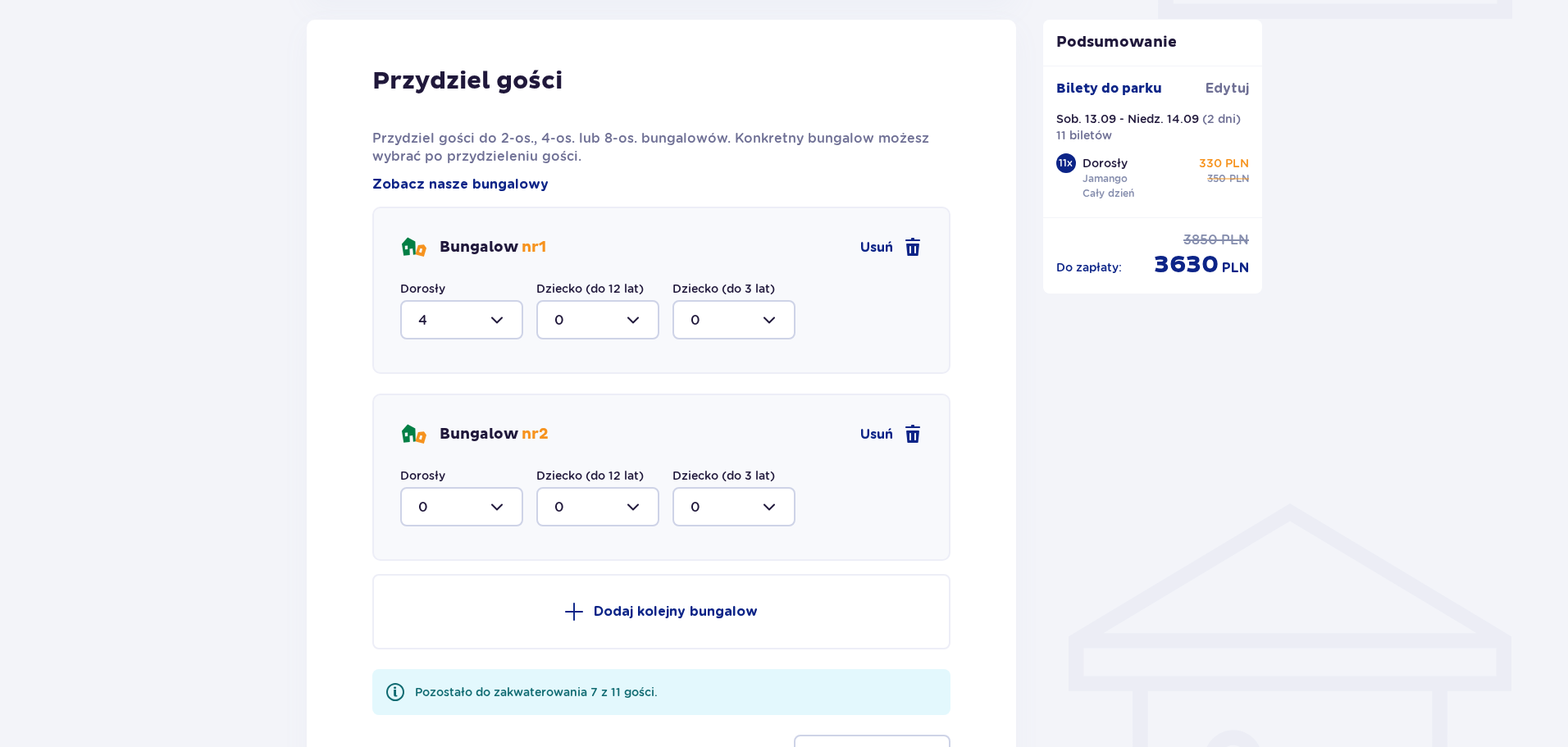
click at [481, 500] on div at bounding box center [461, 507] width 123 height 40
drag, startPoint x: 436, startPoint y: 662, endPoint x: 499, endPoint y: 656, distance: 63.3
click at [435, 663] on div "7" at bounding box center [461, 666] width 87 height 18
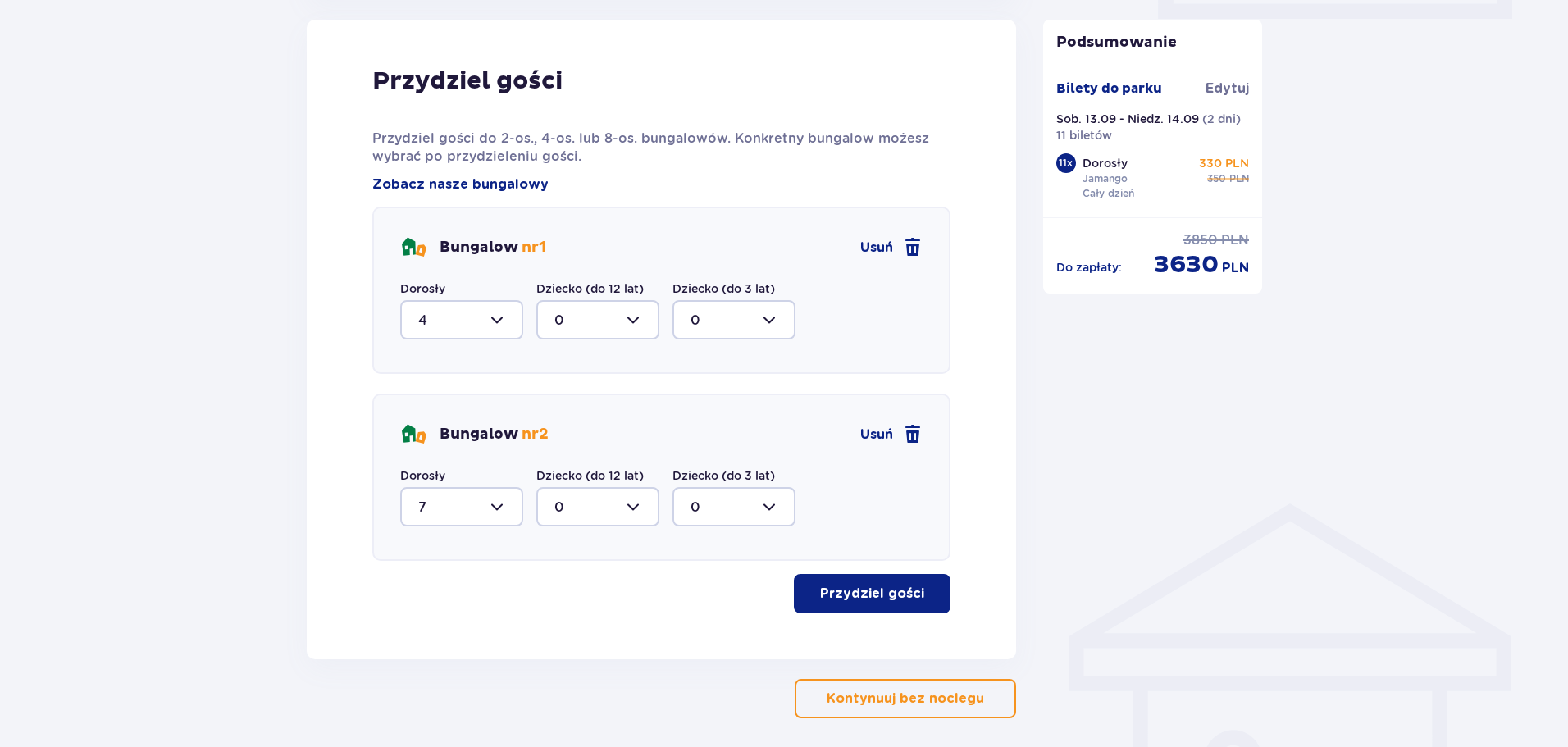
click at [500, 510] on div at bounding box center [461, 507] width 123 height 40
click at [230, 453] on div "Nocleg Pomiń ten krok Dogodna lokalizacja tylko 5 minut od parku [GEOGRAPHIC_DA…" at bounding box center [784, 58] width 1568 height 1517
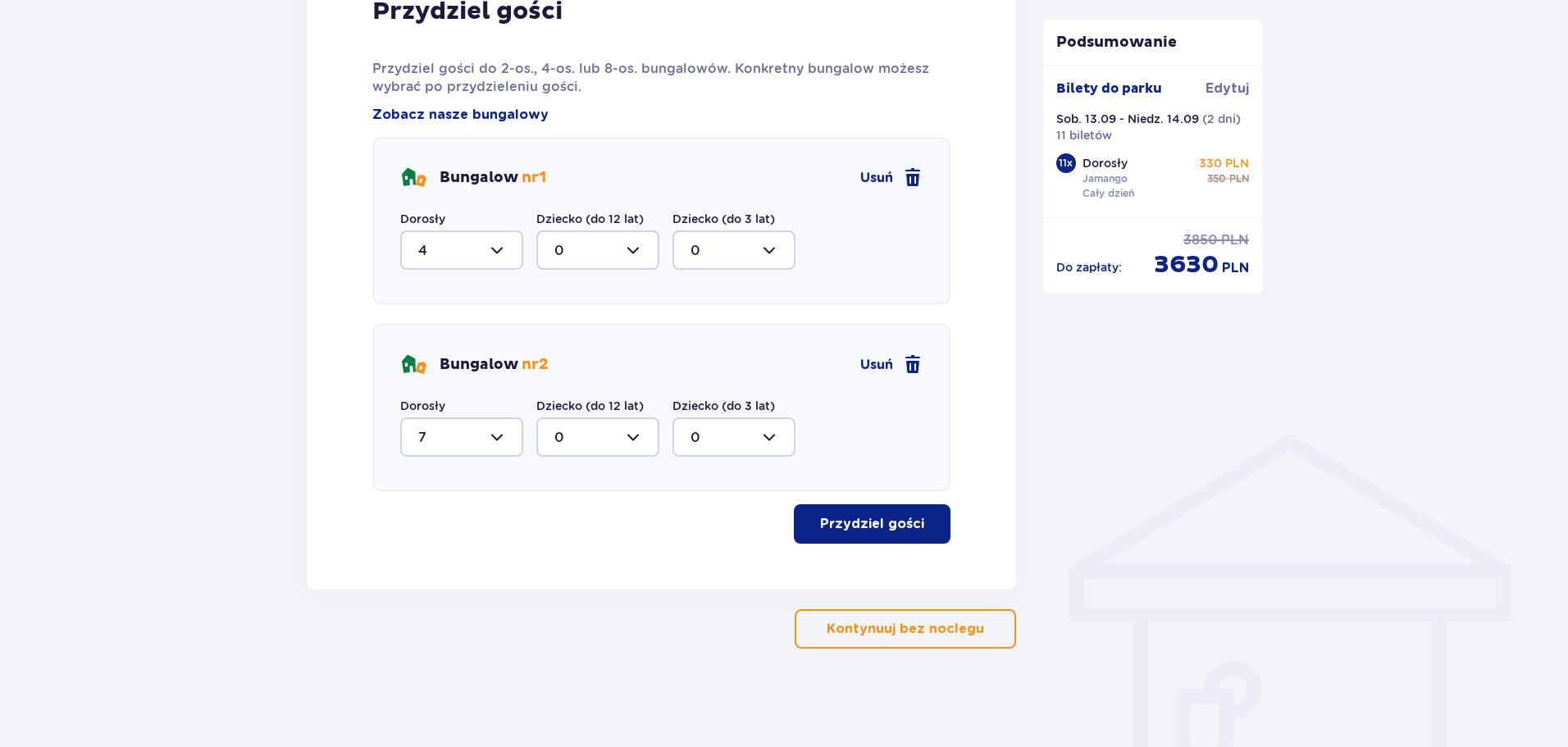
click at [466, 434] on div at bounding box center [461, 437] width 123 height 40
click at [428, 299] on div "3" at bounding box center [461, 298] width 87 height 18
type input "3"
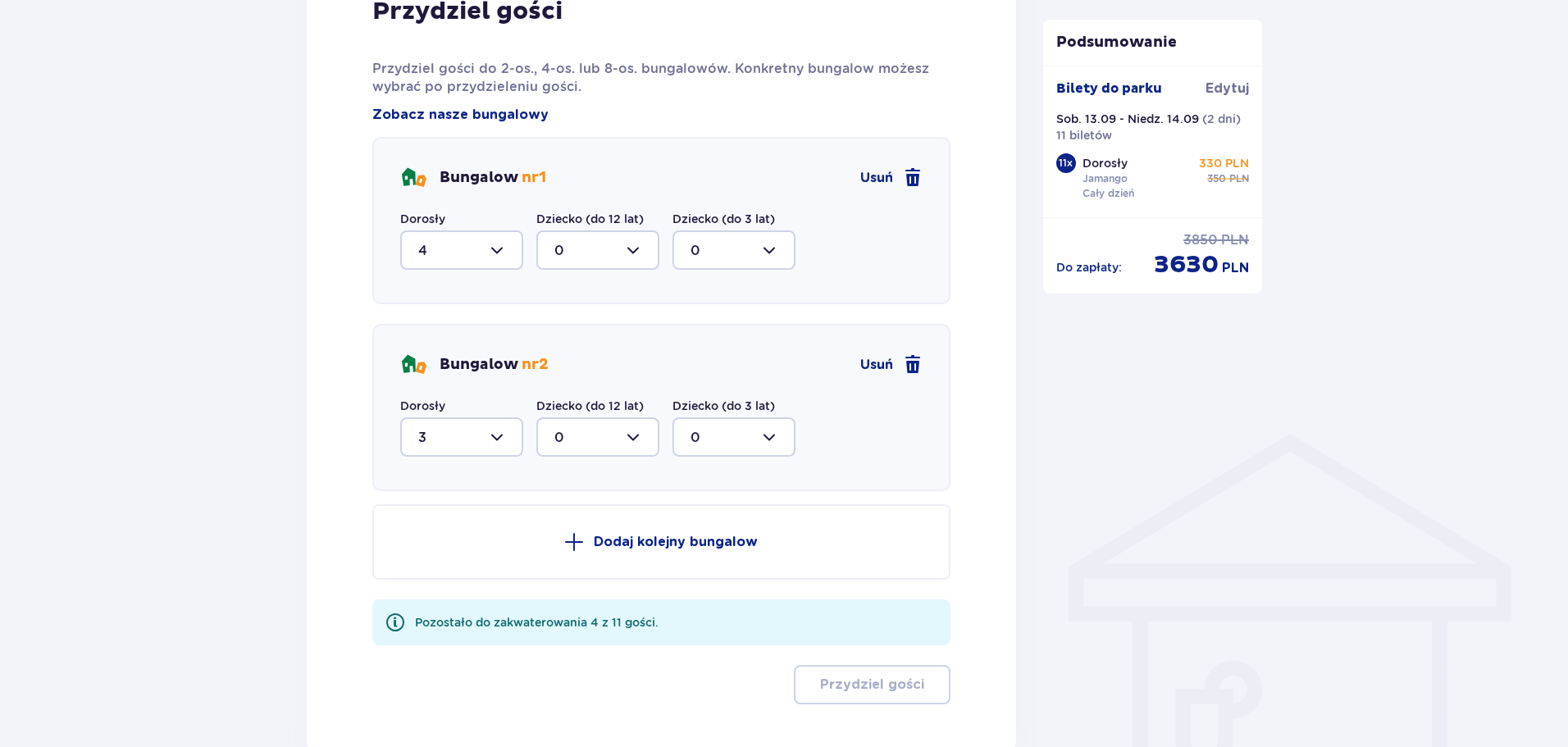
click at [525, 532] on button "Dodaj kolejny bungalow" at bounding box center [661, 541] width 578 height 75
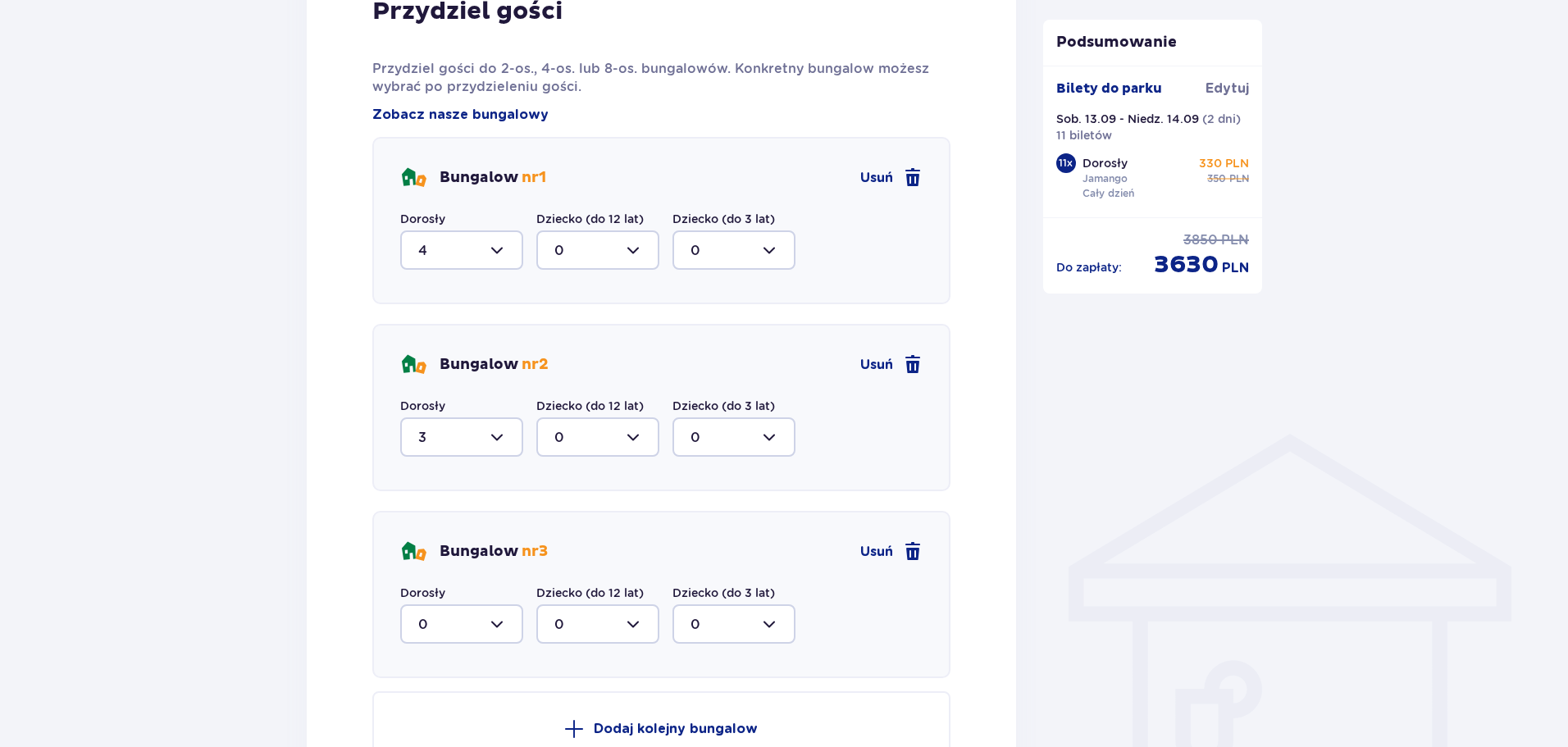
scroll to position [1144, 0]
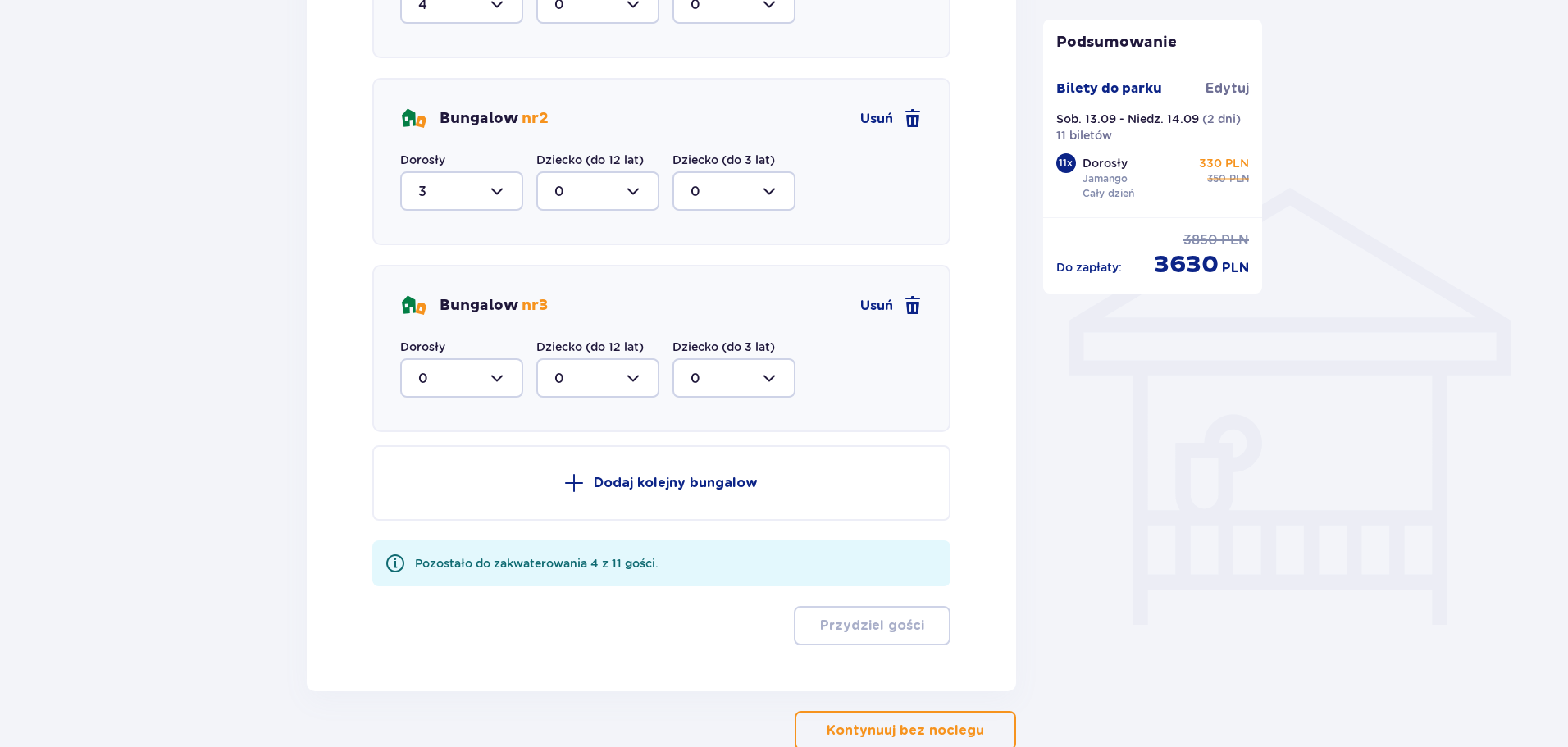
click at [493, 365] on div at bounding box center [461, 378] width 123 height 40
click at [436, 534] on div "4" at bounding box center [461, 537] width 87 height 18
type input "4"
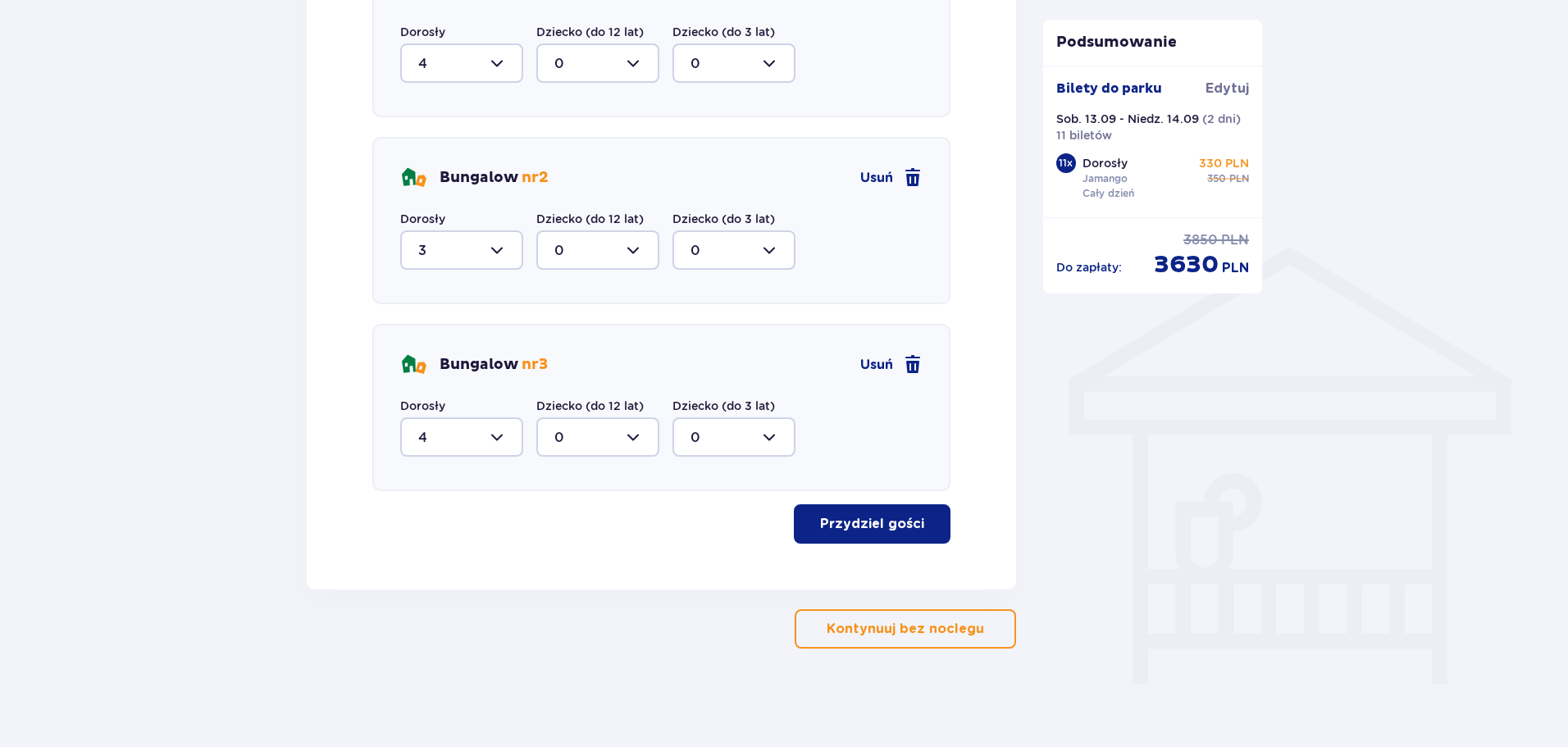
scroll to position [1085, 0]
click at [880, 539] on button "Przydziel gości" at bounding box center [872, 524] width 157 height 40
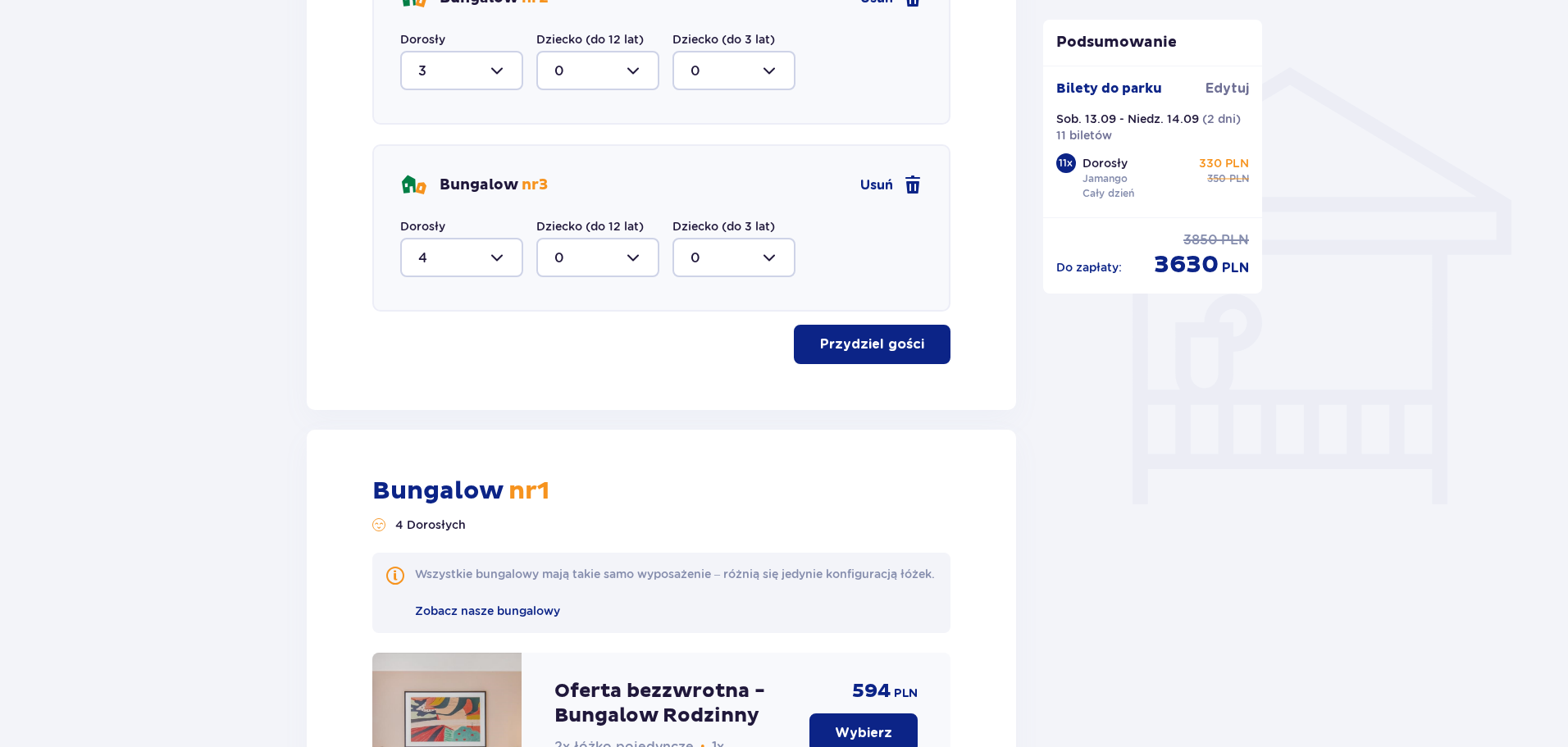
scroll to position [1429, 0]
